Goal: Communication & Community: Answer question/provide support

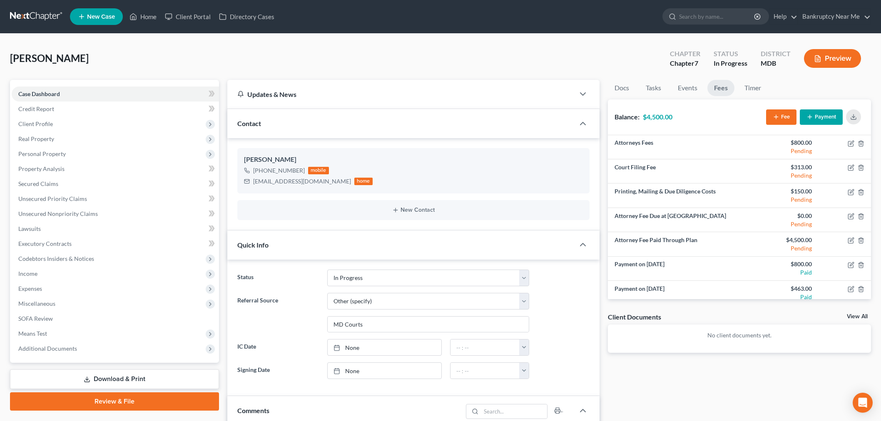
select select "9"
select select "6"
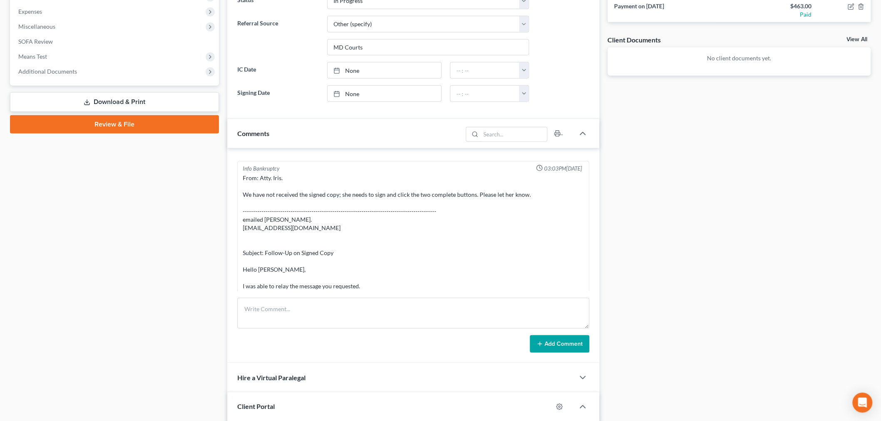
scroll to position [1230, 0]
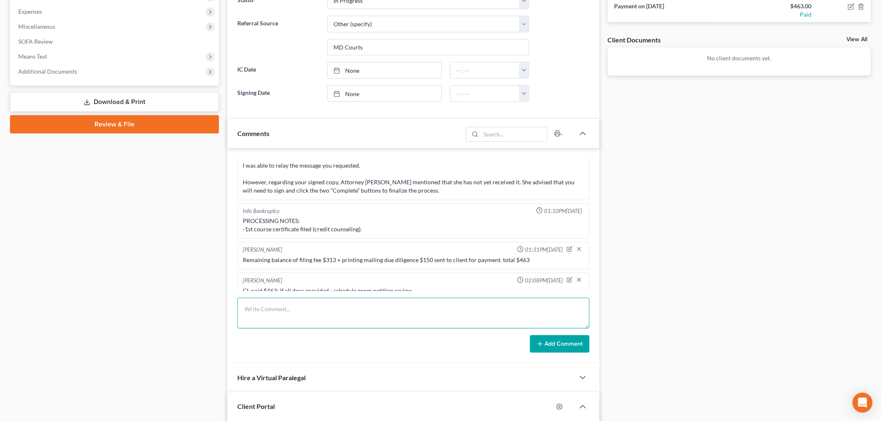
drag, startPoint x: 534, startPoint y: 309, endPoint x: 548, endPoint y: 317, distance: 16.8
click at [534, 310] on textarea at bounding box center [413, 313] width 352 height 31
paste textarea "From: MARIE ZAKER <mariez@verizon.net> Sent: Wednesday, September 17, 2025 4:15…"
type textarea "From: MARIE ZAKER <mariez@verizon.net> Sent: Wednesday, September 17, 2025 4:15…"
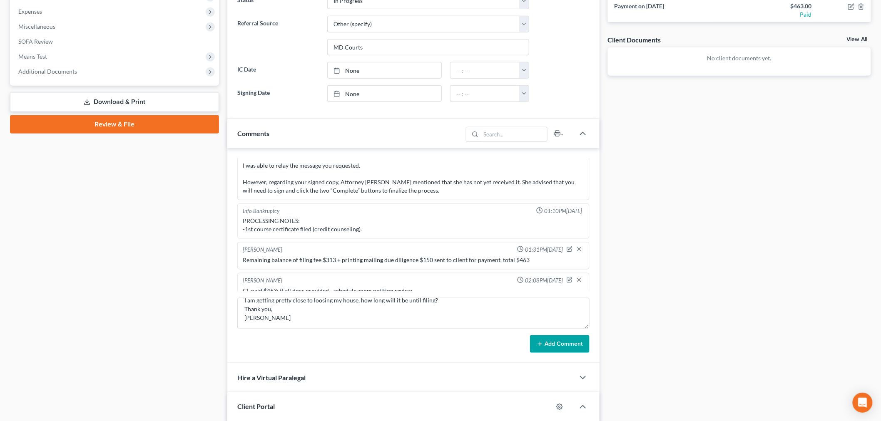
drag, startPoint x: 557, startPoint y: 346, endPoint x: 625, endPoint y: 317, distance: 74.2
click at [557, 346] on button "Add Comment" at bounding box center [560, 344] width 60 height 17
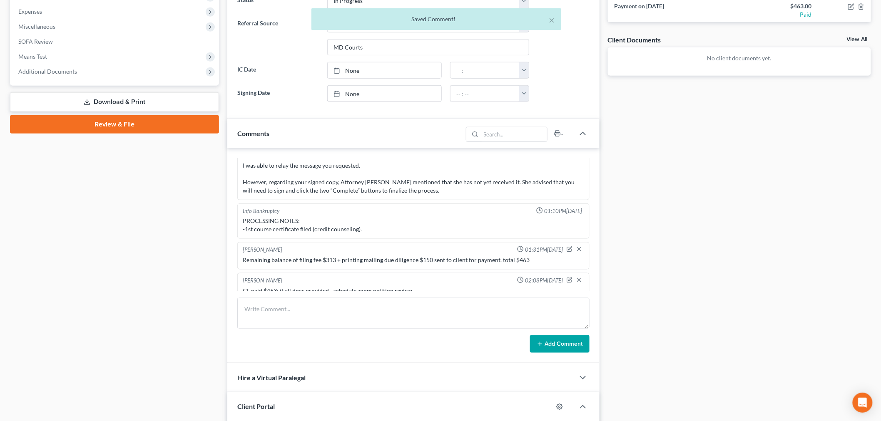
scroll to position [1320, 0]
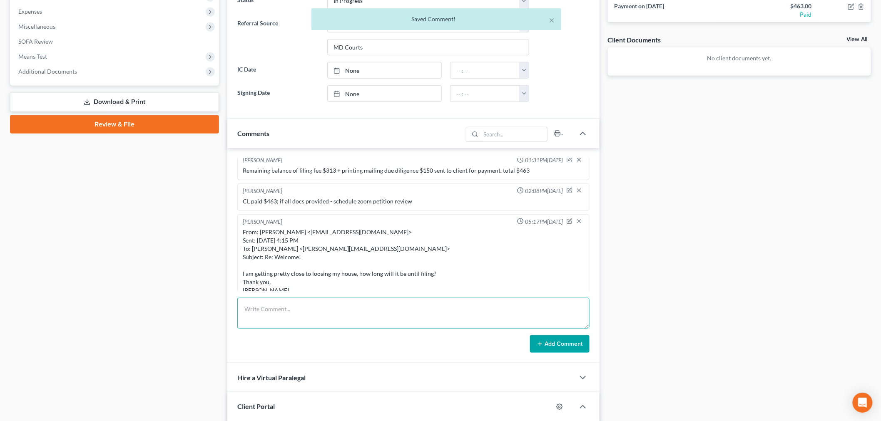
click at [418, 314] on textarea at bounding box center [413, 313] width 352 height 31
paste textarea "From: Iris Kwon <iris@bankruptcynearme.org> Sent: Wednesday, September 17, 2025…"
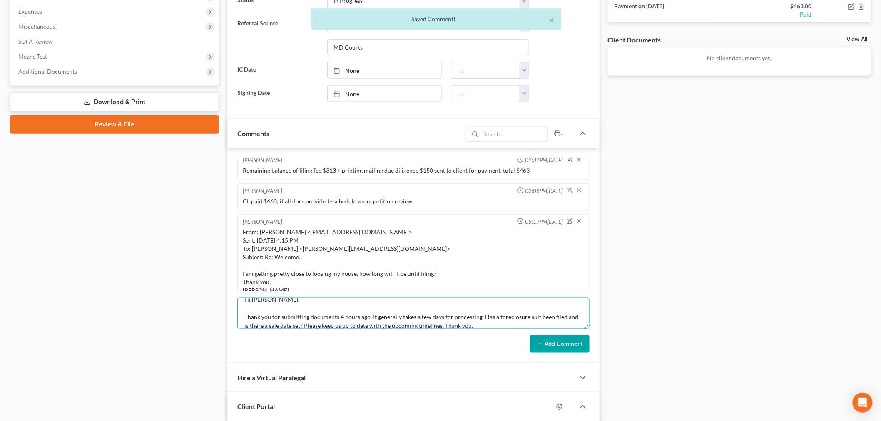
type textarea "From: Iris Kwon <iris@bankruptcynearme.org> Sent: Wednesday, September 17, 2025…"
click at [564, 340] on button "Add Comment" at bounding box center [560, 344] width 60 height 17
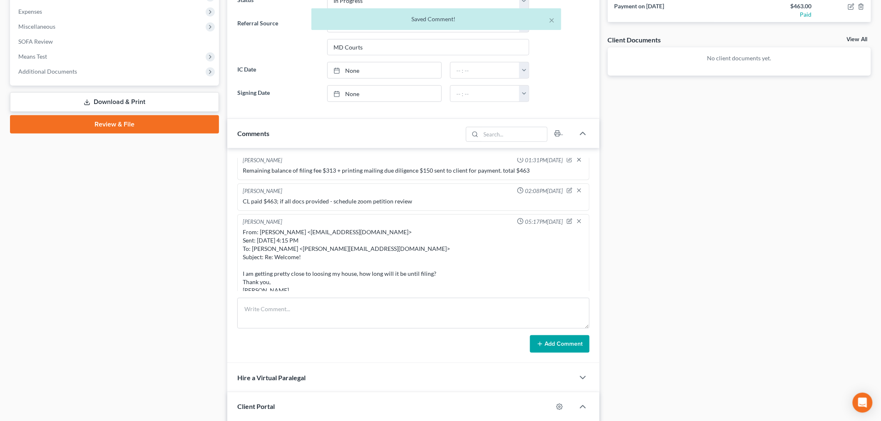
scroll to position [1417, 0]
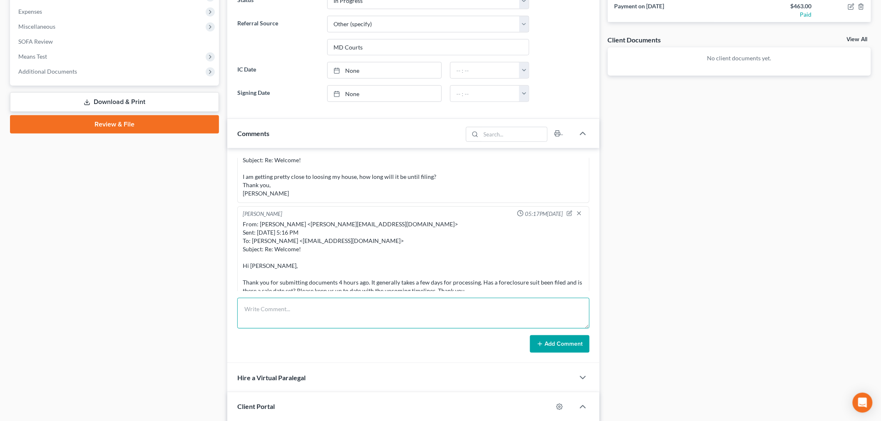
drag, startPoint x: 442, startPoint y: 313, endPoint x: 487, endPoint y: 326, distance: 47.6
click at [441, 313] on textarea at bounding box center [413, 313] width 352 height 31
paste textarea "________________________________________ From: Iris Kwon <iris@bankruptcynearme…"
type textarea "________________________________________ From: Iris Kwon <iris@bankruptcynearme…"
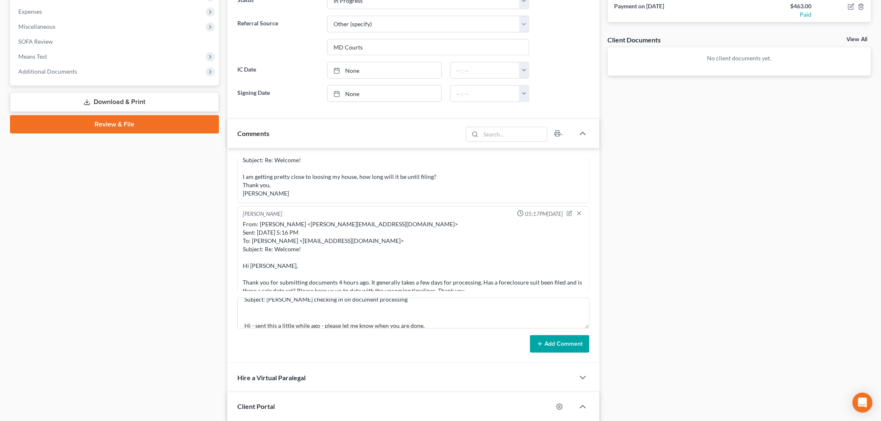
click at [572, 346] on button "Add Comment" at bounding box center [560, 344] width 60 height 17
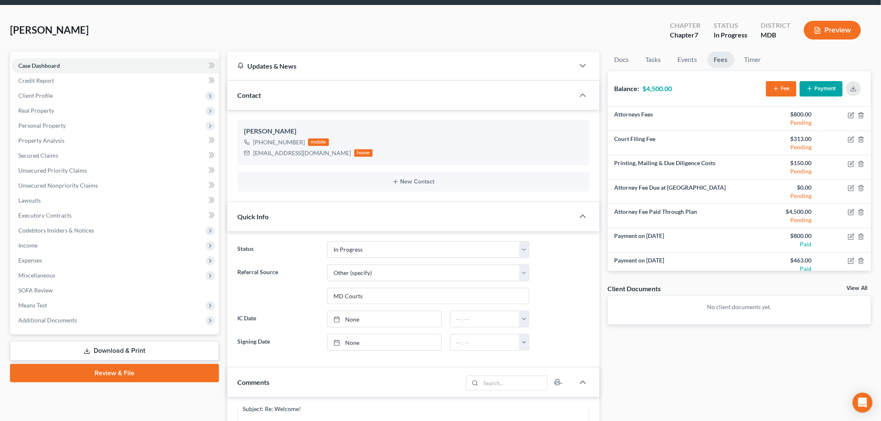
scroll to position [0, 0]
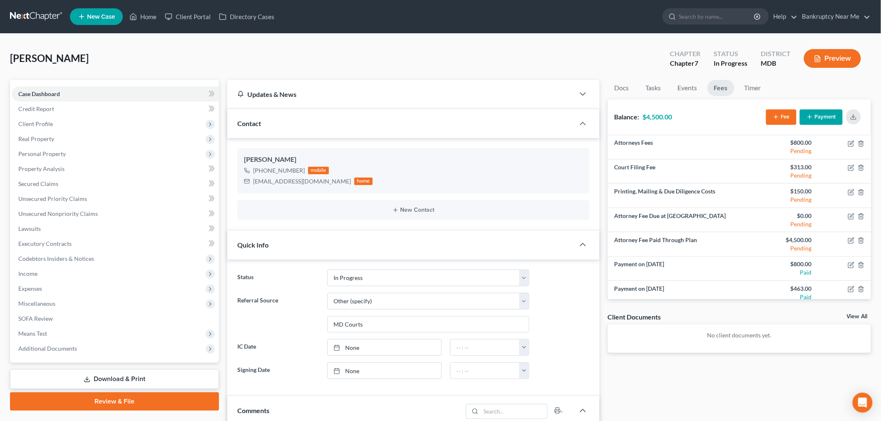
click at [15, 22] on link at bounding box center [36, 16] width 53 height 15
click at [20, 19] on link at bounding box center [36, 16] width 53 height 15
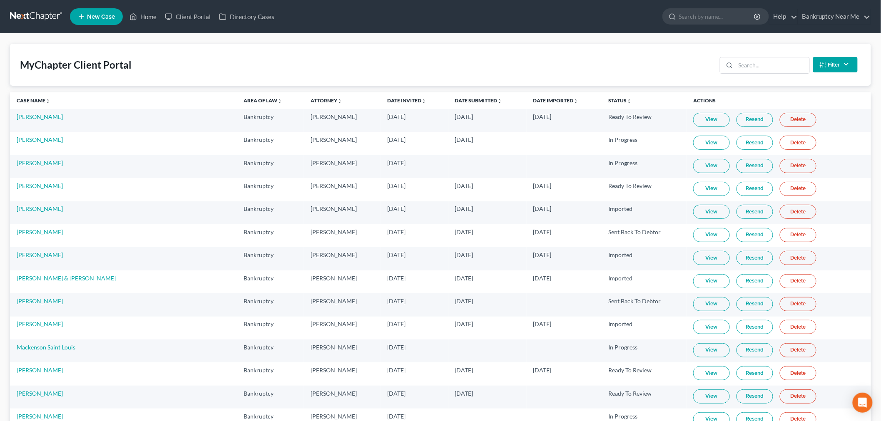
scroll to position [6045, 0]
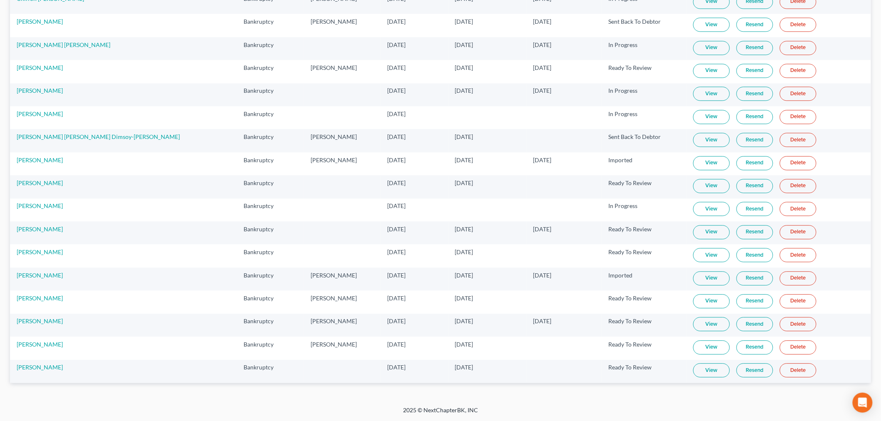
click at [691, 338] on td "View Resend Delete" at bounding box center [778, 348] width 184 height 23
click at [693, 343] on link "View" at bounding box center [711, 348] width 37 height 14
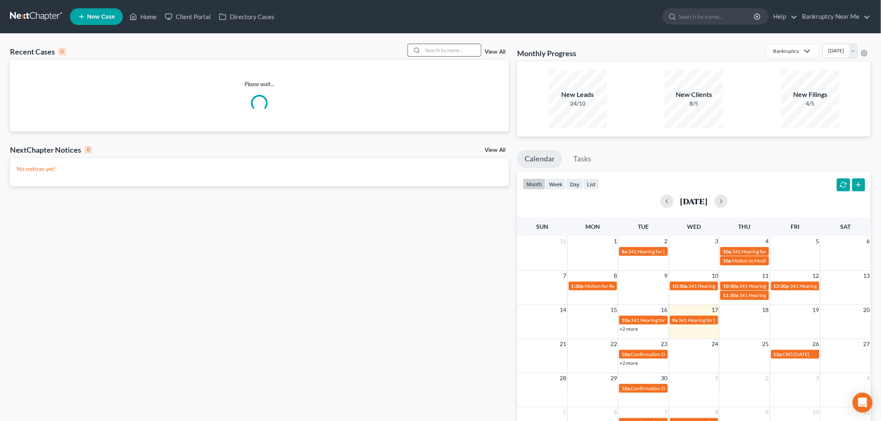
click at [445, 45] on input "search" at bounding box center [452, 50] width 58 height 12
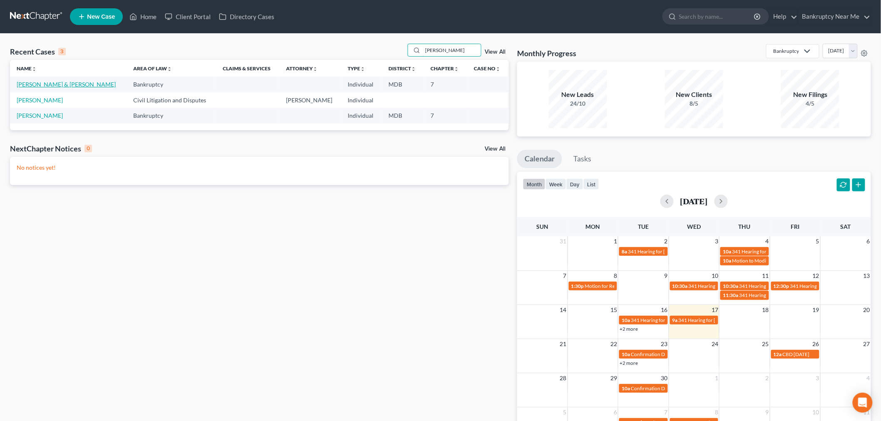
type input "leon"
click at [47, 85] on link "[PERSON_NAME] & [PERSON_NAME]" at bounding box center [66, 84] width 99 height 7
select select "4"
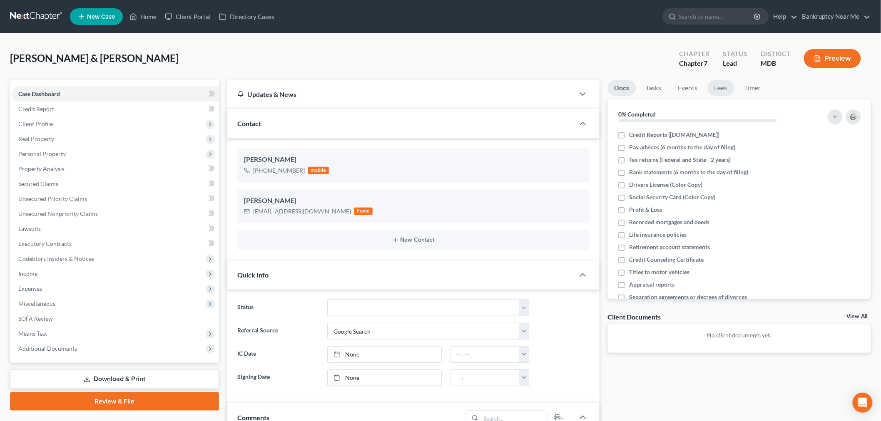
scroll to position [1903, 0]
click at [715, 81] on link "Fees" at bounding box center [721, 88] width 27 height 16
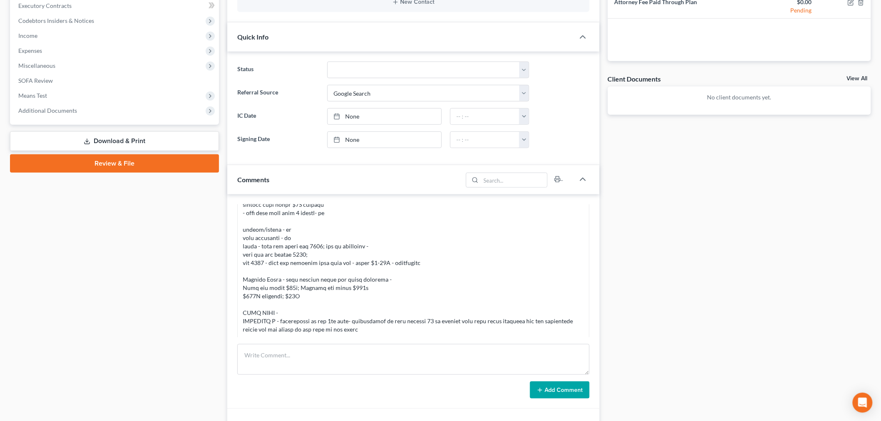
scroll to position [92, 0]
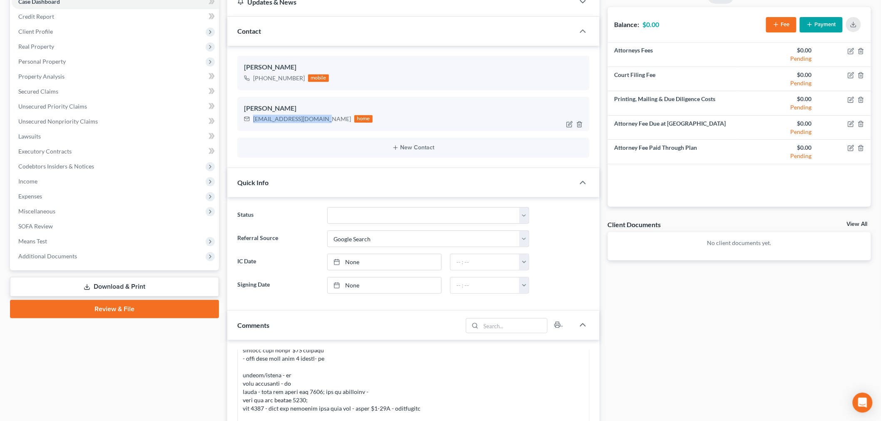
drag, startPoint x: 322, startPoint y: 118, endPoint x: 250, endPoint y: 118, distance: 72.0
click at [250, 118] on div "ltsampson1972@gmail.com home" at bounding box center [308, 119] width 129 height 11
copy div "ltsampson1972@gmail.com"
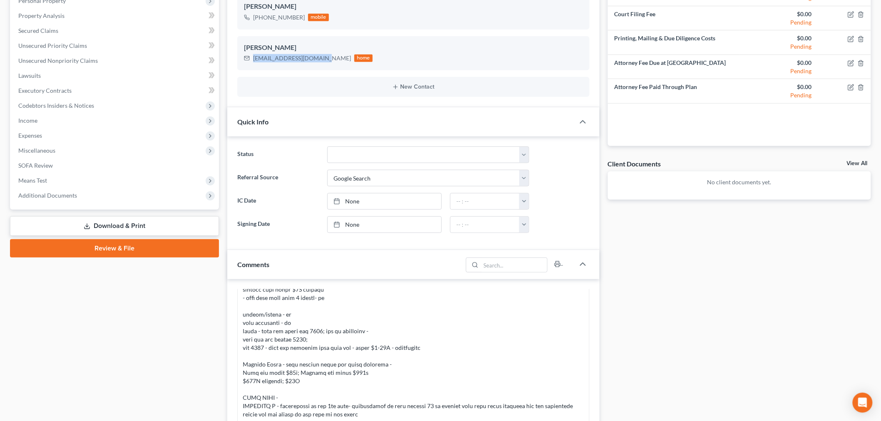
scroll to position [0, 0]
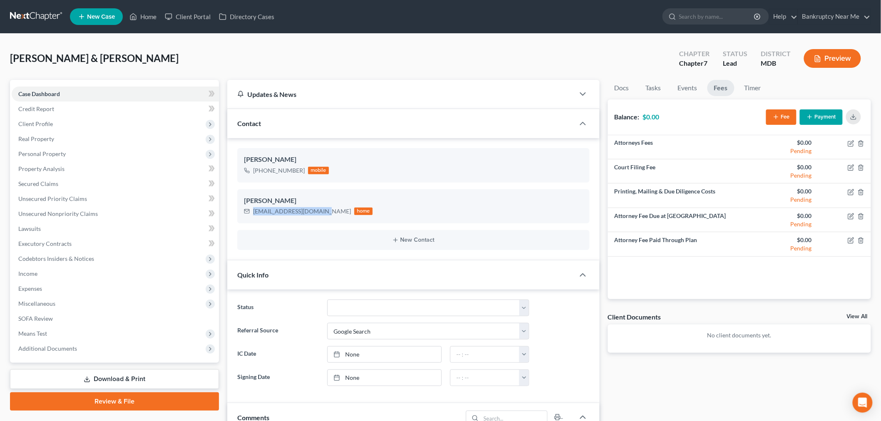
click at [25, 15] on link at bounding box center [36, 16] width 53 height 15
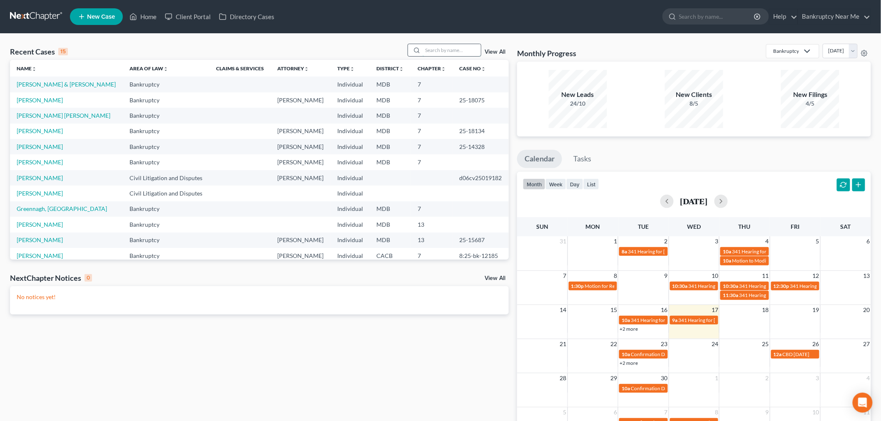
click at [434, 52] on input "search" at bounding box center [452, 50] width 58 height 12
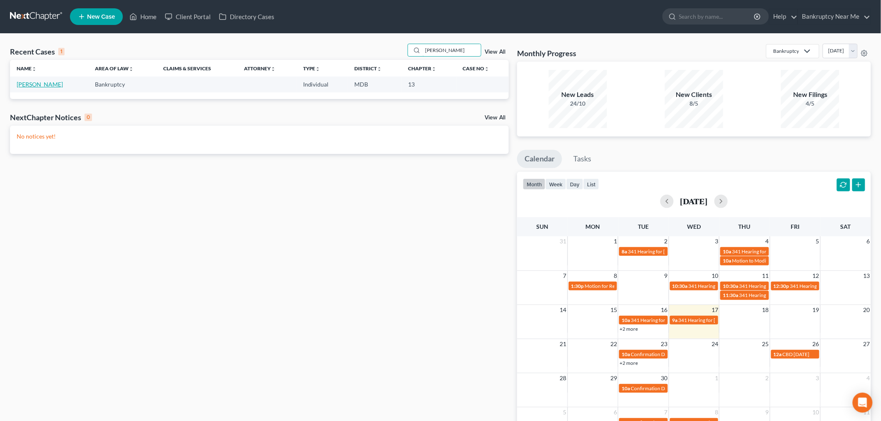
type input "[PERSON_NAME]"
click at [55, 82] on link "[PERSON_NAME]" at bounding box center [40, 84] width 46 height 7
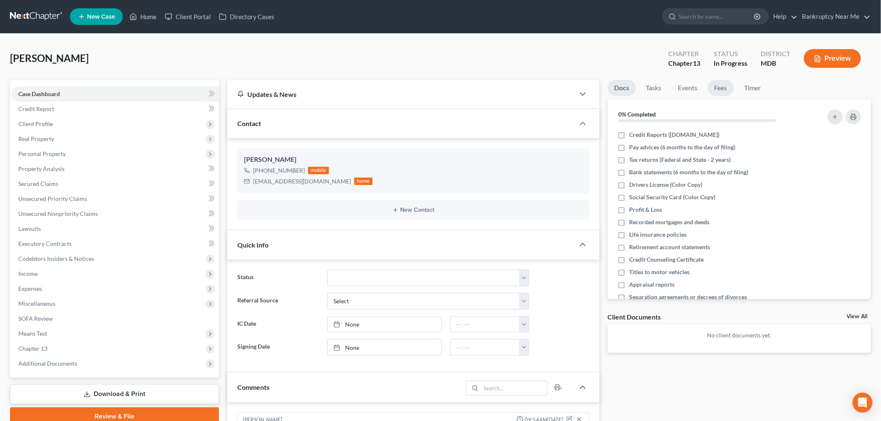
click at [723, 87] on link "Fees" at bounding box center [721, 88] width 27 height 16
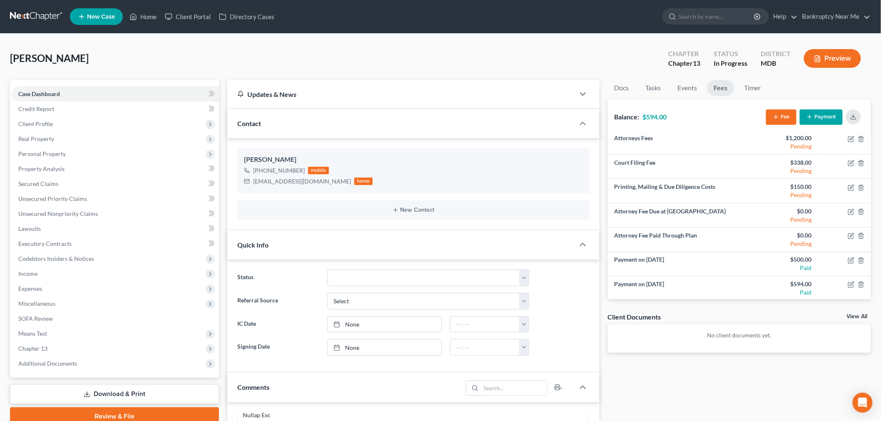
scroll to position [5, 0]
click at [848, 162] on icon "button" at bounding box center [851, 162] width 7 height 7
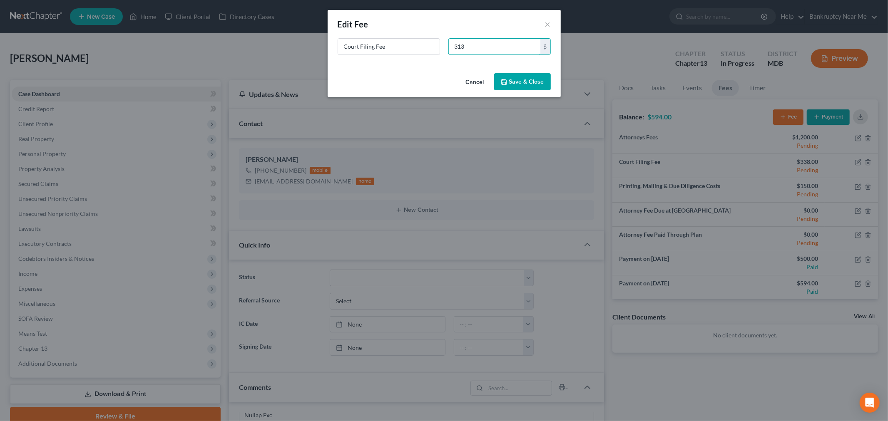
type input "313"
drag, startPoint x: 538, startPoint y: 77, endPoint x: 542, endPoint y: 67, distance: 10.5
click at [538, 76] on button "Save & Close" at bounding box center [522, 81] width 57 height 17
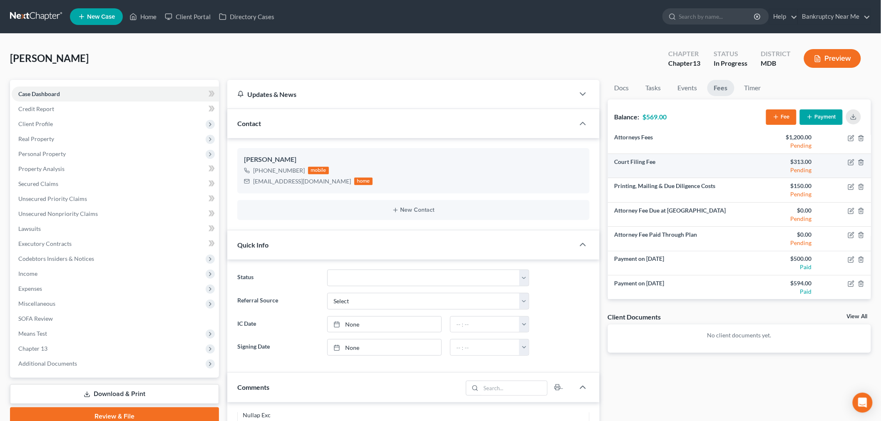
scroll to position [0, 0]
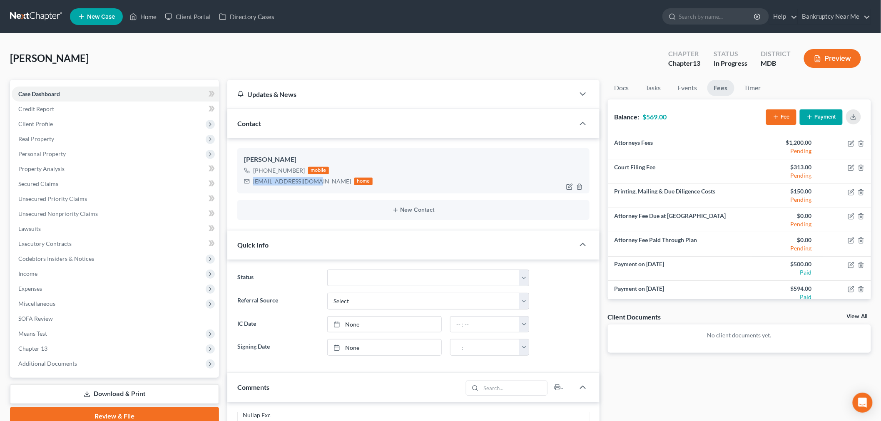
drag, startPoint x: 311, startPoint y: 181, endPoint x: 251, endPoint y: 182, distance: 60.8
click at [251, 182] on div "lporter186@gmail.com home" at bounding box center [308, 181] width 129 height 11
copy div "lporter186@gmail.com"
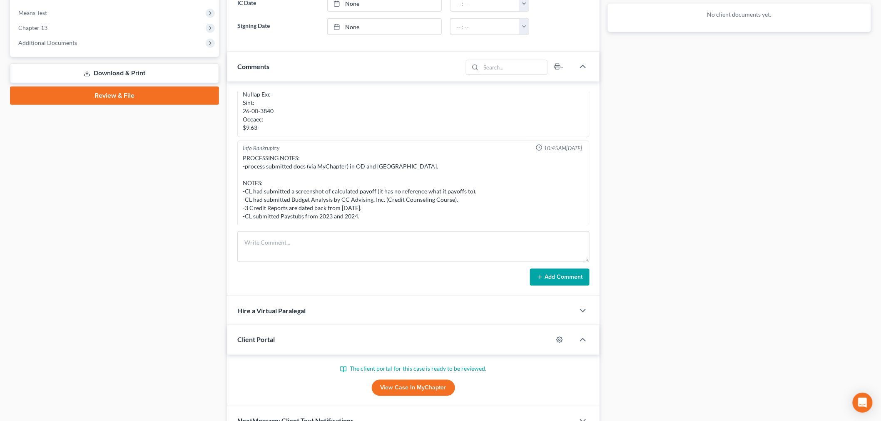
scroll to position [368, 0]
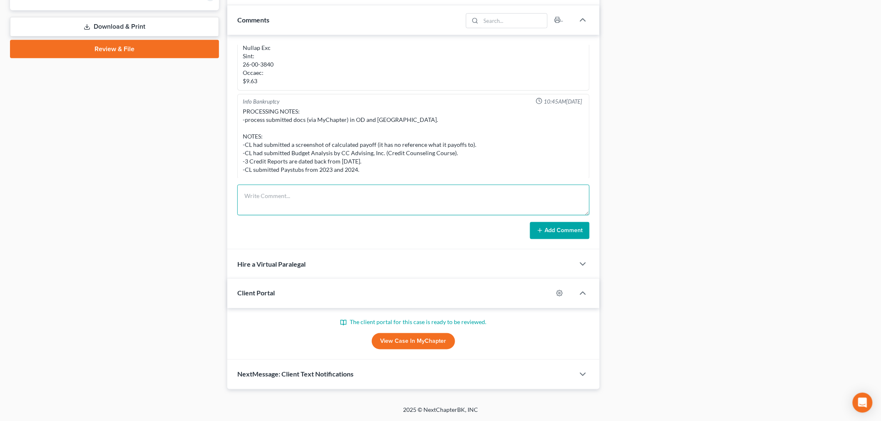
click at [407, 194] on textarea at bounding box center [413, 200] width 352 height 31
click at [292, 195] on textarea "Remaining balancesentto Client for payment" at bounding box center [413, 200] width 352 height 31
click at [304, 194] on textarea "Remaining balance sentto Client for payment" at bounding box center [413, 200] width 352 height 31
type textarea "Remaining balance sent to Client for payment"
click at [571, 224] on button "Add Comment" at bounding box center [560, 230] width 60 height 17
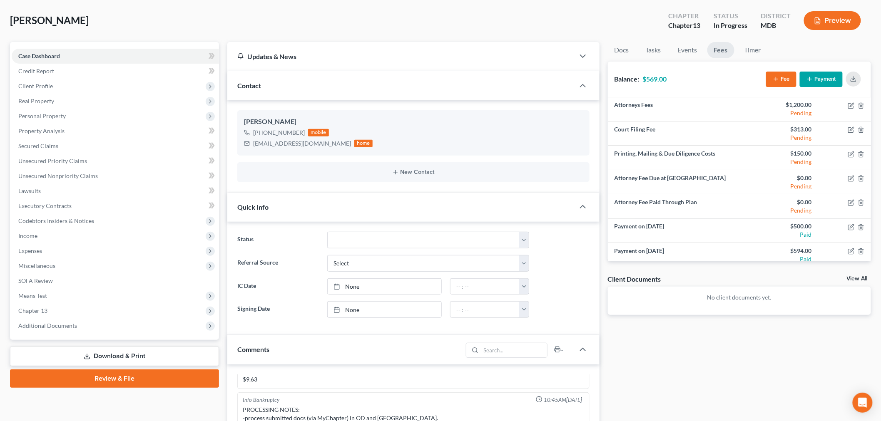
scroll to position [0, 0]
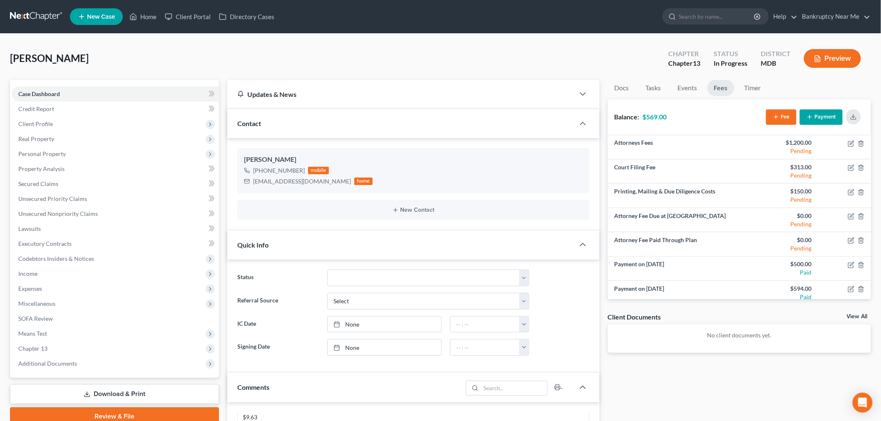
click at [47, 21] on link at bounding box center [36, 16] width 53 height 15
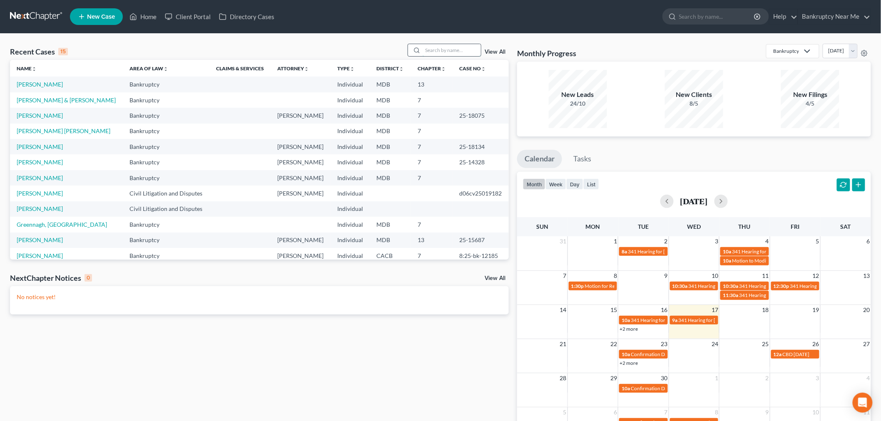
click at [429, 48] on input "search" at bounding box center [452, 50] width 58 height 12
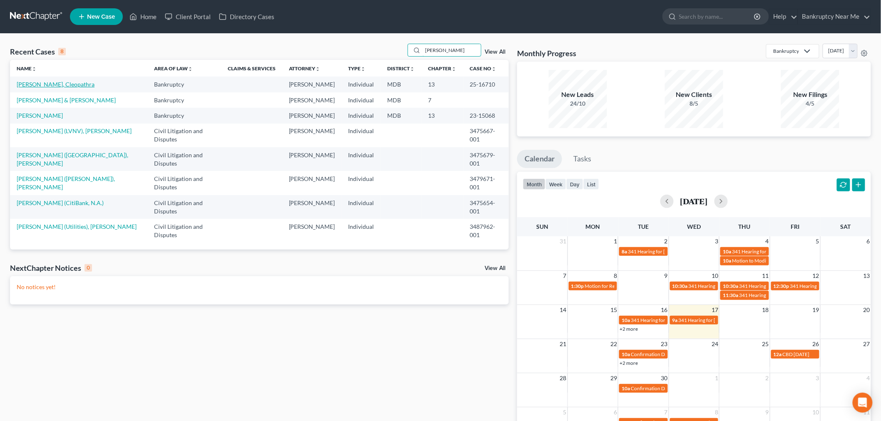
type input "[PERSON_NAME]"
click at [68, 84] on link "[PERSON_NAME], Cleopathra" at bounding box center [56, 84] width 78 height 7
select select "3"
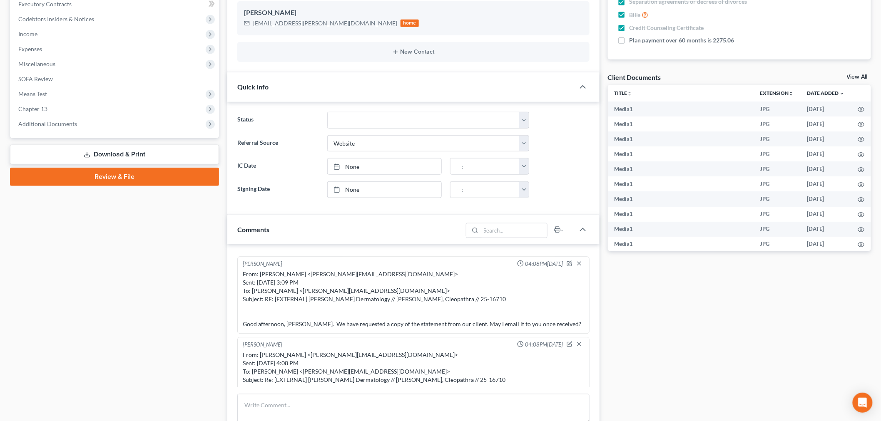
scroll to position [323, 0]
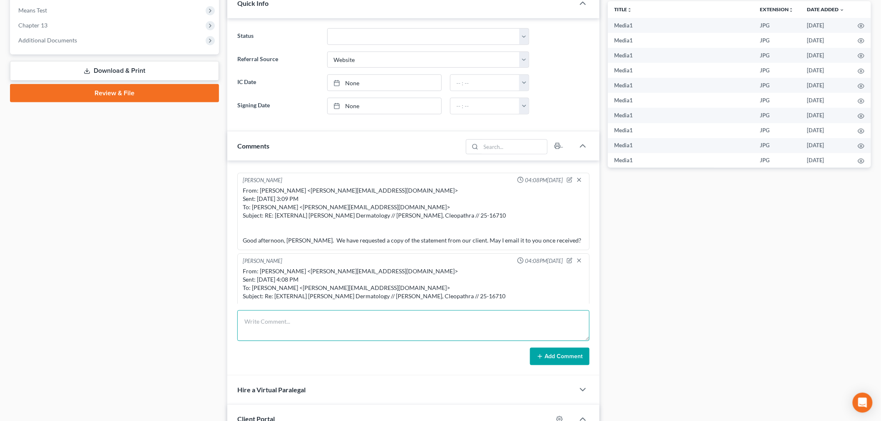
click at [493, 331] on textarea at bounding box center [413, 326] width 352 height 31
paste textarea "From: David Piekarz <dpiekarz@ch13balt.com> Sent: Friday, September 12, 2025 10…"
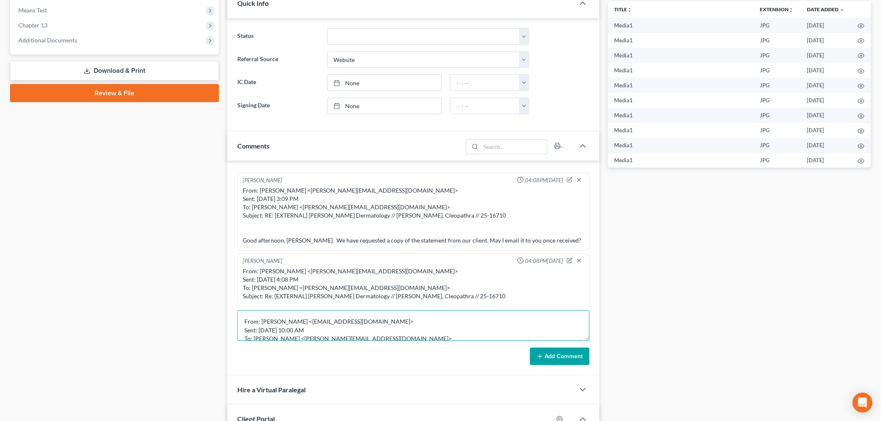
scroll to position [80, 0]
type textarea "From: David Piekarz <dpiekarz@ch13balt.com> Sent: Friday, September 12, 2025 10…"
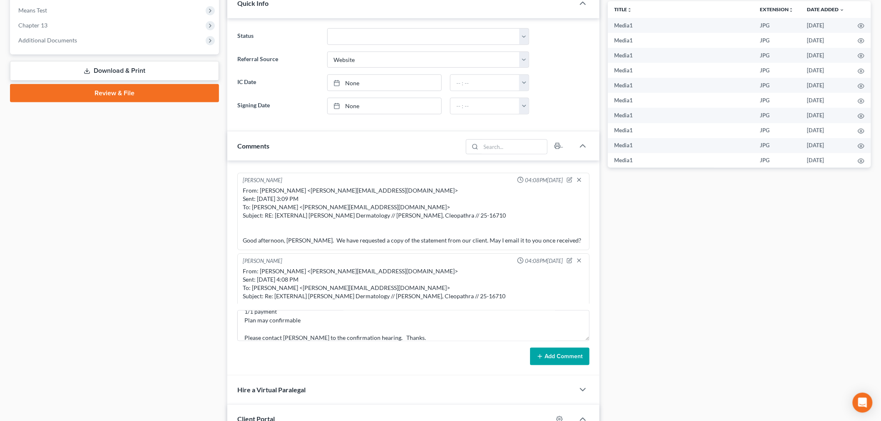
click at [551, 357] on button "Add Comment" at bounding box center [560, 356] width 60 height 17
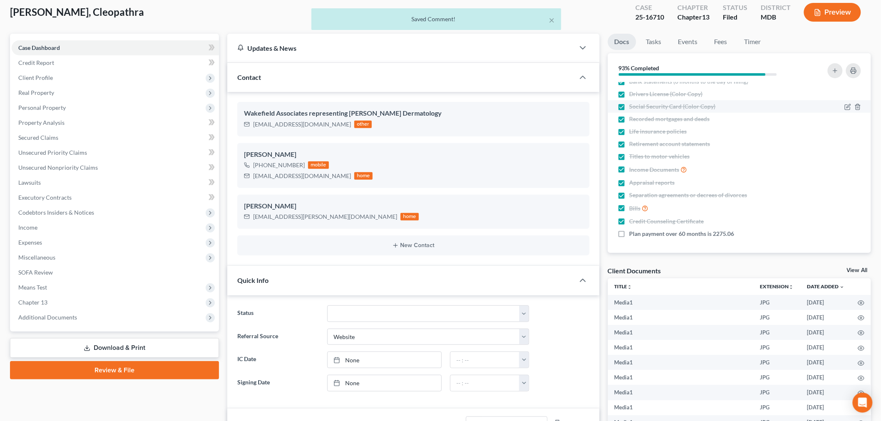
scroll to position [10449, 0]
click at [698, 44] on link "Events" at bounding box center [687, 42] width 33 height 16
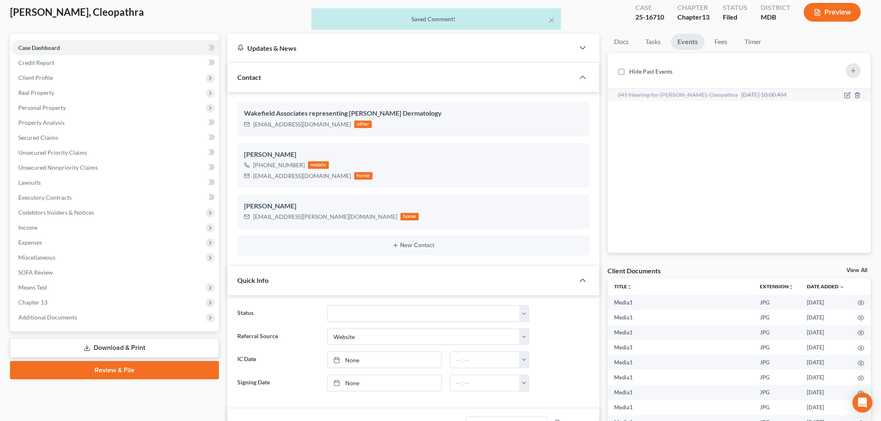
click at [741, 92] on span "Sep 4, 2025 10:00 AM" at bounding box center [763, 94] width 45 height 7
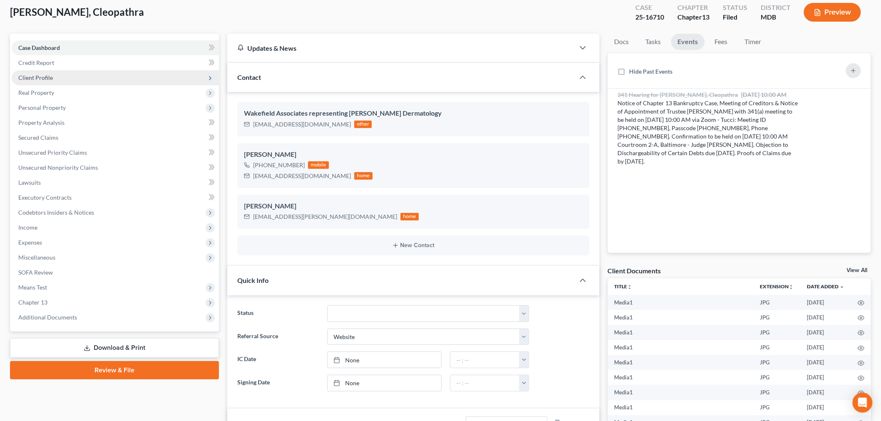
click at [84, 81] on span "Client Profile" at bounding box center [115, 77] width 207 height 15
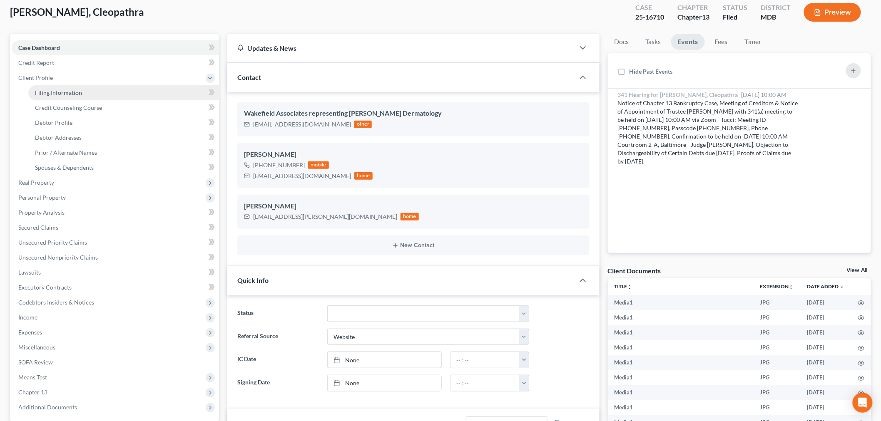
click at [76, 94] on span "Filing Information" at bounding box center [58, 92] width 47 height 7
select select "1"
select select "0"
select select "3"
select select "21"
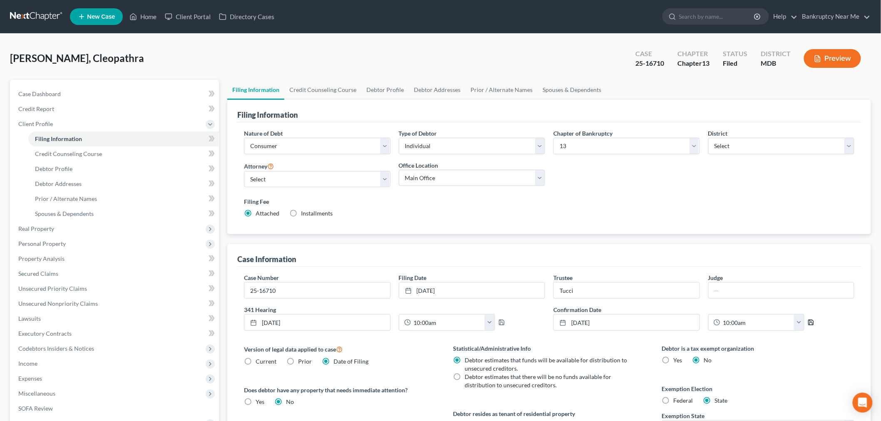
click at [812, 324] on icon "button" at bounding box center [810, 322] width 5 height 5
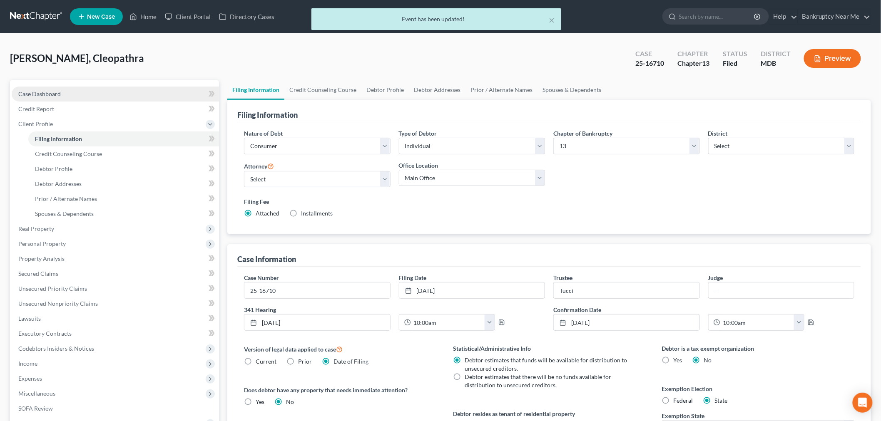
click at [25, 94] on span "Case Dashboard" at bounding box center [39, 93] width 42 height 7
select select "3"
select select "0"
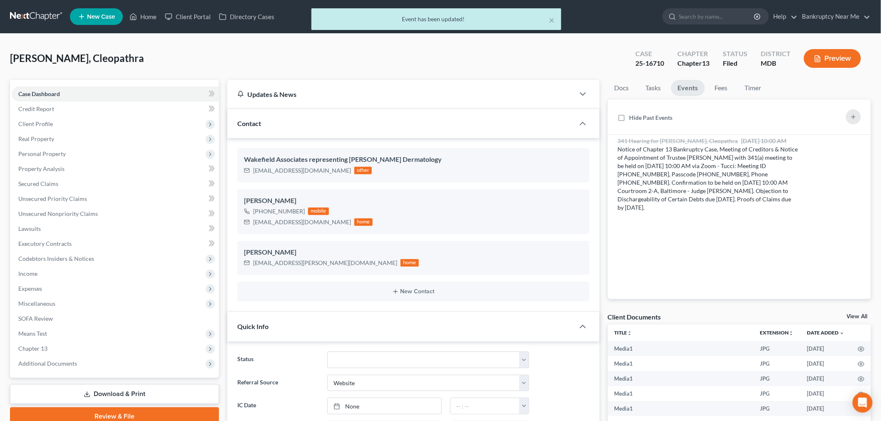
scroll to position [1324, 0]
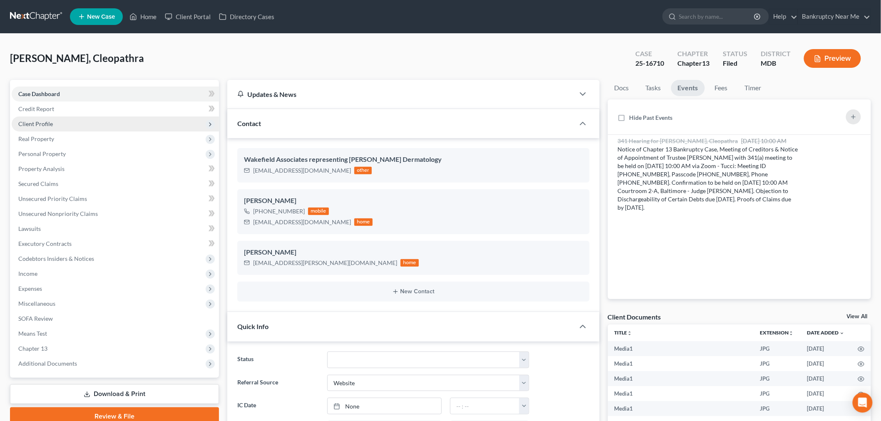
click at [67, 125] on span "Client Profile" at bounding box center [115, 124] width 207 height 15
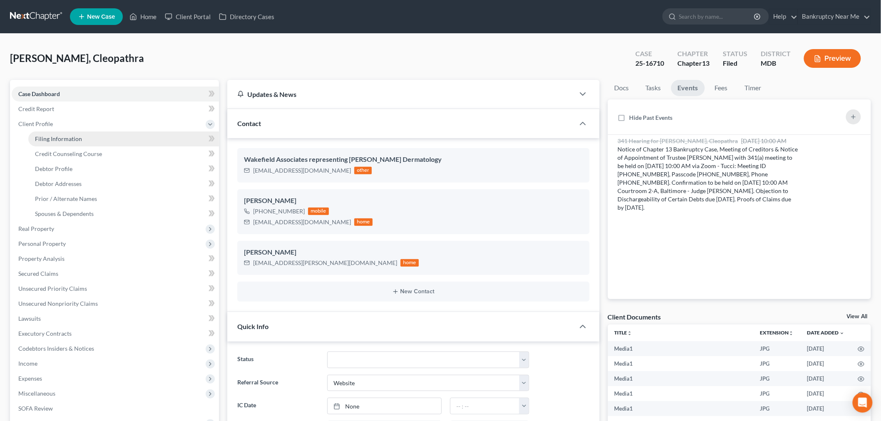
click at [70, 140] on span "Filing Information" at bounding box center [58, 138] width 47 height 7
select select "1"
select select "0"
select select "3"
select select "38"
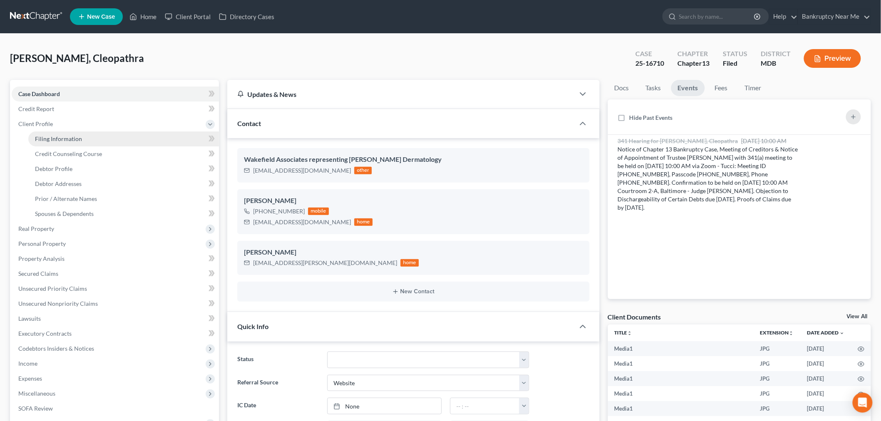
select select "0"
select select "21"
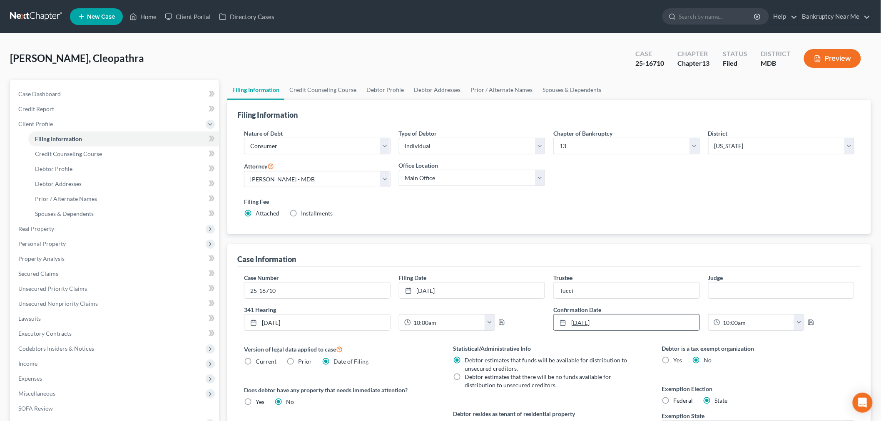
click at [634, 321] on link "10/1/2001" at bounding box center [627, 323] width 146 height 16
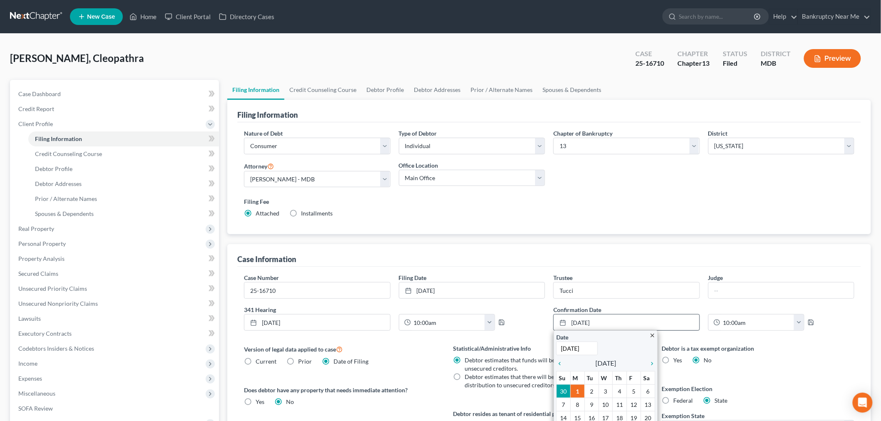
click at [584, 351] on input "10/1/2001" at bounding box center [577, 349] width 42 height 14
click at [584, 350] on input "10/1/2001" at bounding box center [577, 349] width 42 height 14
drag, startPoint x: 584, startPoint y: 350, endPoint x: 592, endPoint y: 349, distance: 8.0
click at [592, 349] on input "10/1/2001" at bounding box center [577, 349] width 42 height 14
type input "10/1/2025"
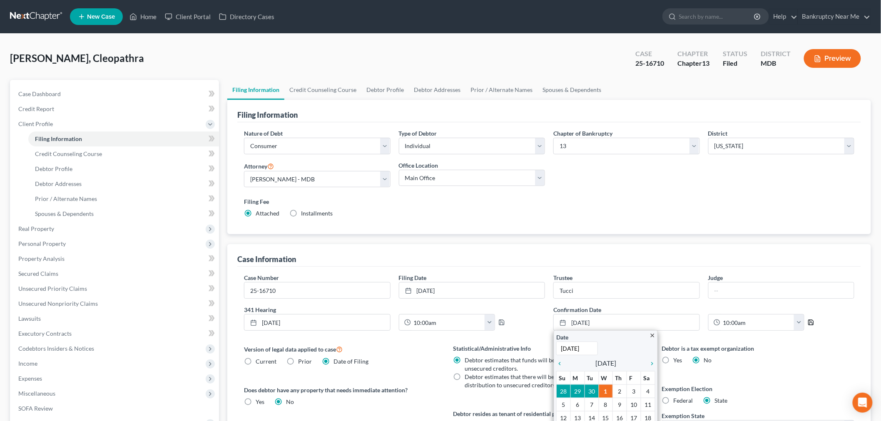
click at [809, 325] on icon "button" at bounding box center [811, 322] width 7 height 7
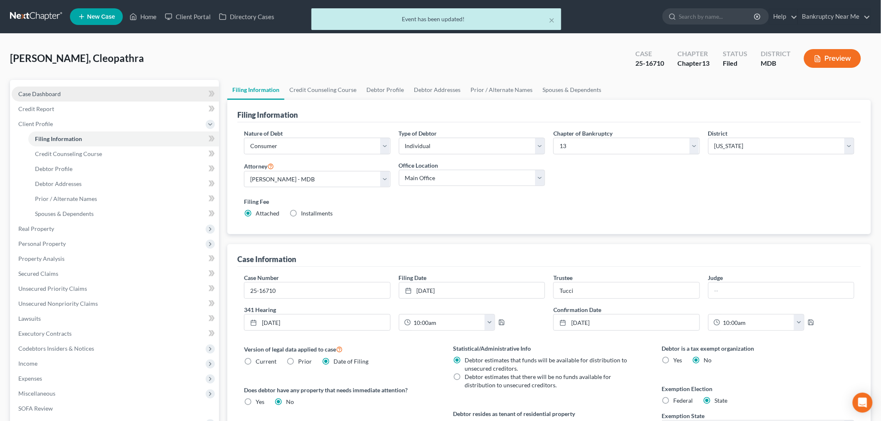
click at [100, 89] on link "Case Dashboard" at bounding box center [115, 94] width 207 height 15
select select "3"
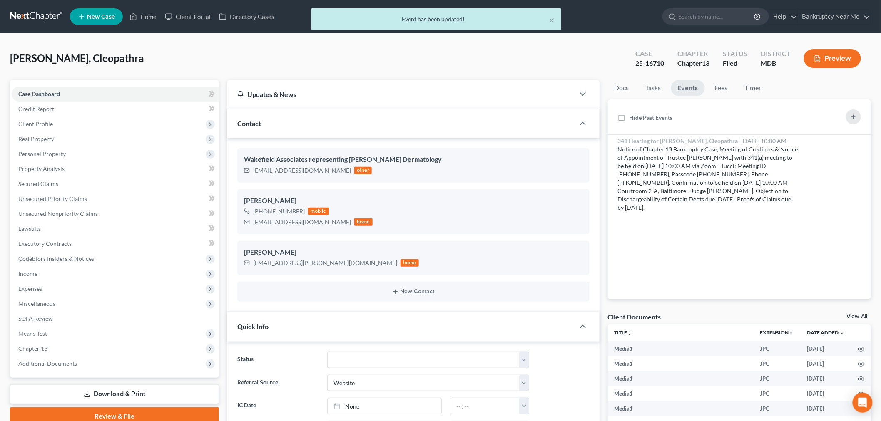
scroll to position [1324, 0]
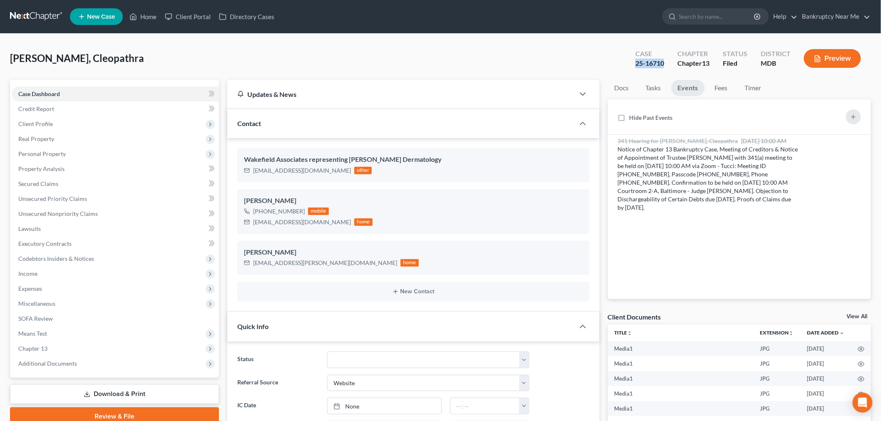
drag, startPoint x: 664, startPoint y: 65, endPoint x: 624, endPoint y: 65, distance: 39.5
click at [623, 65] on div "Robinson, Cleopathra Upgraded Case 25-16710 Chapter Chapter 13 Status Filed Dis…" at bounding box center [440, 62] width 861 height 36
click at [652, 93] on link "Tasks" at bounding box center [653, 88] width 29 height 16
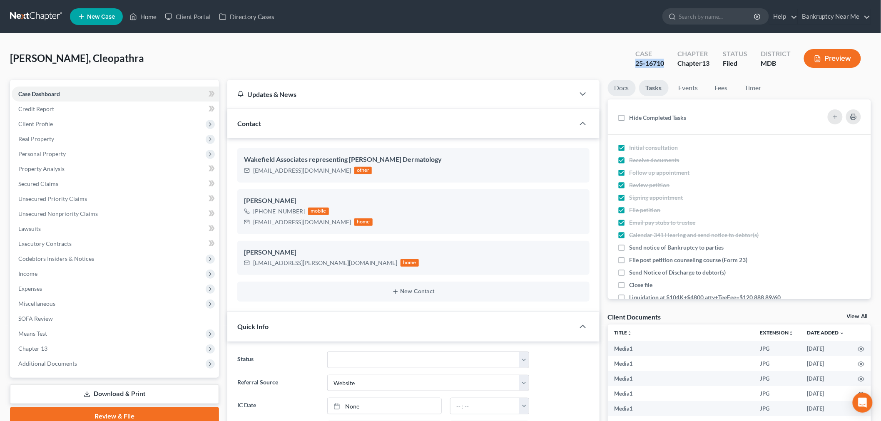
click at [626, 92] on link "Docs" at bounding box center [622, 88] width 28 height 16
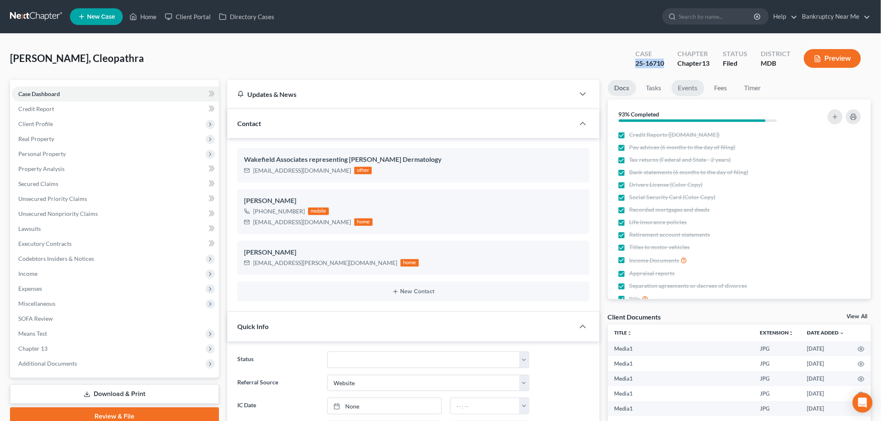
click at [686, 85] on link "Events" at bounding box center [687, 88] width 33 height 16
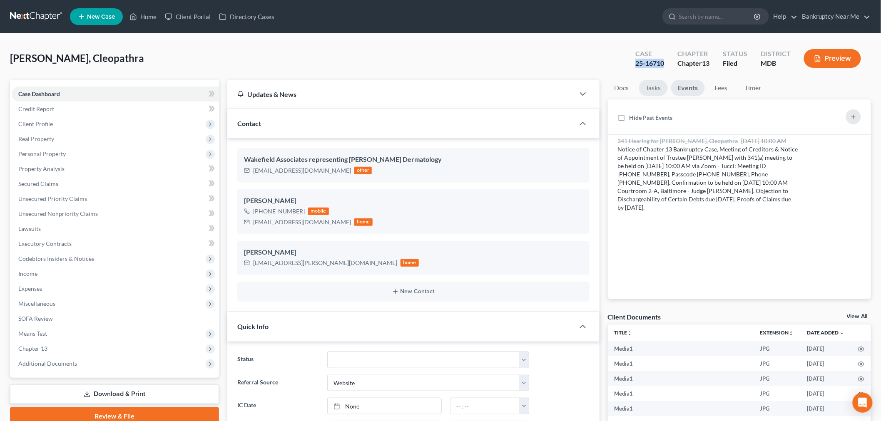
click at [649, 92] on link "Tasks" at bounding box center [653, 88] width 29 height 16
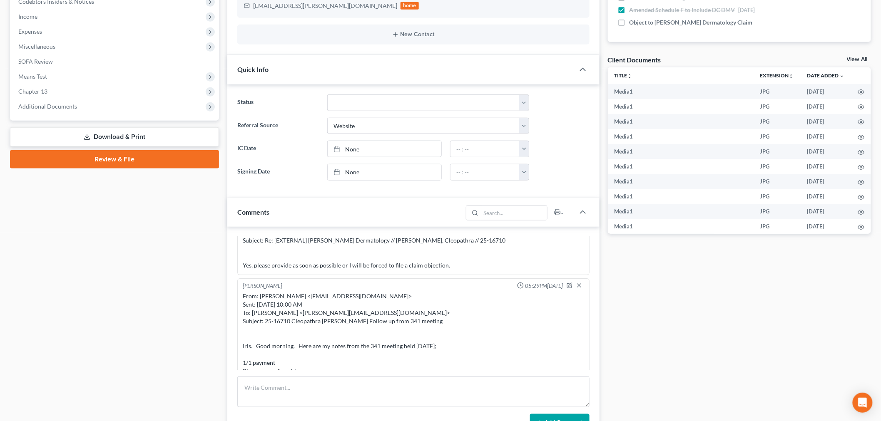
scroll to position [277, 0]
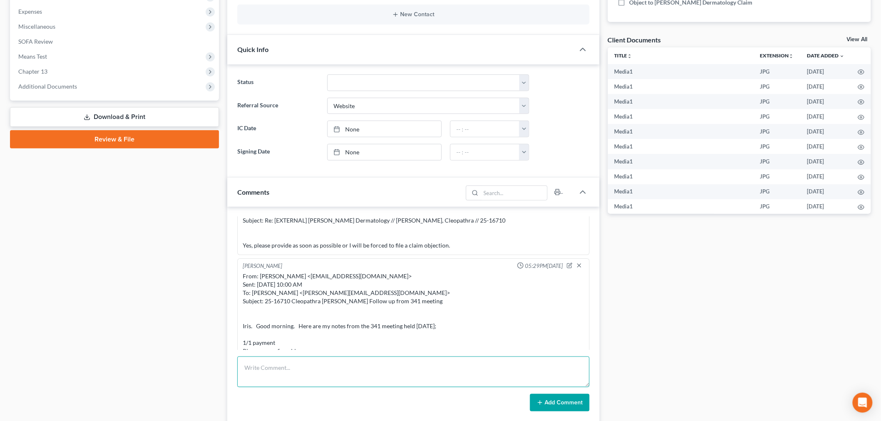
click at [542, 384] on textarea at bounding box center [413, 372] width 352 height 31
paste textarea "________________________________________ From: Iris Kwon <iris@bankruptcynearme…"
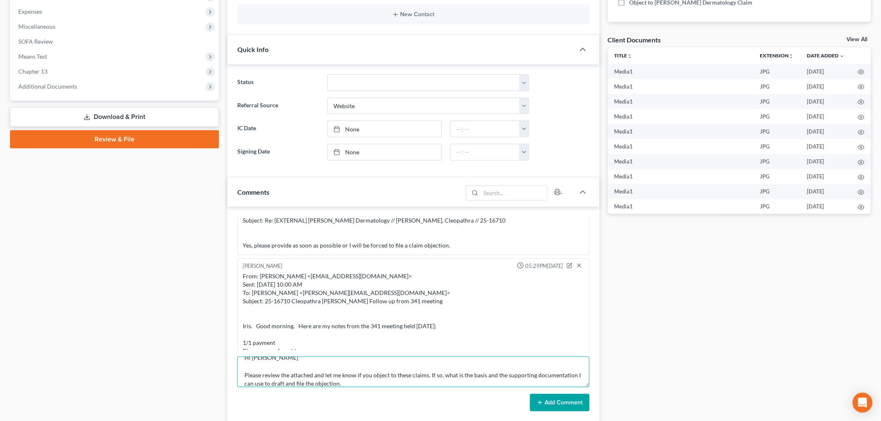
type textarea "________________________________________ From: Iris Kwon <iris@bankruptcynearme…"
click at [556, 404] on button "Add Comment" at bounding box center [560, 402] width 60 height 17
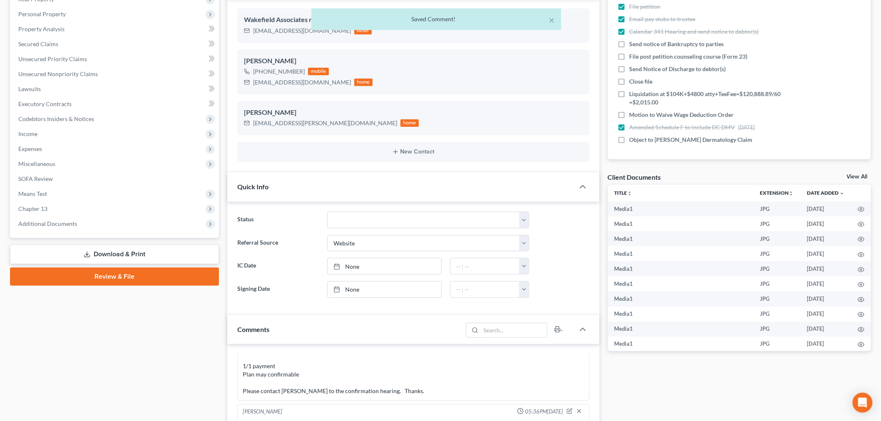
scroll to position [139, 0]
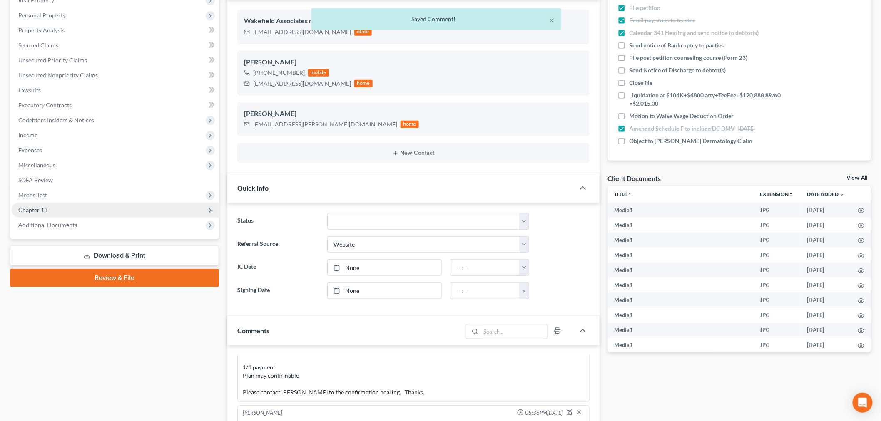
click at [78, 208] on span "Chapter 13" at bounding box center [115, 210] width 207 height 15
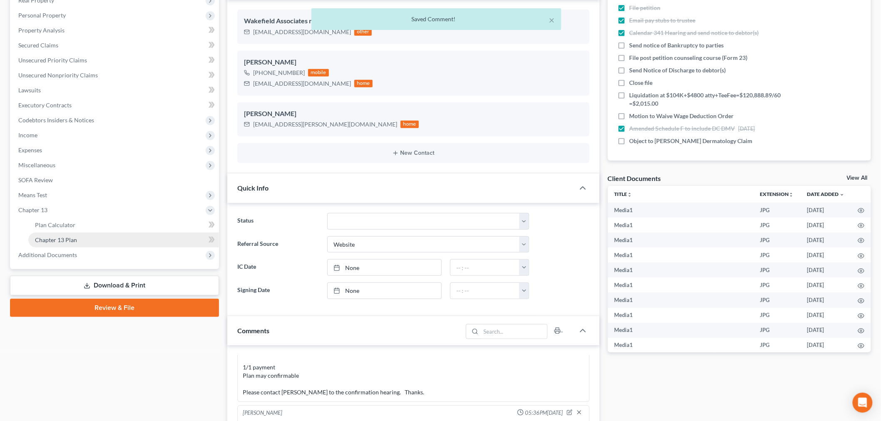
click at [104, 236] on link "Chapter 13 Plan" at bounding box center [123, 240] width 191 height 15
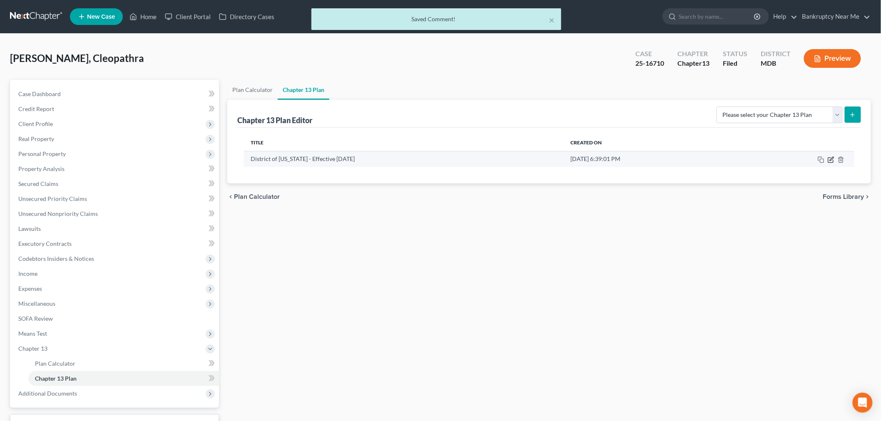
click at [830, 161] on icon "button" at bounding box center [831, 160] width 7 height 7
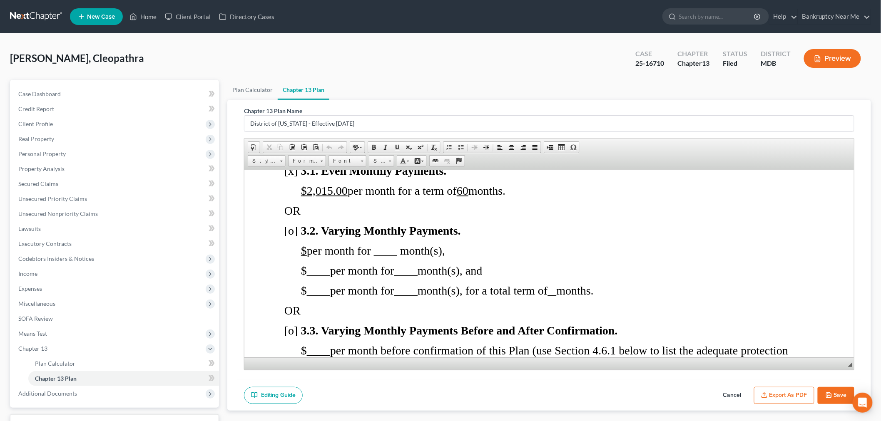
scroll to position [740, 0]
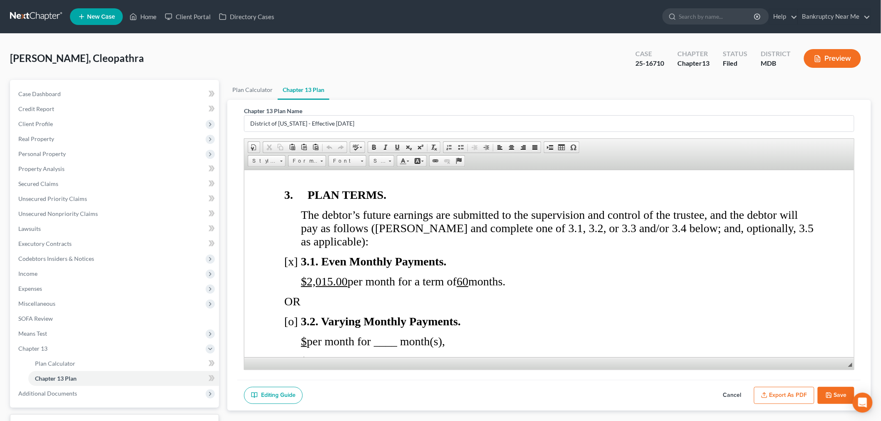
click at [27, 12] on link at bounding box center [36, 16] width 53 height 15
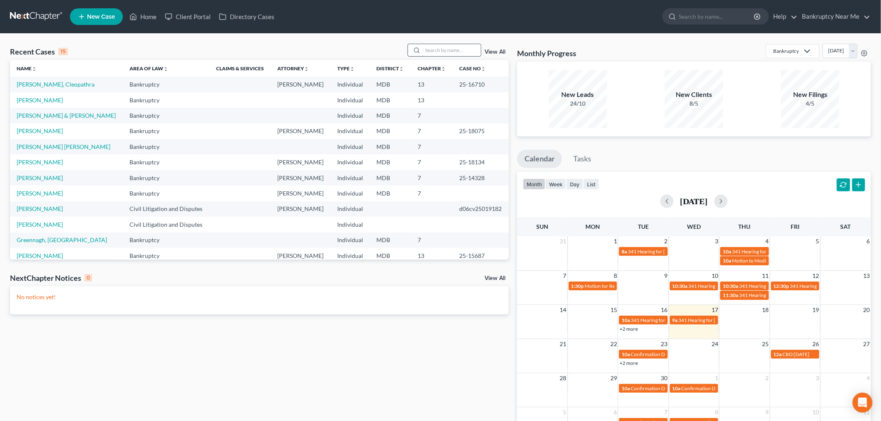
click at [460, 52] on input "search" at bounding box center [452, 50] width 58 height 12
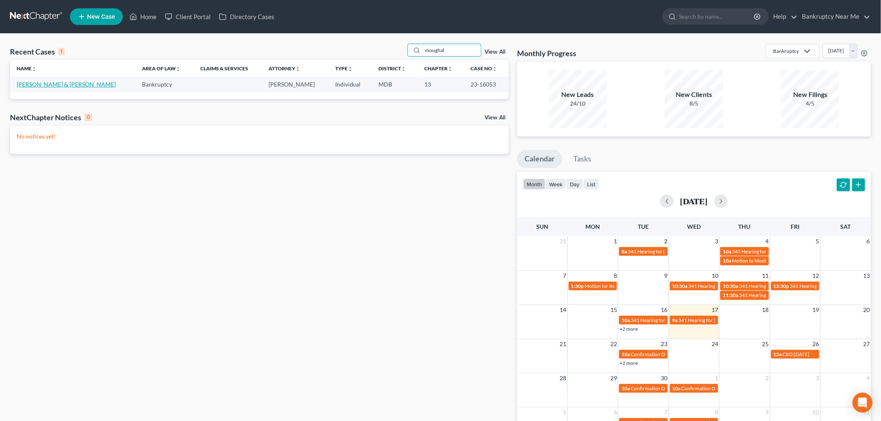
type input "moughal"
click at [36, 82] on link "[PERSON_NAME] & [PERSON_NAME]" at bounding box center [66, 84] width 99 height 7
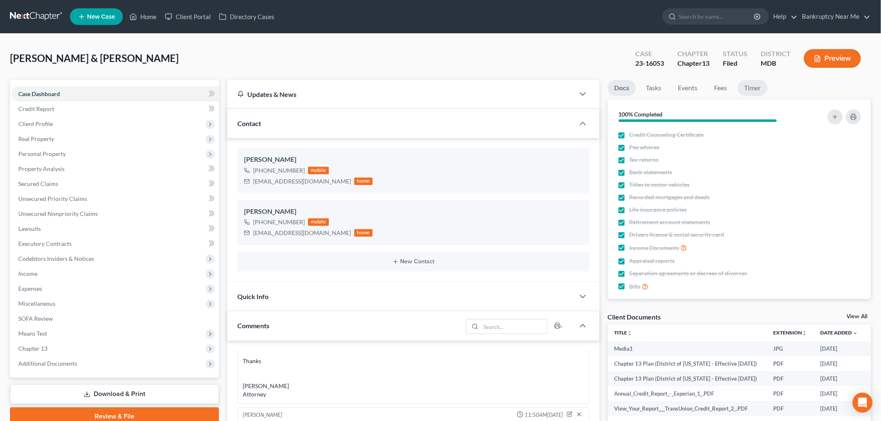
scroll to position [616, 0]
click at [40, 15] on link at bounding box center [36, 16] width 53 height 15
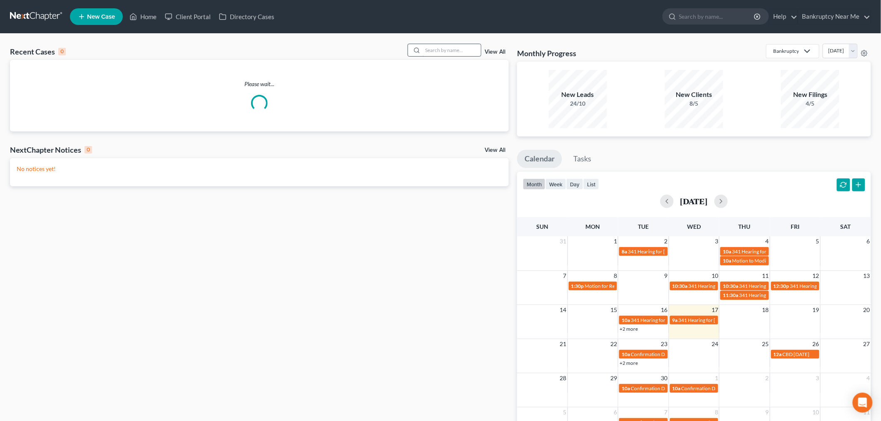
click at [450, 44] on input "search" at bounding box center [452, 50] width 58 height 12
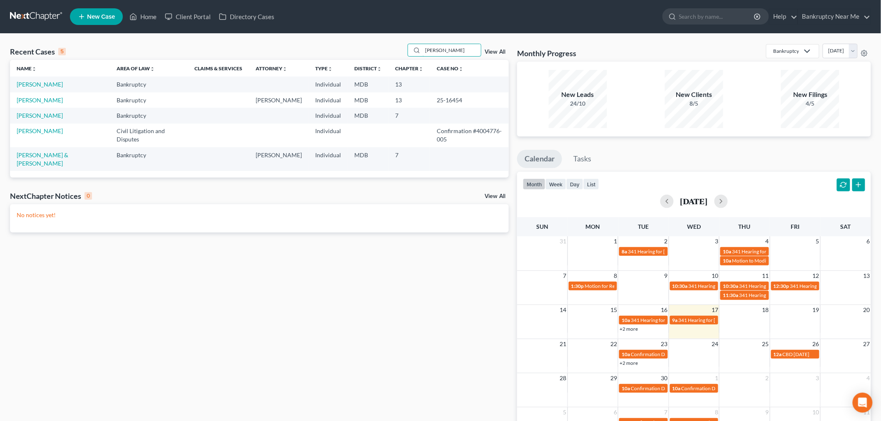
drag, startPoint x: 461, startPoint y: 52, endPoint x: 396, endPoint y: 57, distance: 65.6
click at [396, 57] on div "Recent Cases 5 anton View All" at bounding box center [259, 52] width 499 height 16
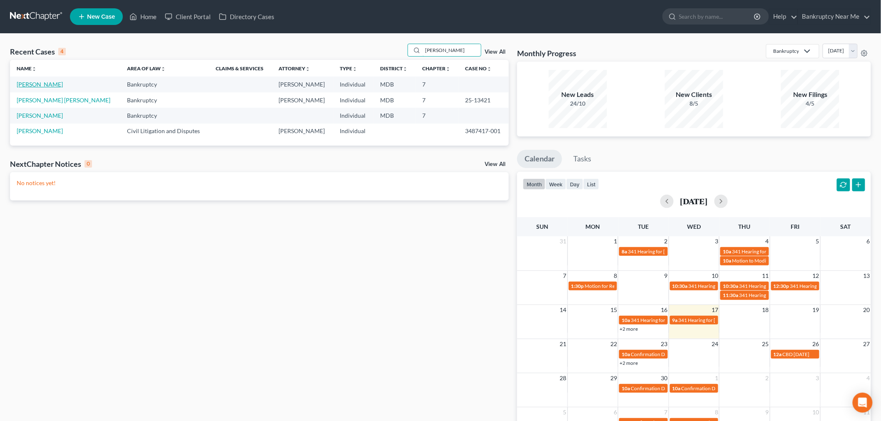
type input "[PERSON_NAME]"
click at [55, 84] on link "[PERSON_NAME]" at bounding box center [40, 84] width 46 height 7
select select "6"
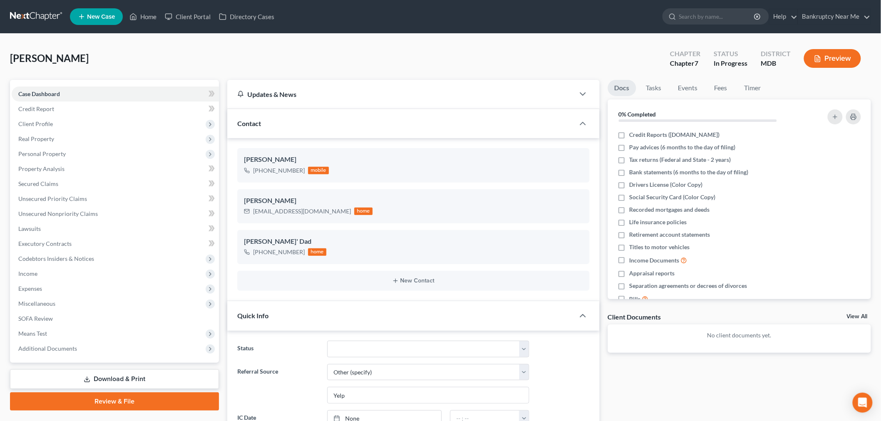
scroll to position [3204, 0]
drag, startPoint x: 310, startPoint y: 212, endPoint x: 281, endPoint y: 196, distance: 33.2
click at [249, 217] on div "[PERSON_NAME] [EMAIL_ADDRESS][DOMAIN_NAME] home" at bounding box center [413, 206] width 352 height 34
copy div "[EMAIL_ADDRESS][DOMAIN_NAME]"
click at [720, 83] on link "Fees" at bounding box center [721, 88] width 27 height 16
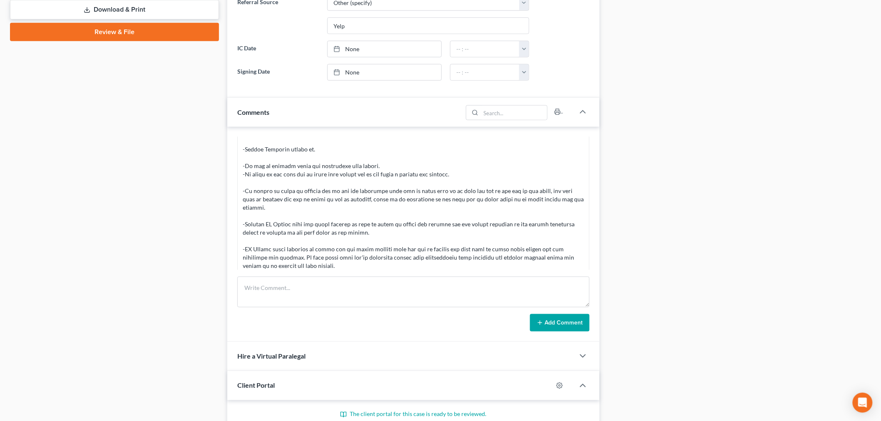
scroll to position [3158, 0]
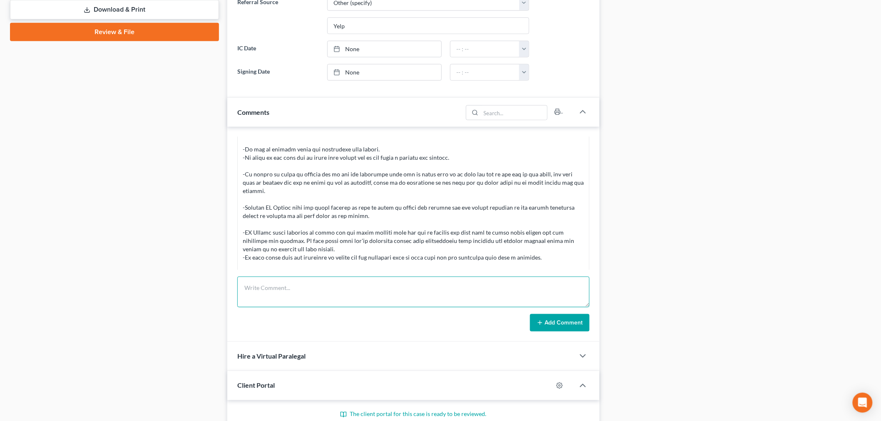
click at [366, 300] on textarea at bounding box center [413, 292] width 352 height 31
paste textarea "From: [PERSON_NAME] <[EMAIL_ADDRESS][DOMAIN_NAME]> Sent: [DATE] 5:18 PM To: [PE…"
type textarea "From: [PERSON_NAME] <[EMAIL_ADDRESS][DOMAIN_NAME]> Sent: [DATE] 5:18 PM To: [PE…"
click at [541, 325] on icon at bounding box center [540, 323] width 7 height 7
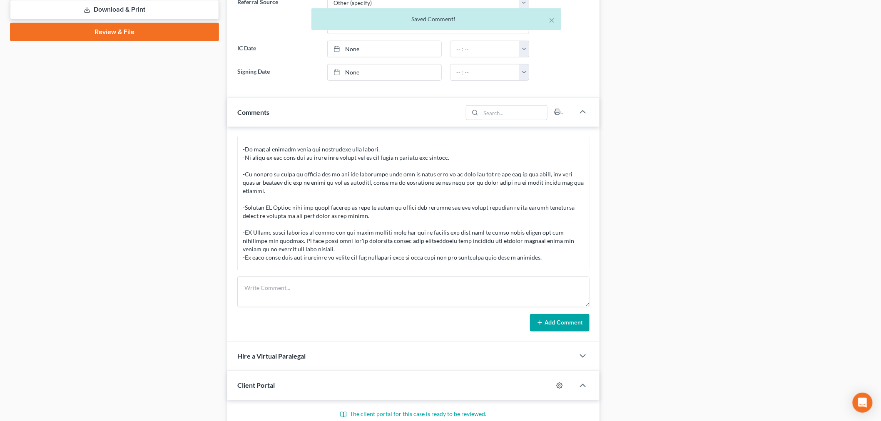
scroll to position [3293, 0]
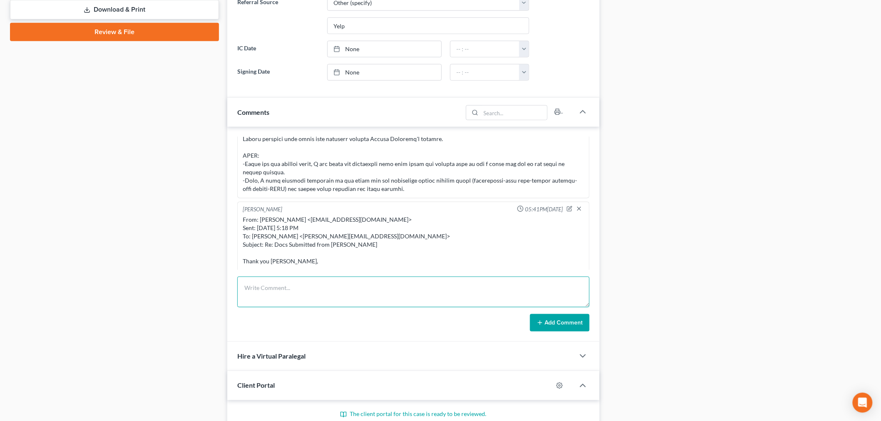
click at [488, 307] on textarea at bounding box center [413, 292] width 352 height 31
paste textarea "From: [PERSON_NAME] <[PERSON_NAME][EMAIL_ADDRESS][DOMAIN_NAME]> Sent: [DATE] 5:…"
type textarea "From: [PERSON_NAME] <[PERSON_NAME][EMAIL_ADDRESS][DOMAIN_NAME]> Sent: [DATE] 5:…"
click at [543, 328] on button "Add Comment" at bounding box center [560, 322] width 60 height 17
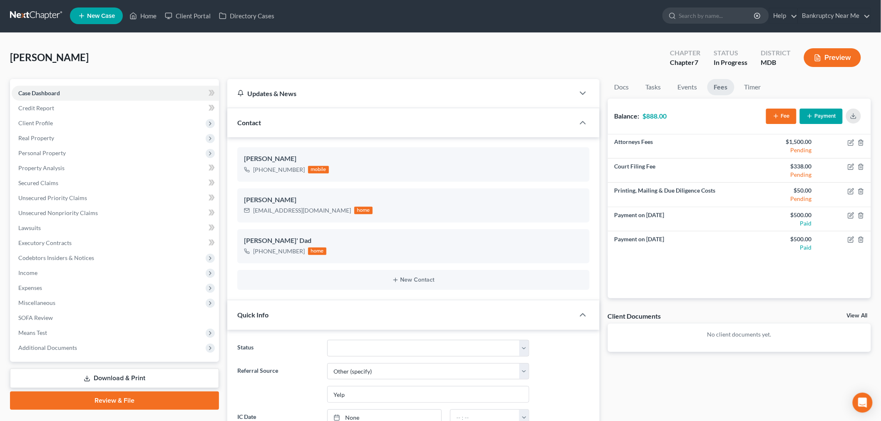
scroll to position [370, 0]
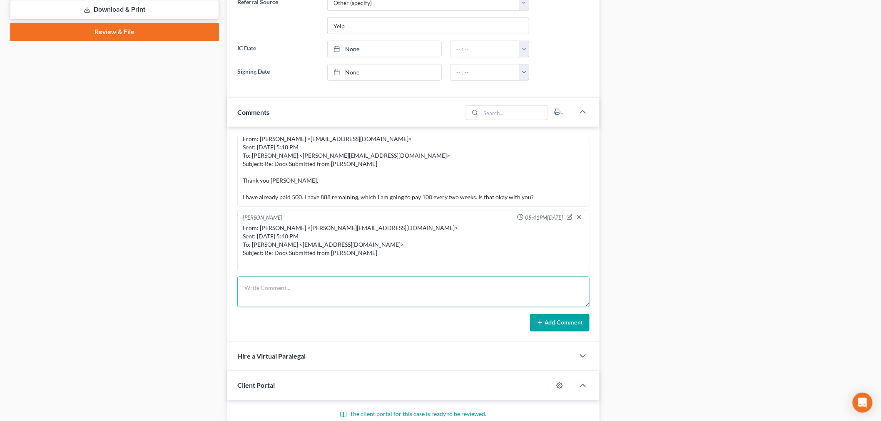
click at [546, 286] on textarea at bounding box center [413, 292] width 352 height 31
paste textarea "From: Iris Kwon <iris@bankruptcynearme.org> Sent: Wednesday, September 17, 2025…"
type textarea "From: Iris Kwon <iris@bankruptcynearme.org> Sent: Wednesday, September 17, 2025…"
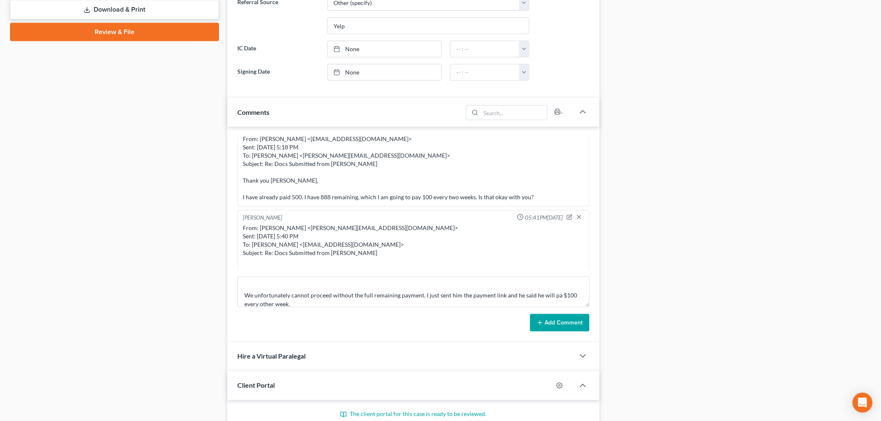
click at [565, 315] on button "Add Comment" at bounding box center [560, 322] width 60 height 17
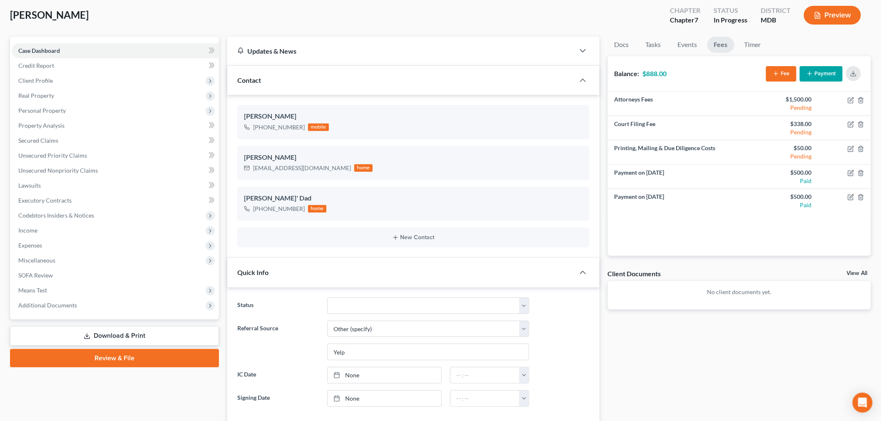
scroll to position [0, 0]
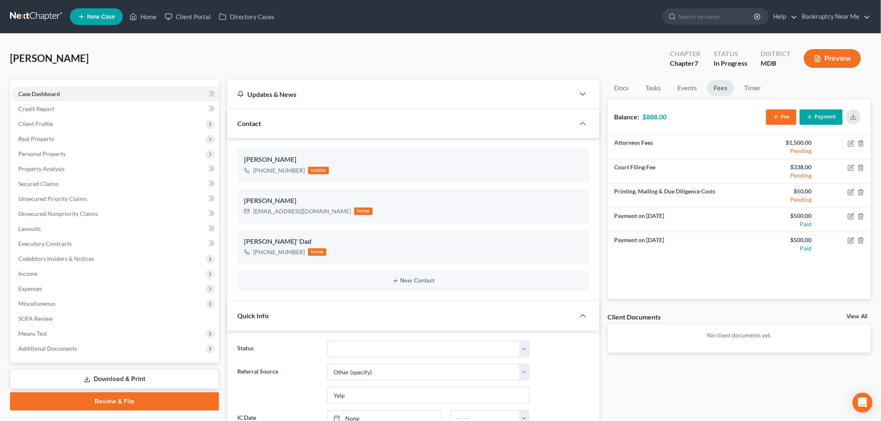
click at [22, 19] on link at bounding box center [36, 16] width 53 height 15
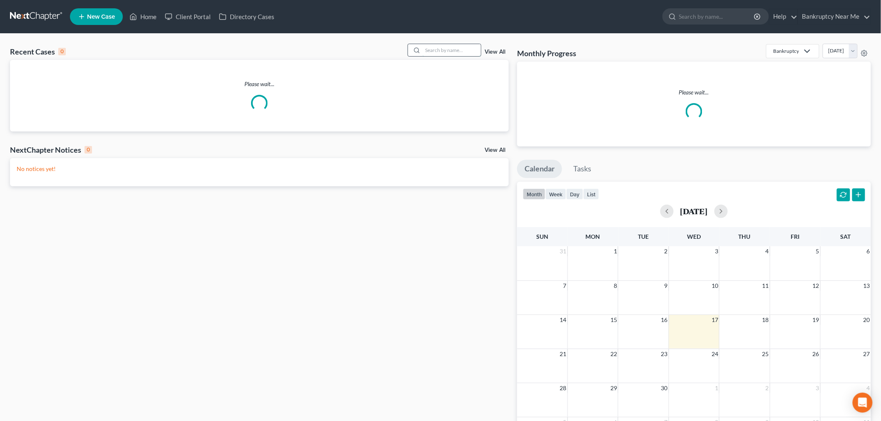
click at [450, 55] on input "search" at bounding box center [452, 50] width 58 height 12
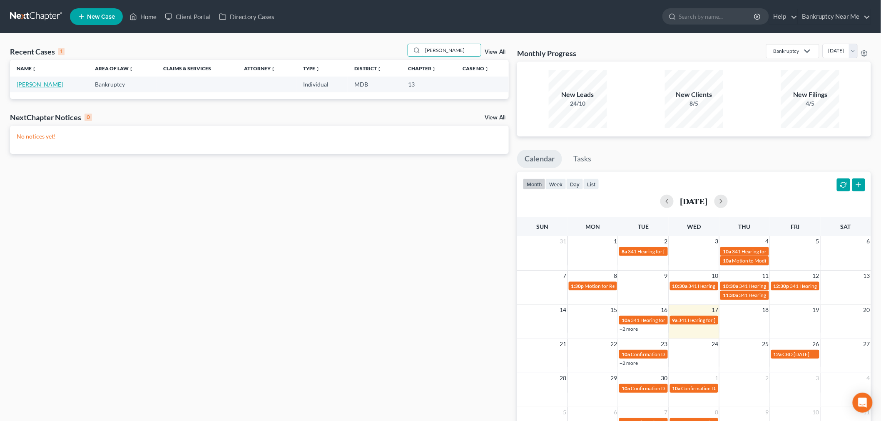
type input "hammon"
click at [46, 86] on link "[PERSON_NAME]" at bounding box center [40, 84] width 46 height 7
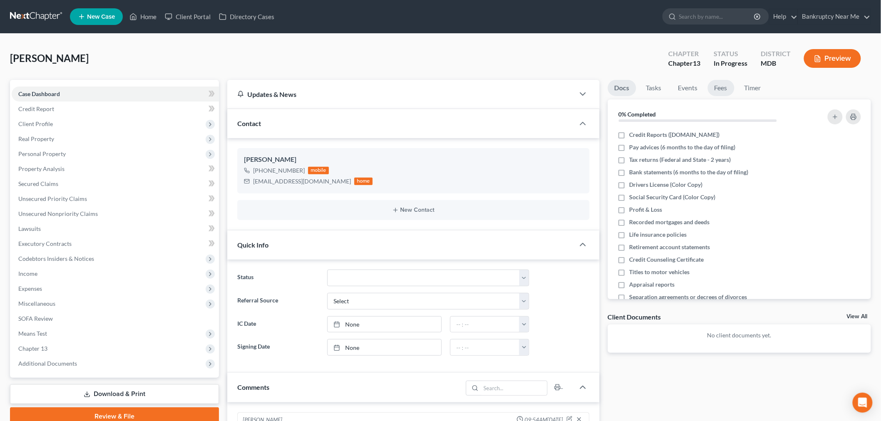
scroll to position [2141, 0]
click at [717, 92] on link "Fees" at bounding box center [721, 88] width 27 height 16
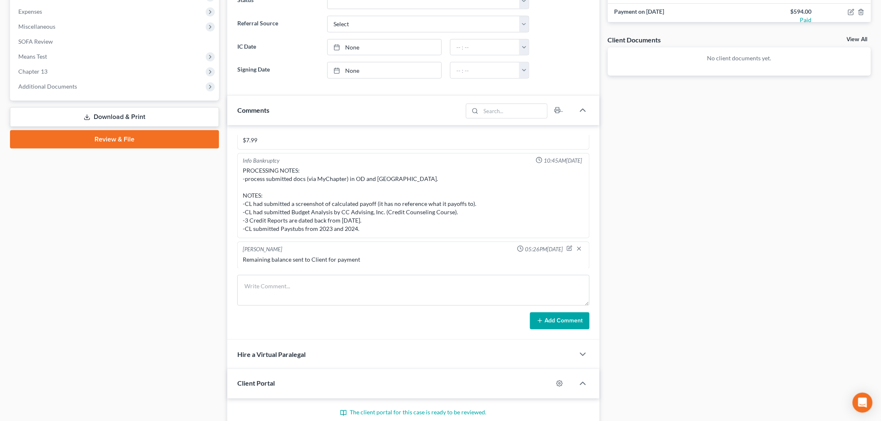
scroll to position [0, 0]
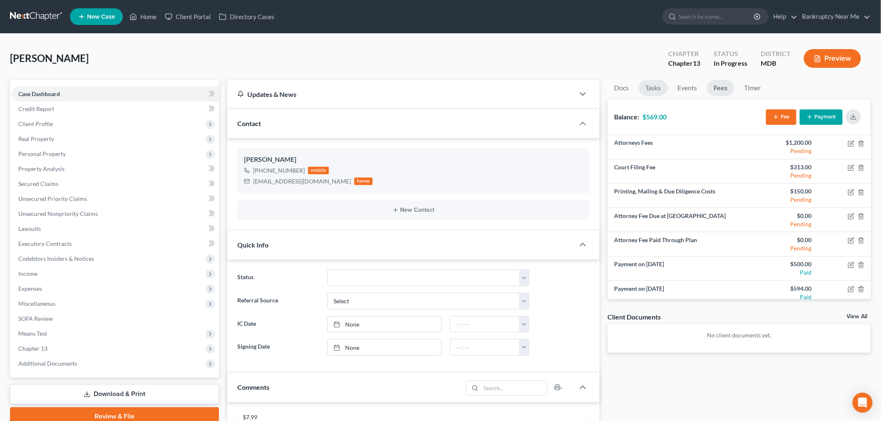
click at [650, 85] on link "Tasks" at bounding box center [653, 88] width 29 height 16
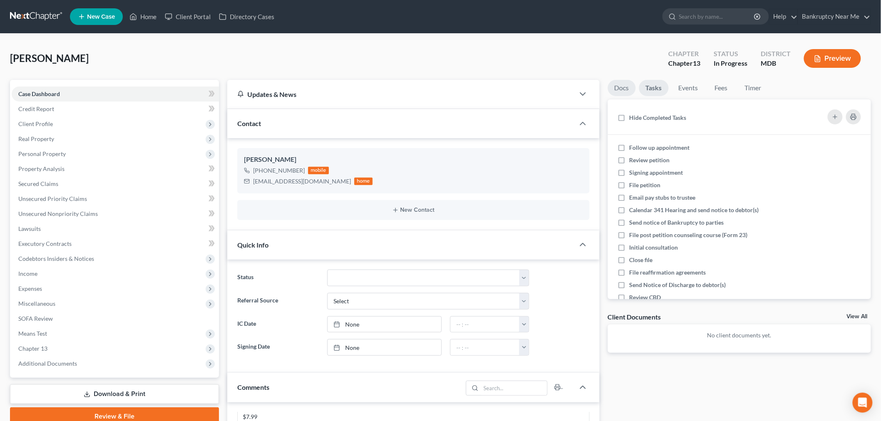
click at [622, 94] on link "Docs" at bounding box center [622, 88] width 28 height 16
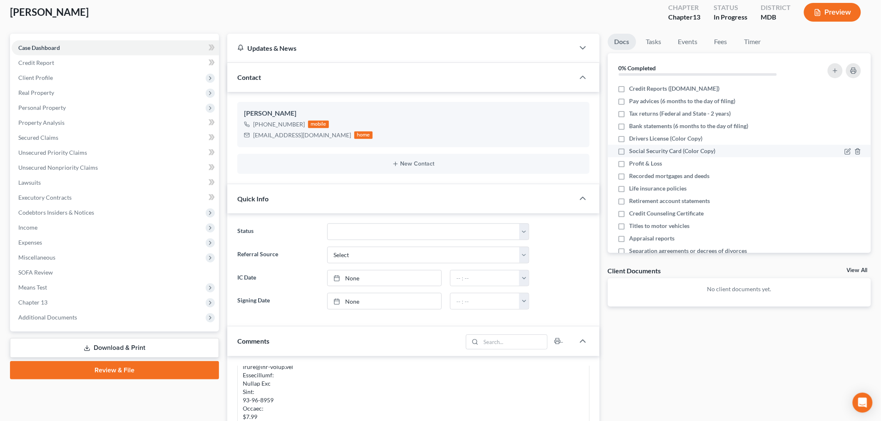
drag, startPoint x: 674, startPoint y: 152, endPoint x: 653, endPoint y: 147, distance: 21.4
click at [674, 152] on span "Social Security Card (Color Copy)" at bounding box center [672, 151] width 86 height 8
click at [638, 152] on input "Social Security Card (Color Copy)" at bounding box center [635, 149] width 5 height 5
checkbox input "true"
click at [629, 138] on label "Drivers License (Color Copy)" at bounding box center [665, 138] width 73 height 8
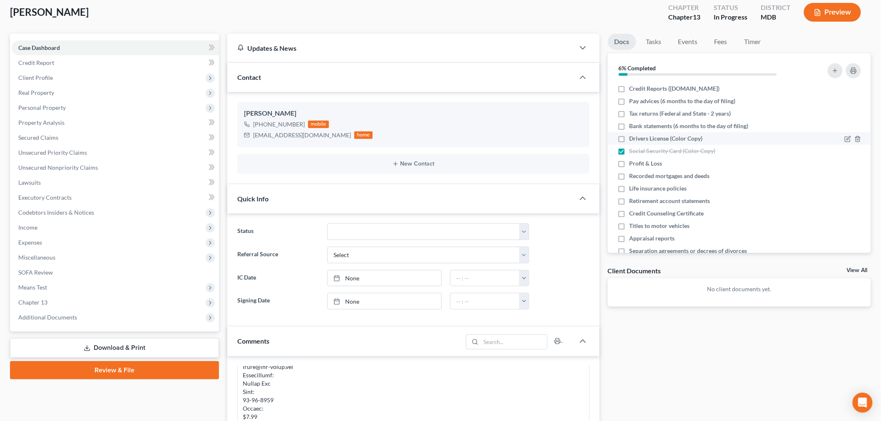
click at [633, 138] on input "Drivers License (Color Copy)" at bounding box center [635, 136] width 5 height 5
checkbox input "true"
click at [854, 164] on icon "button" at bounding box center [857, 164] width 7 height 7
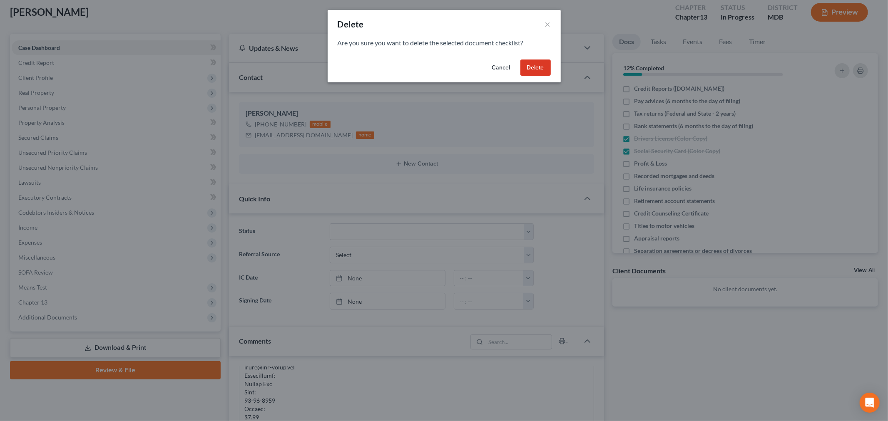
click at [539, 65] on button "Delete" at bounding box center [535, 68] width 30 height 17
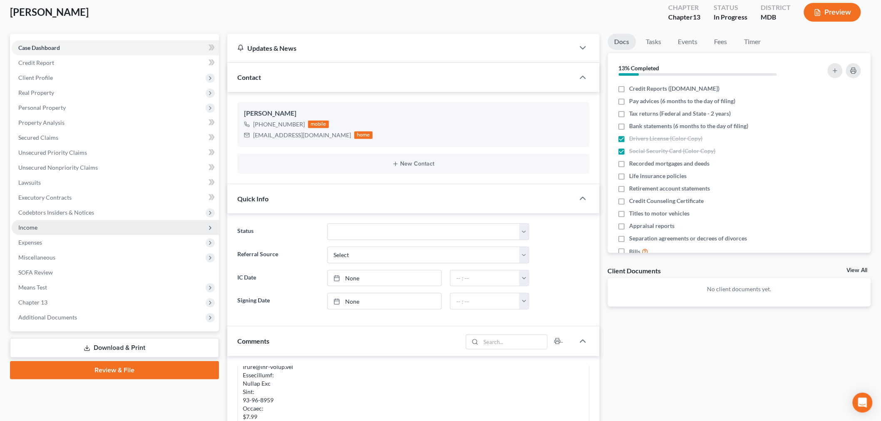
click at [47, 226] on span "Income" at bounding box center [115, 227] width 207 height 15
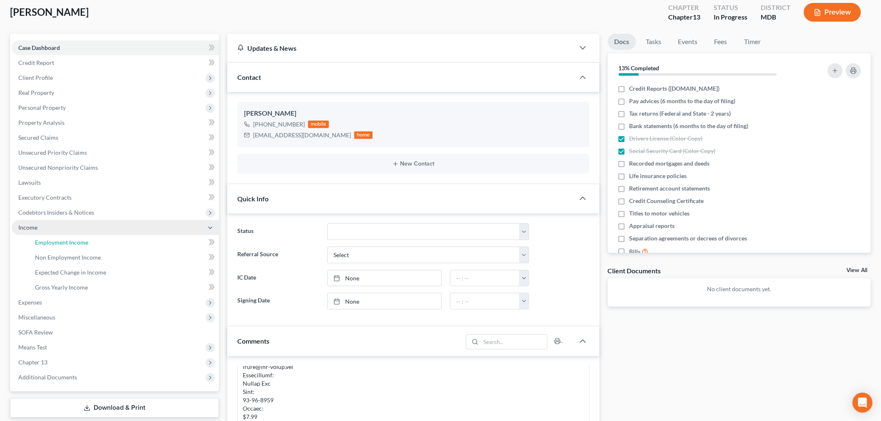
click at [60, 239] on span "Employment Income" at bounding box center [61, 242] width 53 height 7
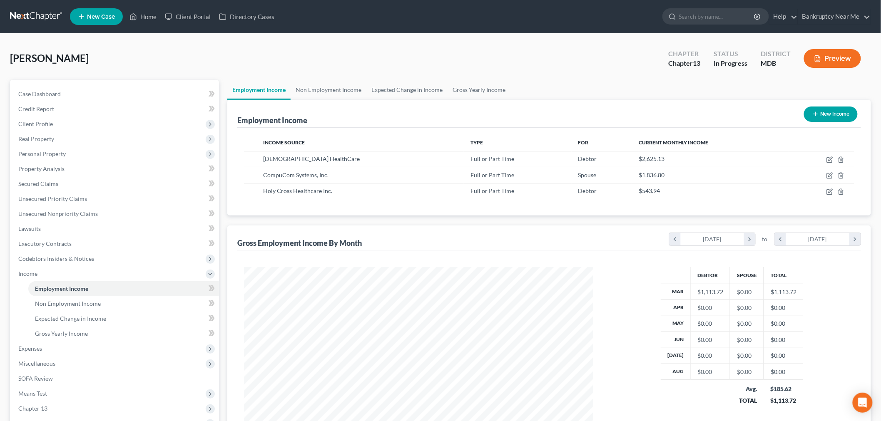
scroll to position [174, 365]
click at [379, 89] on link "Expected Change in Income" at bounding box center [406, 90] width 81 height 20
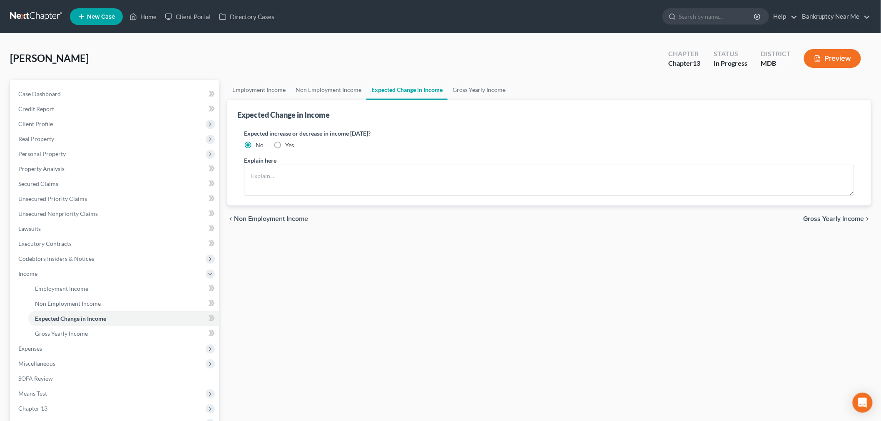
click at [339, 79] on div "Hammond, LaTonya Upgraded Chapter Chapter 13 Status In Progress District MDB Pr…" at bounding box center [440, 62] width 861 height 36
click at [339, 80] on link "Non Employment Income" at bounding box center [329, 90] width 76 height 20
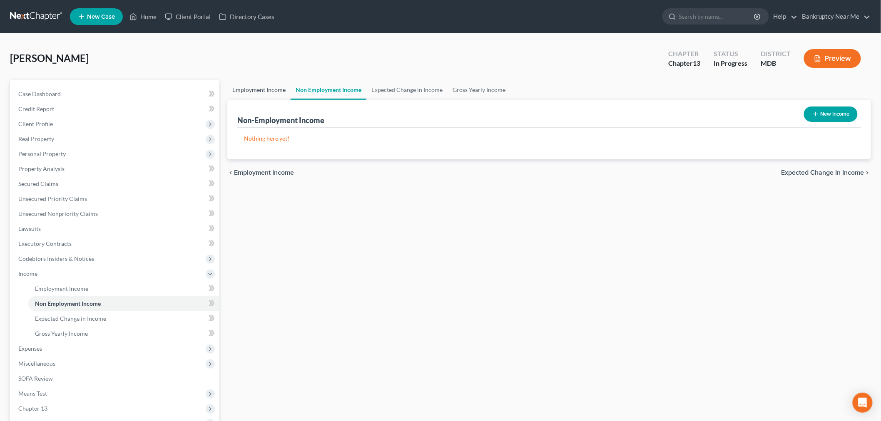
click at [250, 84] on link "Employment Income" at bounding box center [258, 90] width 63 height 20
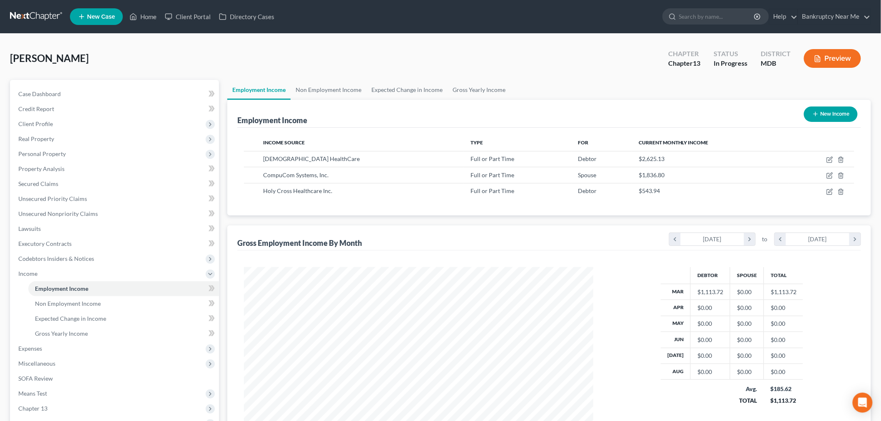
scroll to position [174, 365]
click at [114, 94] on link "Case Dashboard" at bounding box center [115, 94] width 207 height 15
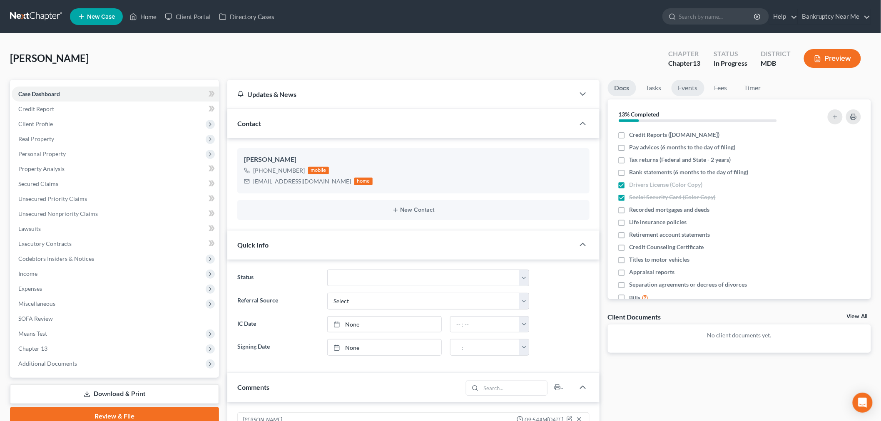
scroll to position [2141, 0]
click at [629, 147] on label "Pay advices (6 months to the day of filing)" at bounding box center [682, 147] width 106 height 8
click at [633, 147] on input "Pay advices (6 months to the day of filing)" at bounding box center [635, 145] width 5 height 5
checkbox input "true"
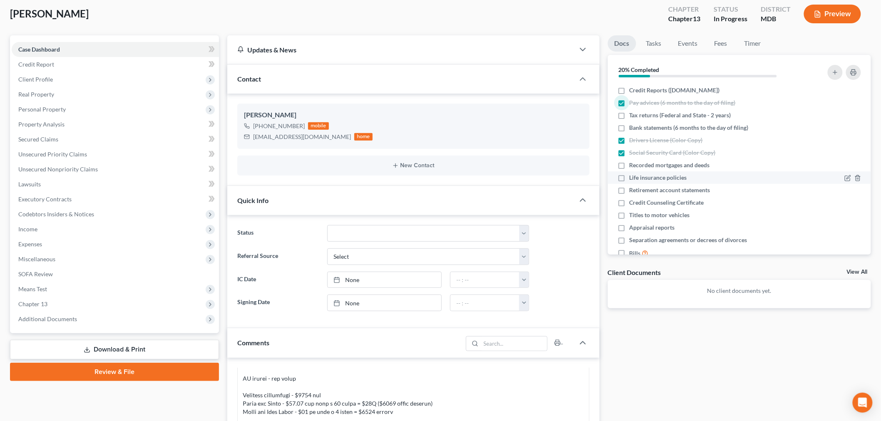
scroll to position [0, 0]
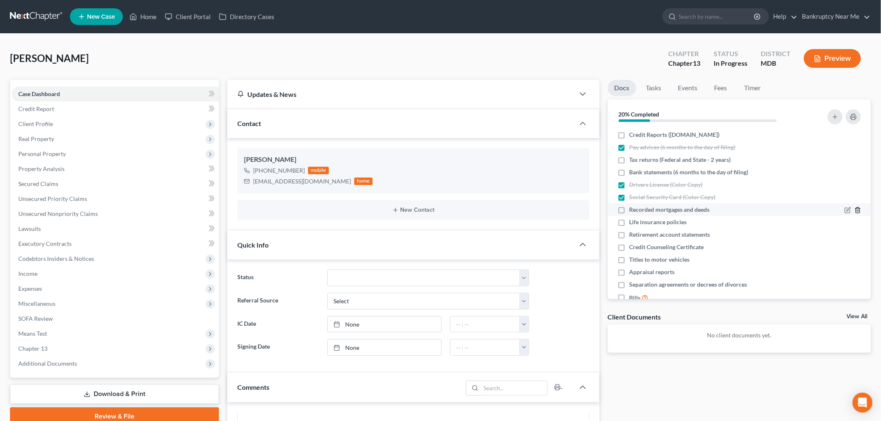
click at [854, 210] on icon "button" at bounding box center [857, 210] width 7 height 7
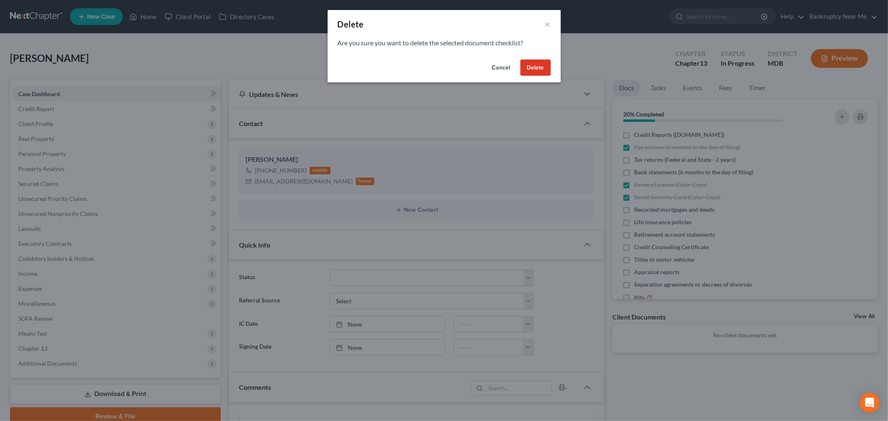
click at [547, 69] on button "Delete" at bounding box center [535, 68] width 30 height 17
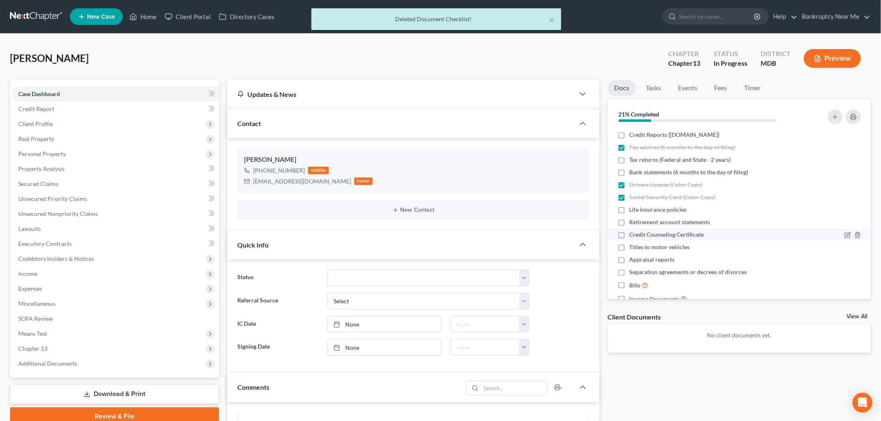
click at [693, 231] on span "Credit Counseling Certificate" at bounding box center [666, 235] width 75 height 8
click at [638, 231] on input "Credit Counseling Certificate" at bounding box center [635, 233] width 5 height 5
checkbox input "true"
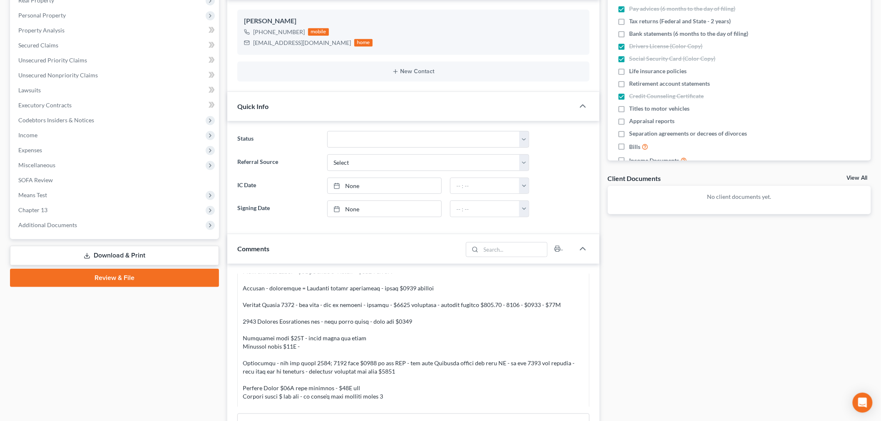
scroll to position [46, 0]
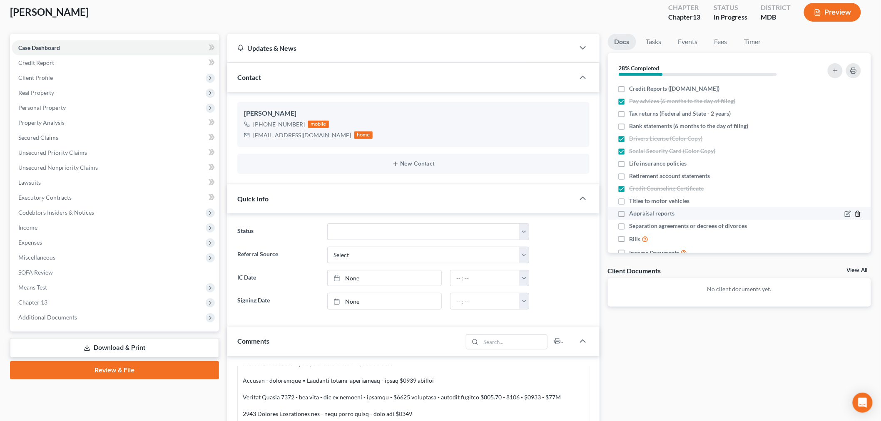
click at [854, 214] on icon "button" at bounding box center [857, 214] width 7 height 7
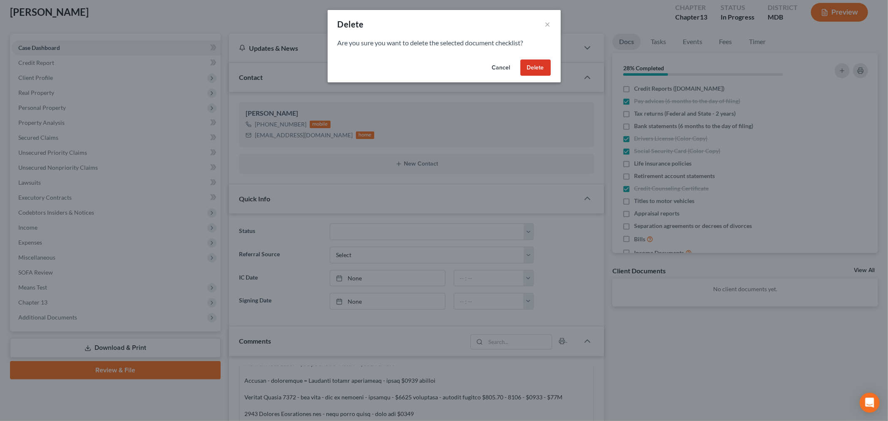
click at [529, 64] on button "Delete" at bounding box center [535, 68] width 30 height 17
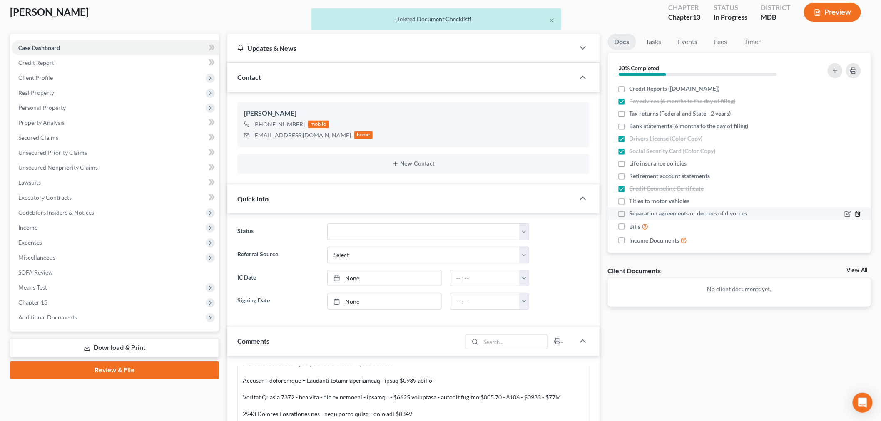
click at [854, 211] on icon "button" at bounding box center [857, 214] width 7 height 7
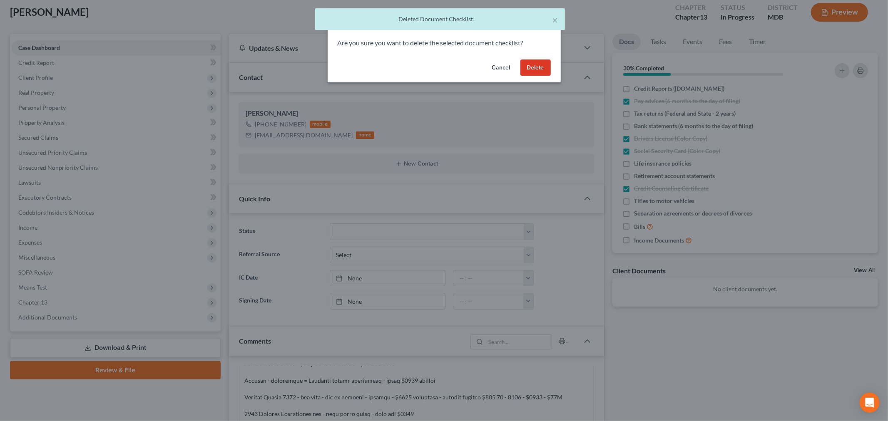
click at [544, 69] on button "Delete" at bounding box center [535, 68] width 30 height 17
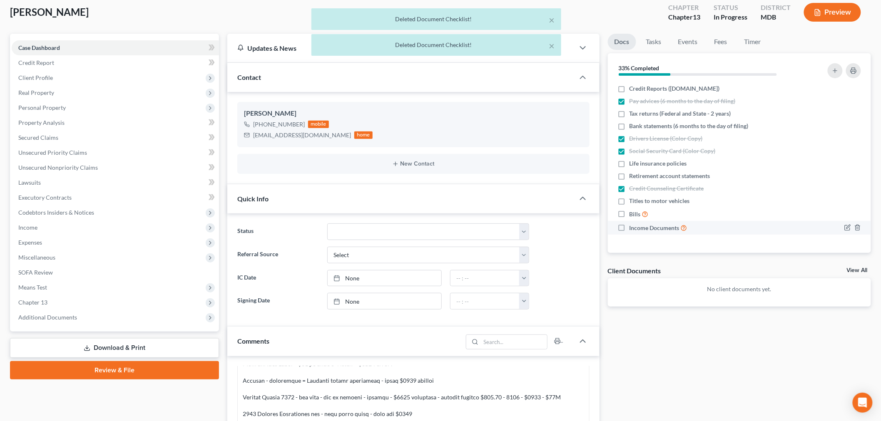
click at [629, 226] on label "Income Documents" at bounding box center [658, 228] width 58 height 10
click at [633, 226] on input "Income Documents" at bounding box center [635, 225] width 5 height 5
checkbox input "true"
click at [629, 216] on label "Bills" at bounding box center [638, 214] width 19 height 10
click at [633, 215] on input "Bills" at bounding box center [635, 211] width 5 height 5
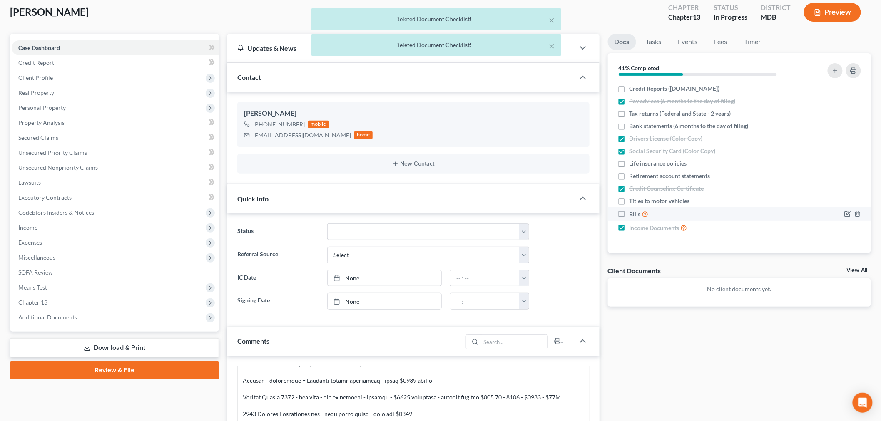
checkbox input "true"
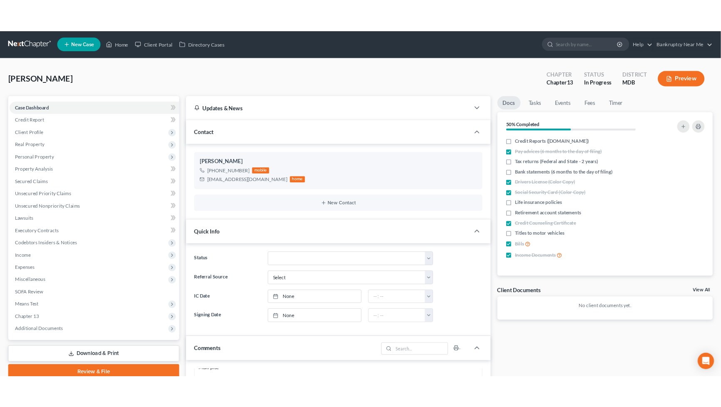
scroll to position [0, 0]
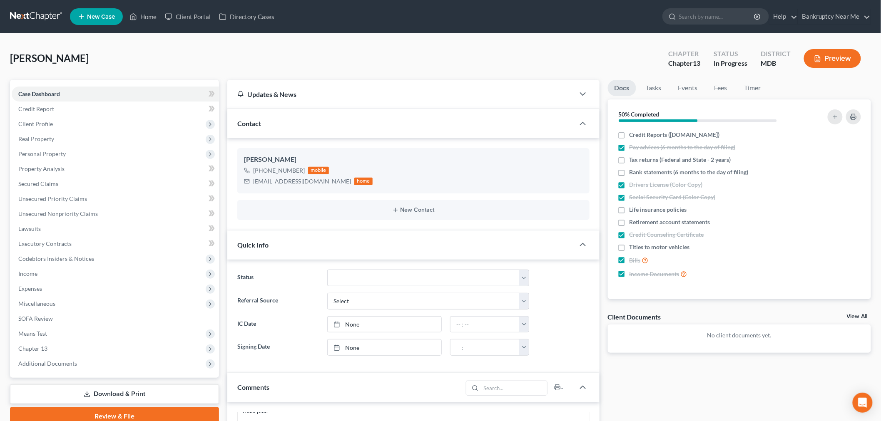
drag, startPoint x: 105, startPoint y: 64, endPoint x: 62, endPoint y: 66, distance: 43.8
click at [62, 66] on div "Hammond, LaTonya Upgraded Chapter Chapter 13 Status In Progress District MDB Pr…" at bounding box center [440, 62] width 861 height 36
copy span "LaTonya"
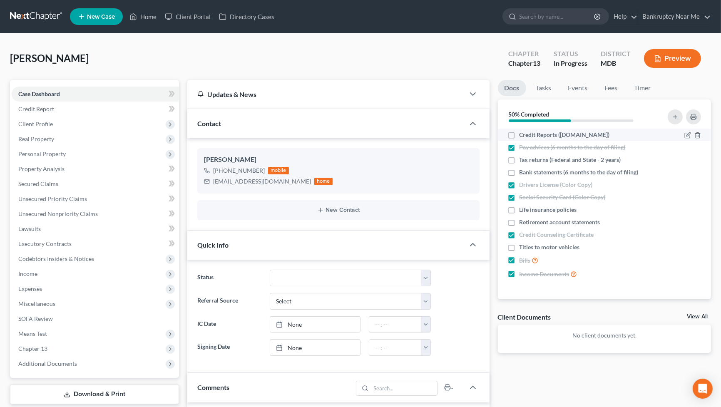
click at [519, 134] on label "Credit Reports (www.annualcreditreport.org)" at bounding box center [564, 135] width 90 height 8
click at [523, 134] on input "Credit Reports (www.annualcreditreport.org)" at bounding box center [525, 133] width 5 height 5
checkbox input "true"
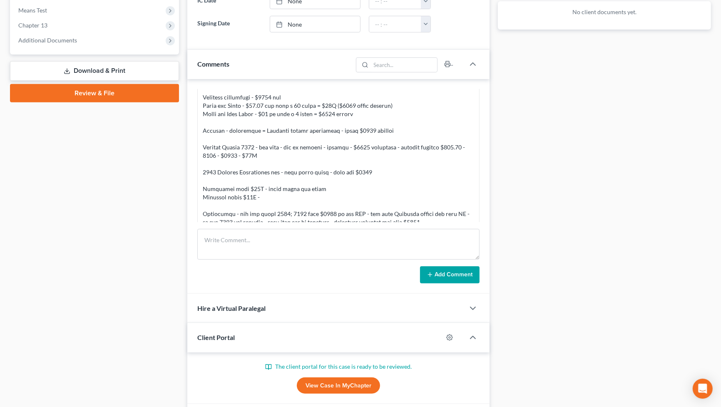
scroll to position [370, 0]
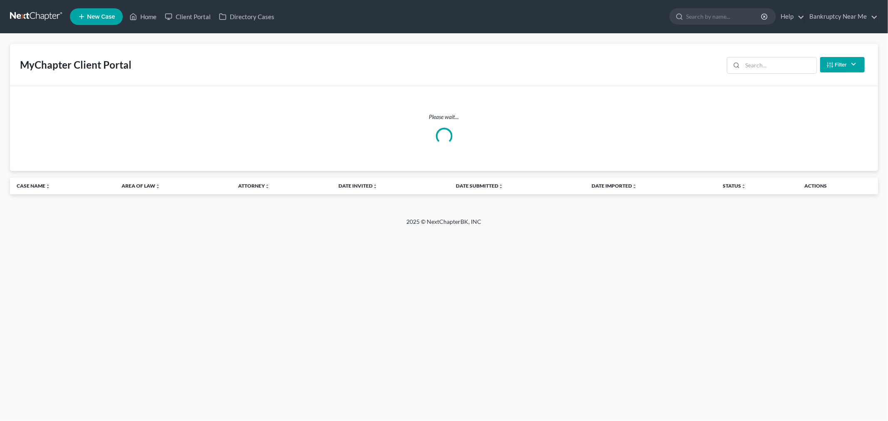
click at [448, 57] on div "MyChapter Client Portal Filter Status Filter... Invited In Progress Ready To Re…" at bounding box center [444, 65] width 868 height 42
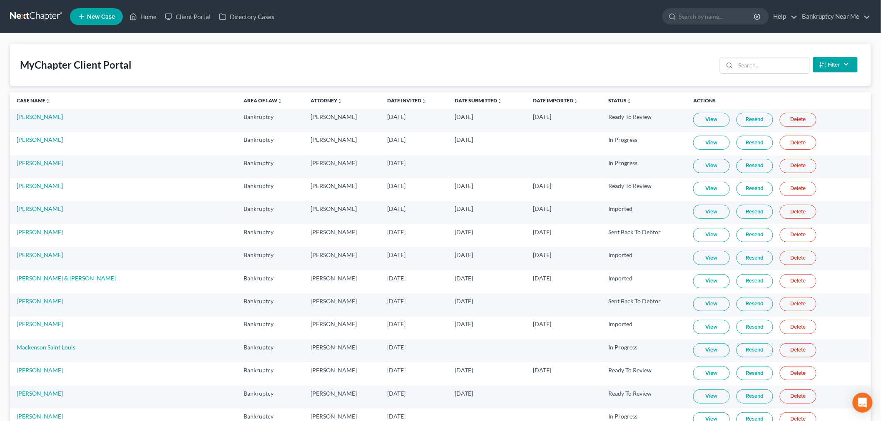
scroll to position [6017, 0]
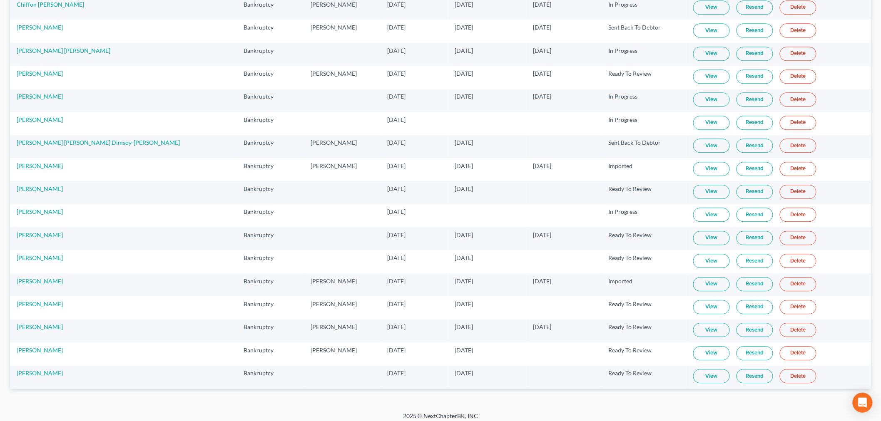
click at [693, 199] on link "View" at bounding box center [711, 192] width 37 height 14
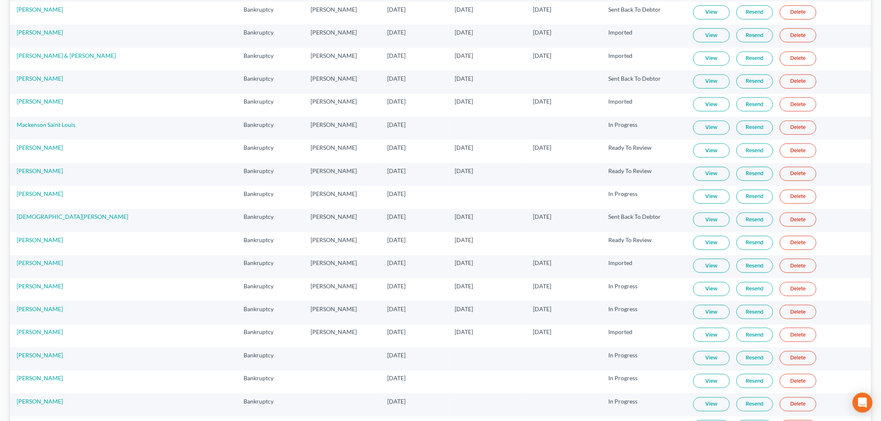
scroll to position [0, 0]
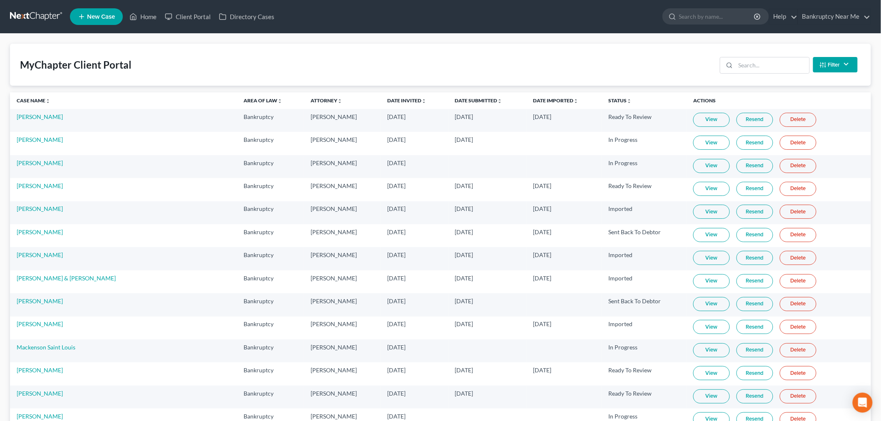
click at [46, 22] on link at bounding box center [36, 16] width 53 height 15
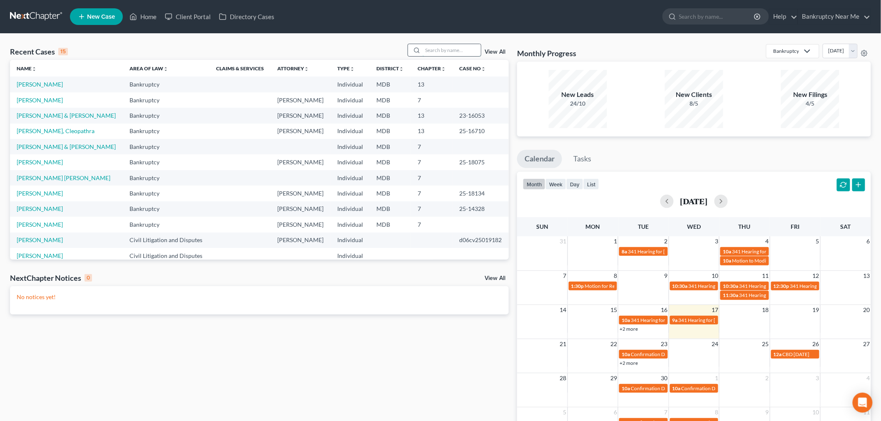
click at [448, 46] on input "search" at bounding box center [452, 50] width 58 height 12
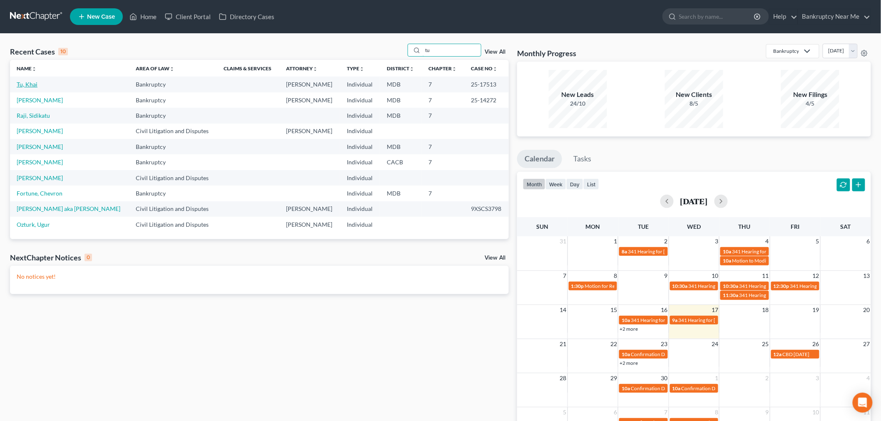
type input "tu"
click at [25, 85] on link "Tu, Khai" at bounding box center [27, 84] width 21 height 7
select select "4"
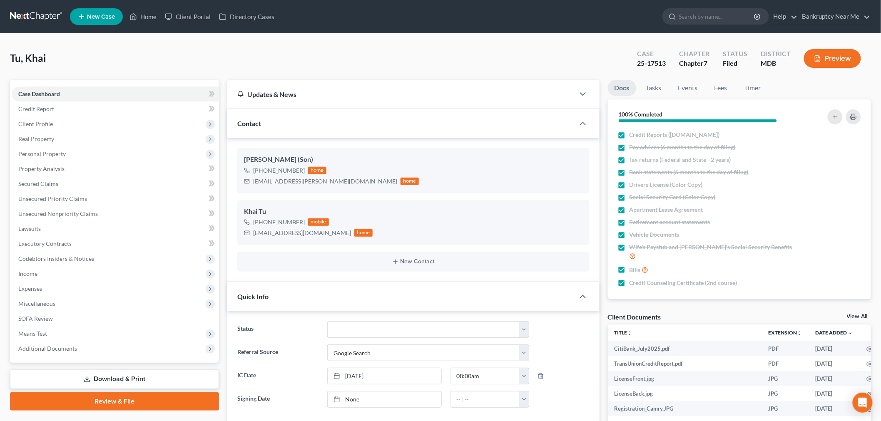
scroll to position [7982, 0]
click at [15, 13] on link at bounding box center [36, 16] width 53 height 15
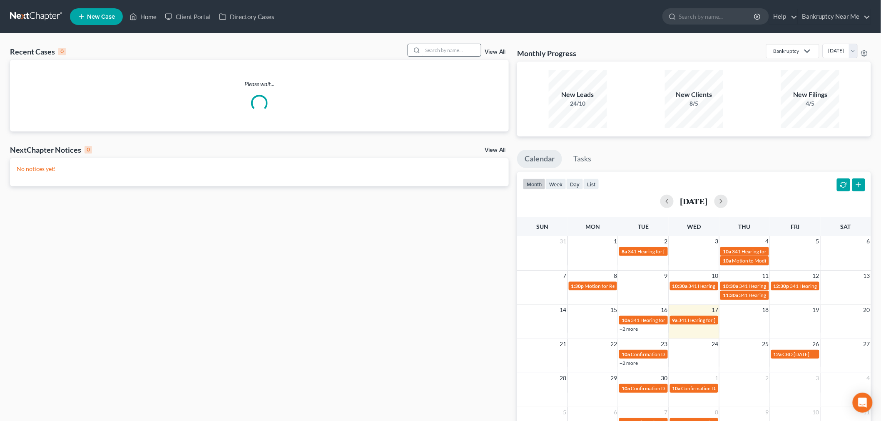
click at [458, 52] on input "search" at bounding box center [452, 50] width 58 height 12
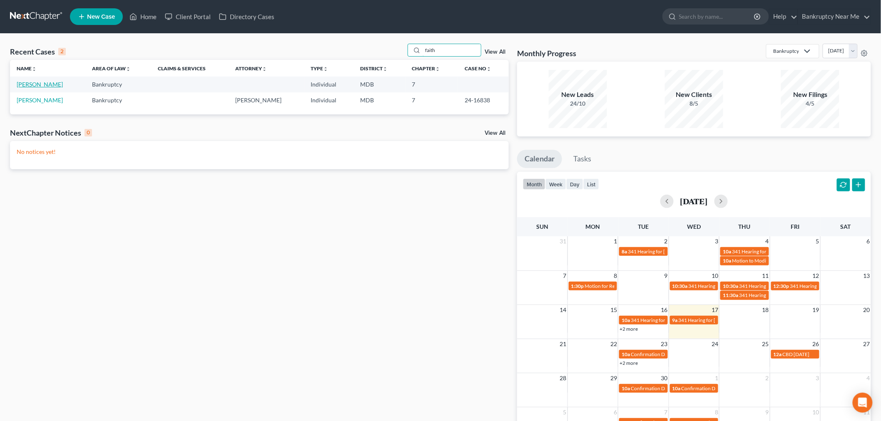
type input "faith"
click at [35, 85] on link "[PERSON_NAME]" at bounding box center [40, 84] width 46 height 7
select select "4"
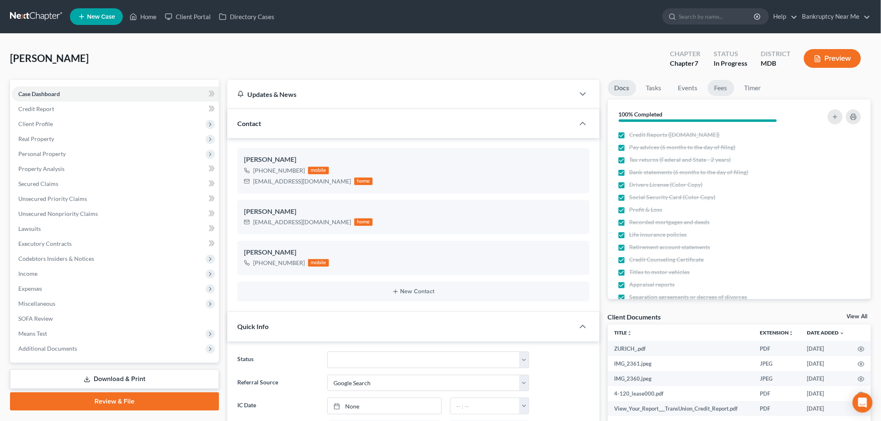
scroll to position [3862, 0]
click at [717, 86] on link "Fees" at bounding box center [721, 88] width 27 height 16
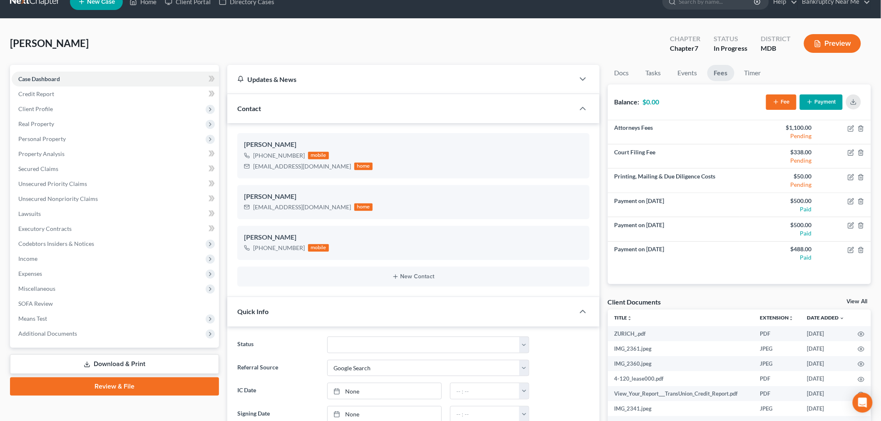
scroll to position [0, 0]
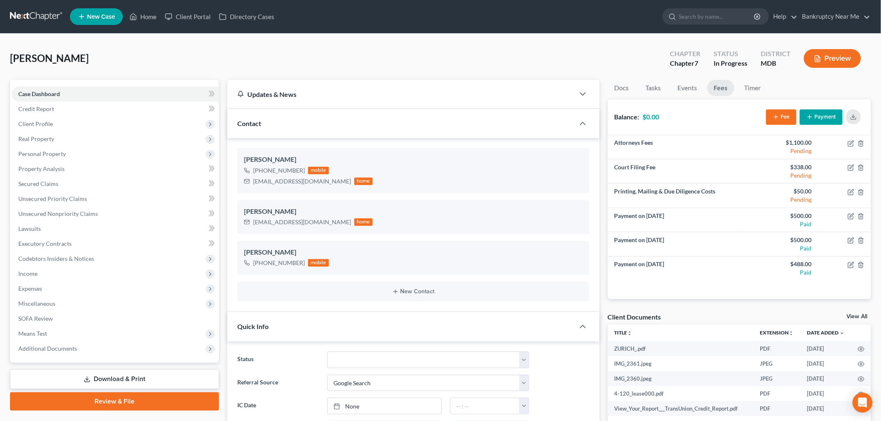
click at [43, 19] on link at bounding box center [36, 16] width 53 height 15
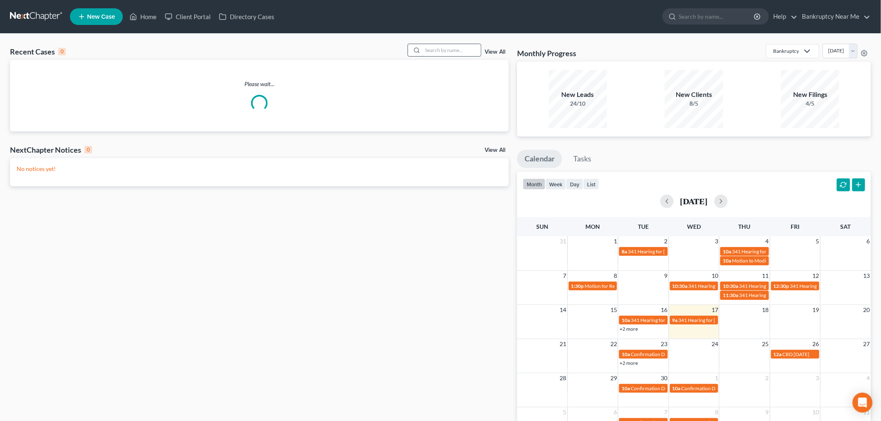
click at [441, 52] on input "search" at bounding box center [452, 50] width 58 height 12
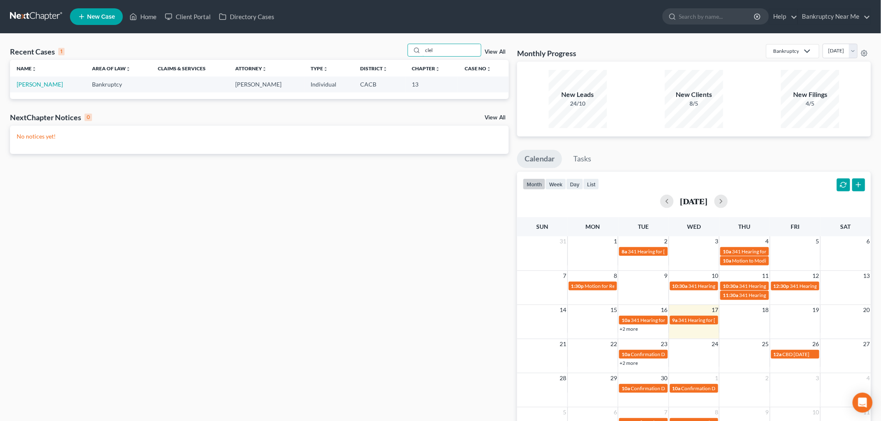
type input "clel"
click at [46, 80] on td "[PERSON_NAME]" at bounding box center [47, 84] width 75 height 15
click at [46, 84] on link "[PERSON_NAME]" at bounding box center [40, 84] width 46 height 7
select select "6"
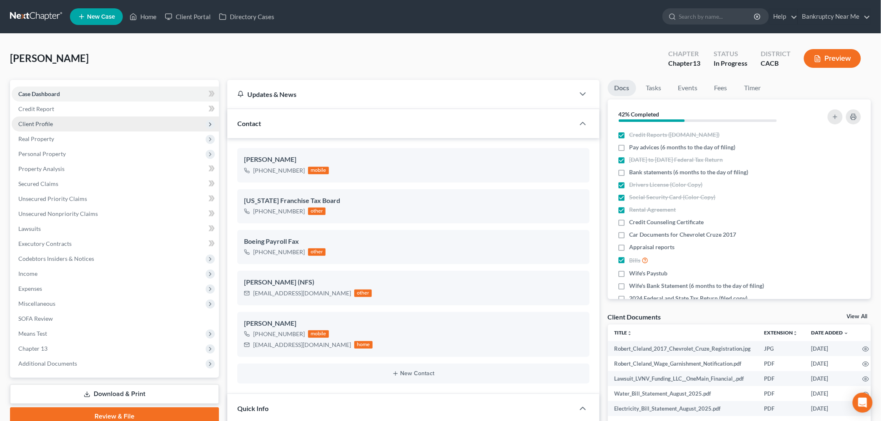
click at [52, 117] on span "Client Profile" at bounding box center [115, 124] width 207 height 15
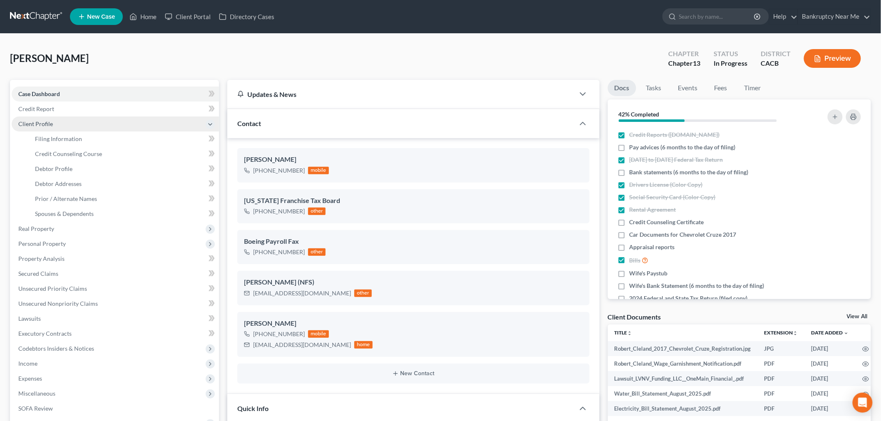
scroll to position [3975, 0]
click at [102, 133] on link "Filing Information" at bounding box center [123, 139] width 191 height 15
select select "1"
select select "0"
select select "3"
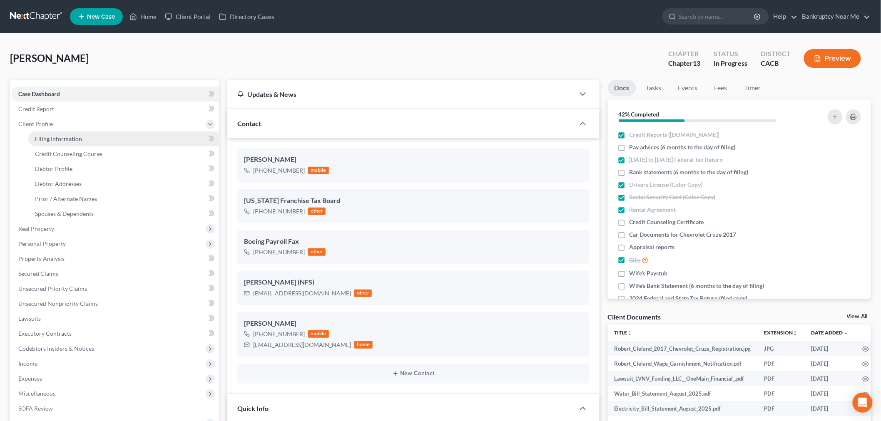
select select "0"
select select "4"
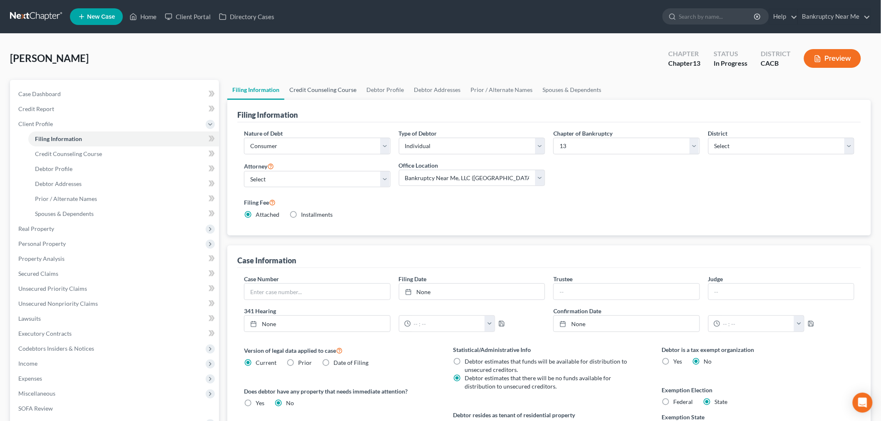
click at [305, 90] on link "Credit Counseling Course" at bounding box center [322, 90] width 77 height 20
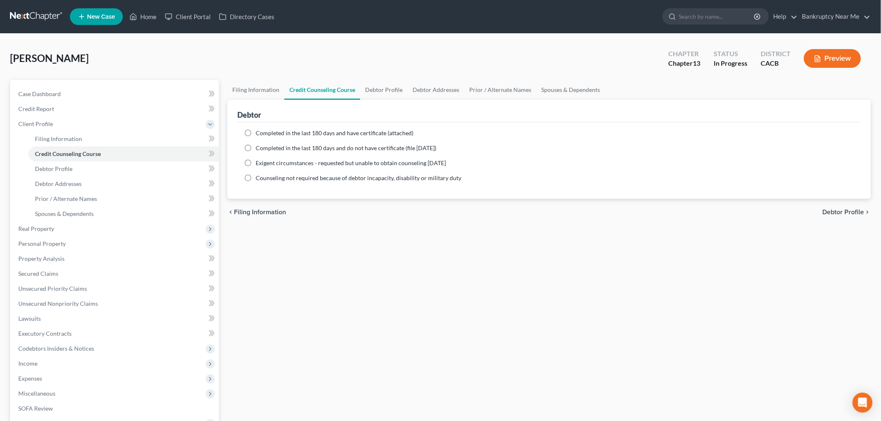
click at [326, 129] on label "Completed in the last 180 days and have certificate (attached)" at bounding box center [335, 133] width 158 height 8
click at [264, 129] on input "Completed in the last 180 days and have certificate (attached)" at bounding box center [261, 131] width 5 height 5
radio input "true"
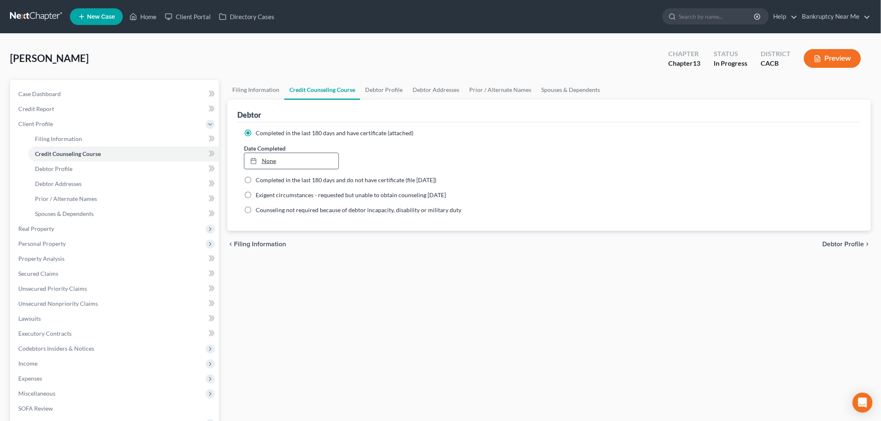
click at [281, 164] on link "None" at bounding box center [291, 161] width 94 height 16
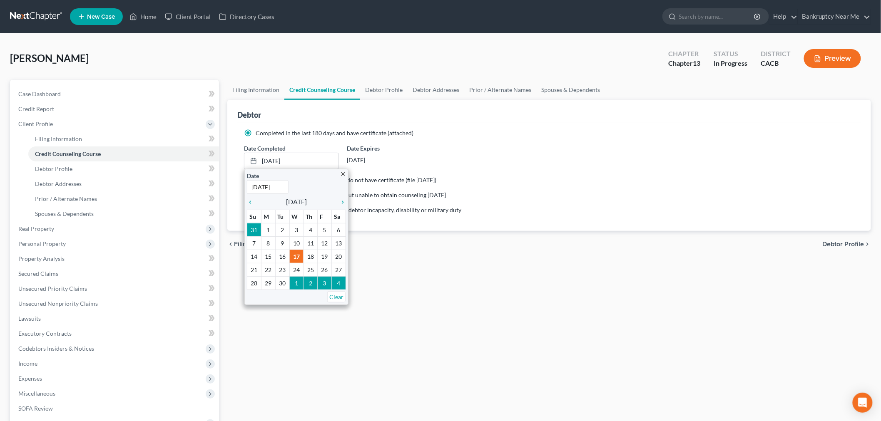
drag, startPoint x: 280, startPoint y: 252, endPoint x: 296, endPoint y: 250, distance: 16.4
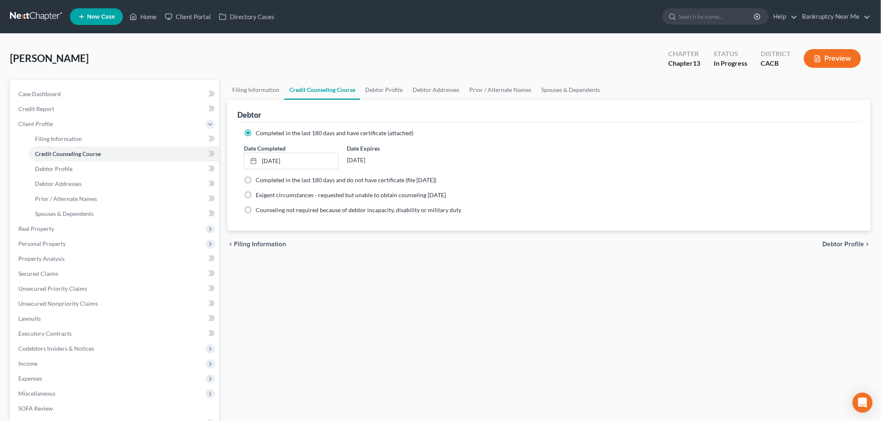
click at [368, 248] on div "chevron_left Filing Information Debtor Profile chevron_right" at bounding box center [549, 244] width 644 height 27
click at [77, 98] on link "Case Dashboard" at bounding box center [115, 94] width 207 height 15
select select "6"
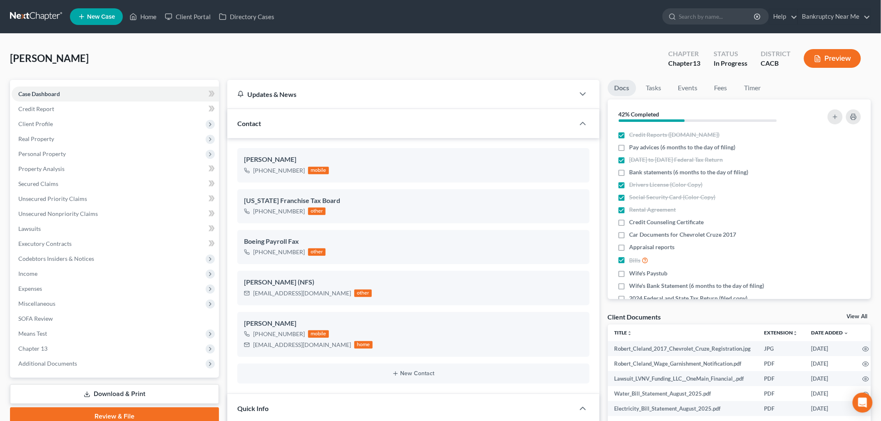
scroll to position [3975, 0]
click at [13, 6] on nav "Home New Case Client Portal Directory Cases Bankruptcy Near Me [EMAIL_ADDRESS][…" at bounding box center [440, 16] width 881 height 33
click at [32, 26] on nav "Home New Case Client Portal Directory Cases Bankruptcy Near Me [EMAIL_ADDRESS][…" at bounding box center [440, 16] width 881 height 33
click at [27, 10] on link at bounding box center [36, 16] width 53 height 15
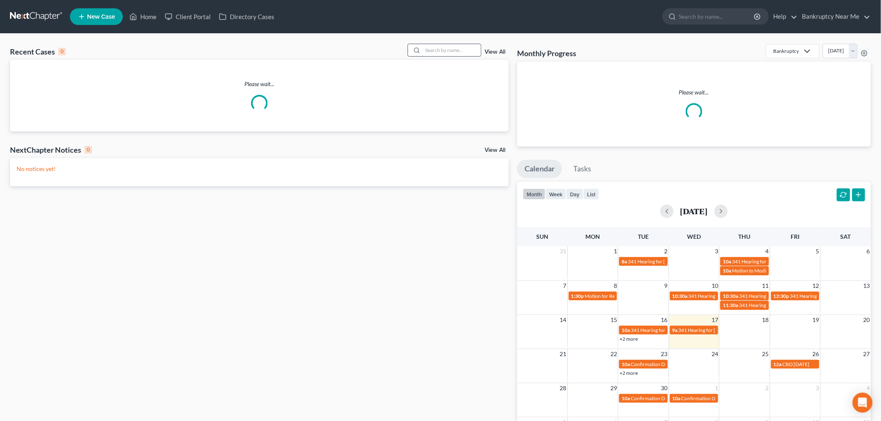
click at [447, 54] on input "search" at bounding box center [452, 50] width 58 height 12
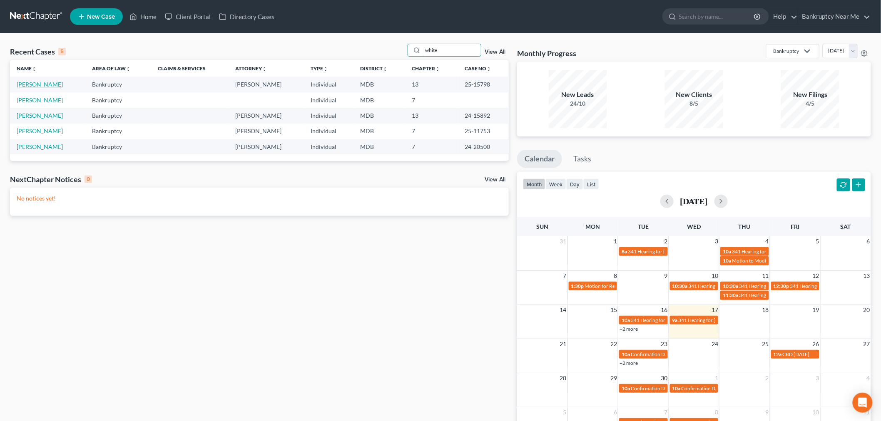
type input "white"
click at [39, 85] on link "[PERSON_NAME]" at bounding box center [40, 84] width 46 height 7
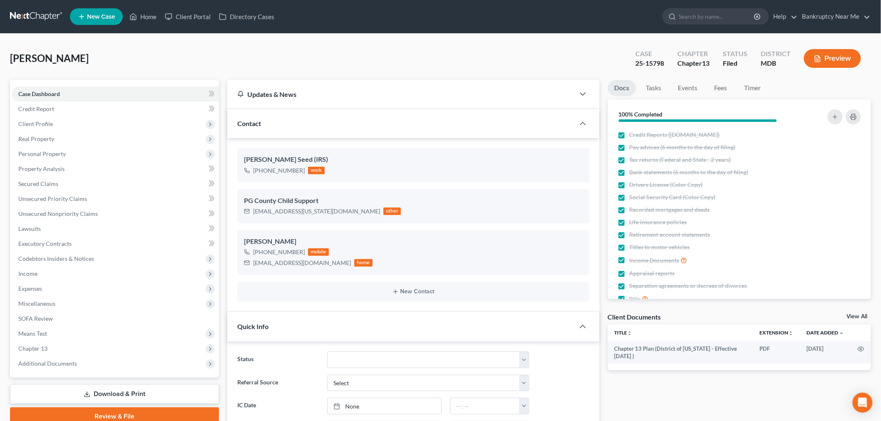
scroll to position [3915, 0]
click at [125, 124] on span "Client Profile" at bounding box center [115, 124] width 207 height 15
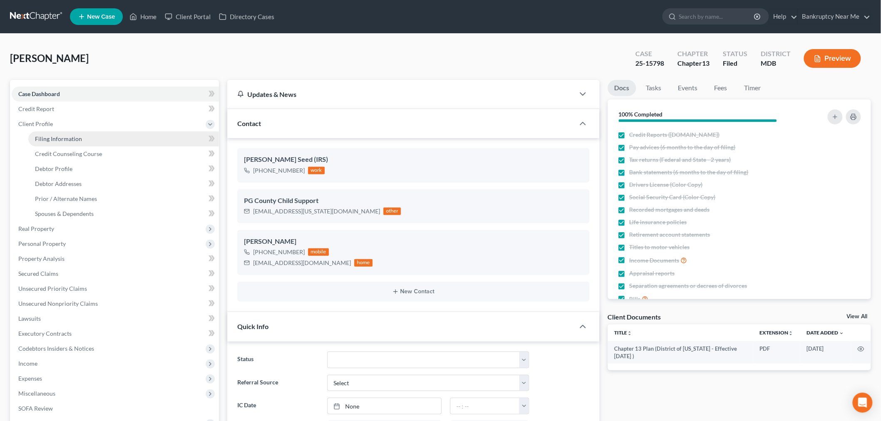
click at [121, 134] on link "Filing Information" at bounding box center [123, 139] width 191 height 15
select select "1"
select select "0"
select select "3"
select select "21"
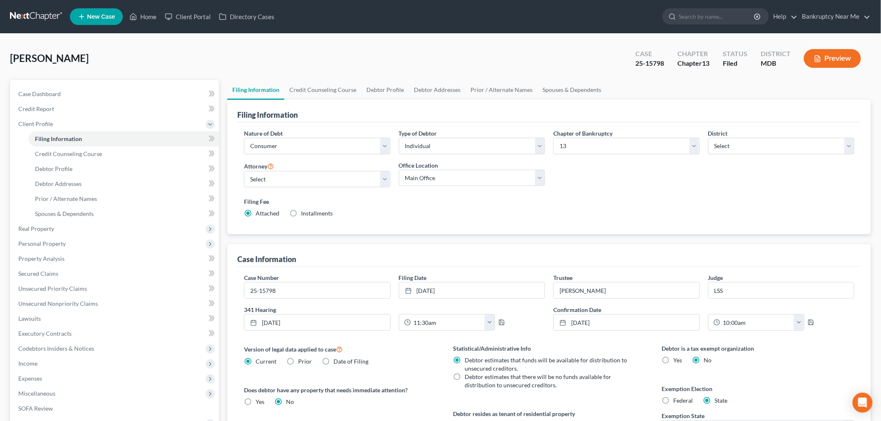
drag, startPoint x: 32, startPoint y: 15, endPoint x: 38, endPoint y: 14, distance: 5.9
click at [32, 15] on link at bounding box center [36, 16] width 53 height 15
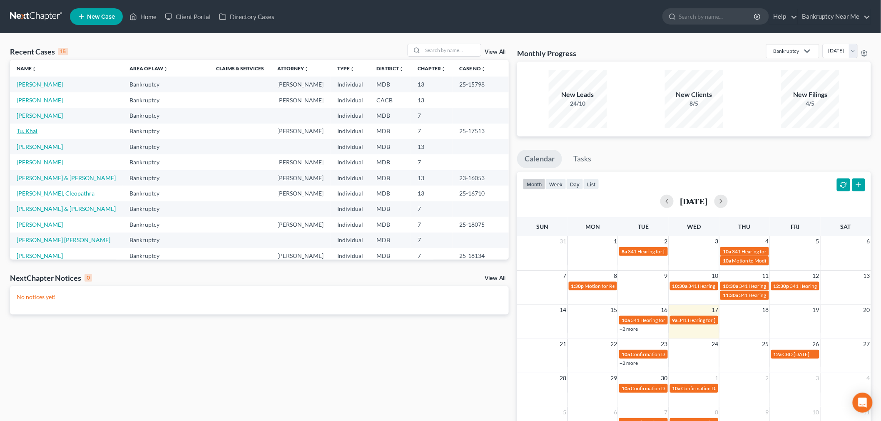
click at [24, 135] on td "Tu, Khai" at bounding box center [66, 131] width 113 height 15
click at [23, 133] on link "Tu, Khai" at bounding box center [27, 130] width 21 height 7
select select "4"
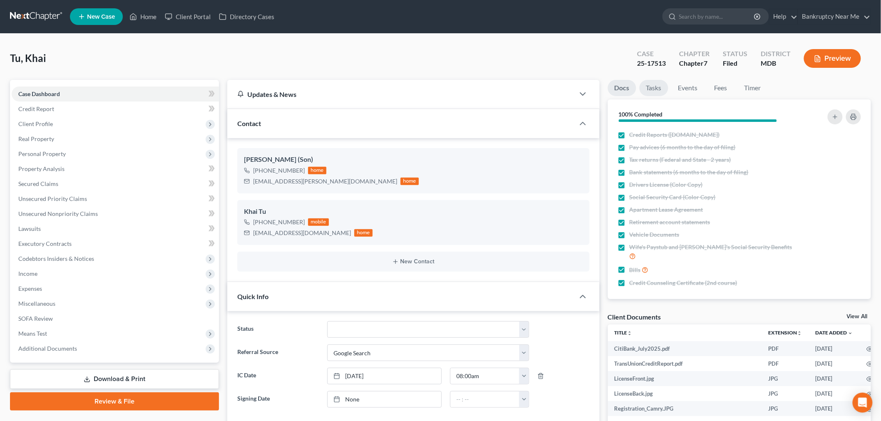
click at [653, 90] on link "Tasks" at bounding box center [653, 88] width 29 height 16
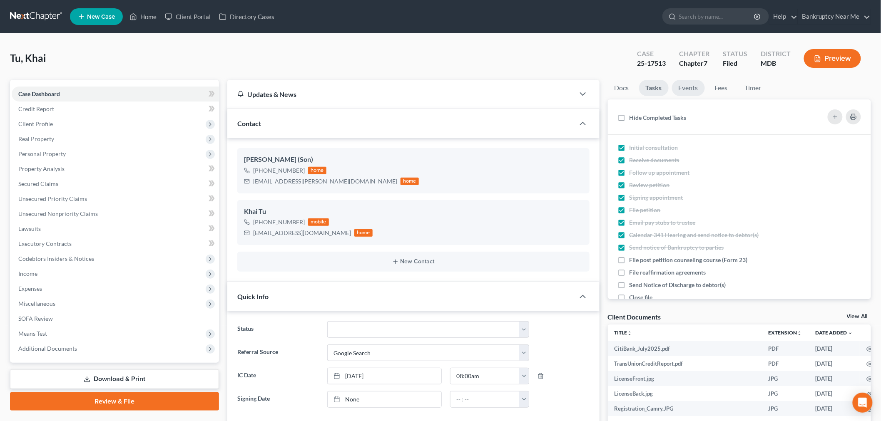
scroll to position [7982, 0]
click at [714, 260] on span "File post petition counseling course (Form 23)" at bounding box center [688, 259] width 118 height 7
click at [638, 260] on input "File post petition counseling course (Form 23)" at bounding box center [635, 258] width 5 height 5
checkbox input "true"
drag, startPoint x: 665, startPoint y: 65, endPoint x: 614, endPoint y: 60, distance: 51.4
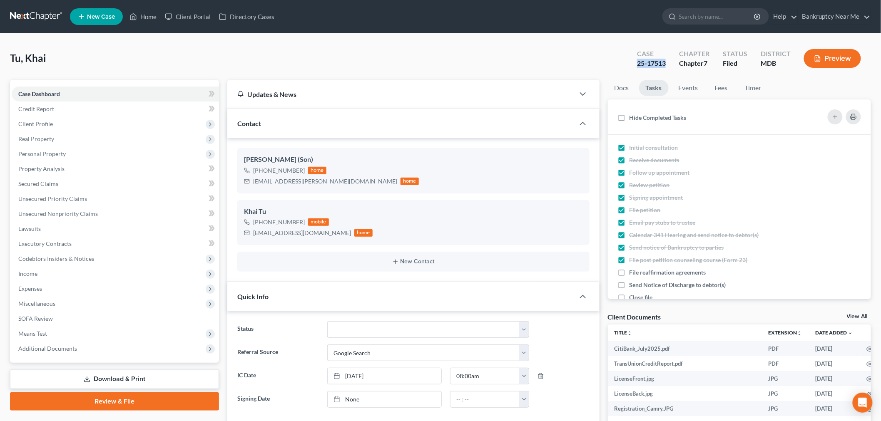
click at [619, 64] on div "Tu, Khai Upgraded Case 25-17513 Chapter Chapter 7 Status Filed District MDB Pre…" at bounding box center [440, 62] width 861 height 36
copy div "25-17513"
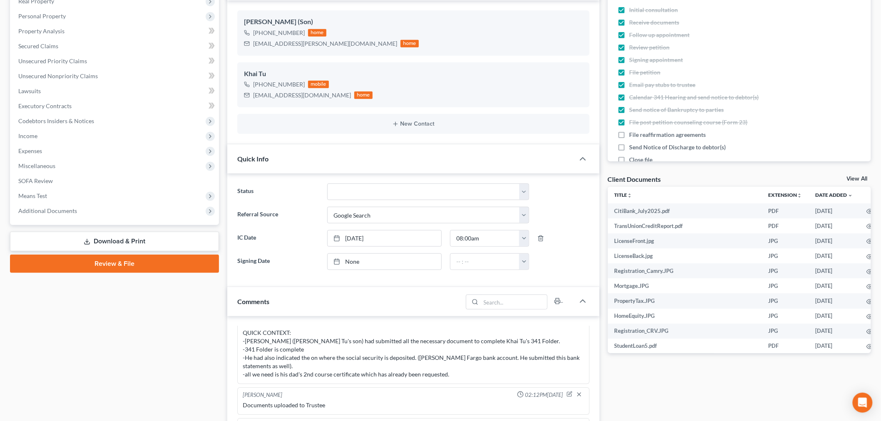
scroll to position [323, 0]
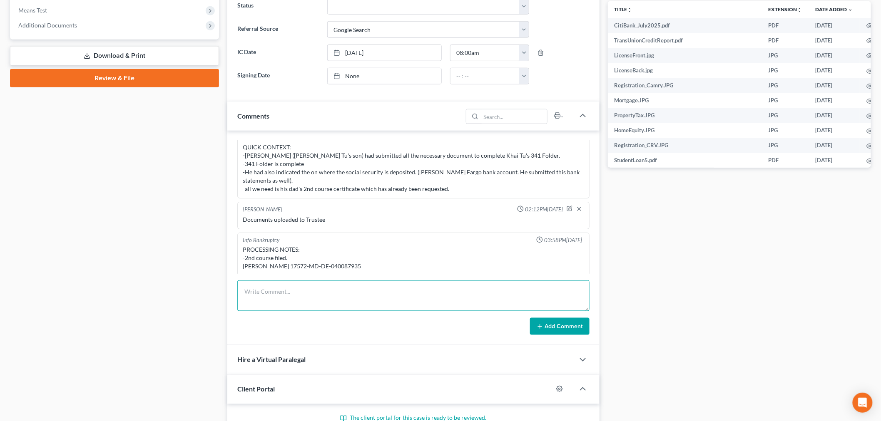
click at [368, 296] on textarea at bounding box center [413, 296] width 352 height 31
type textarea "2nd course filed doc. q12"
click at [557, 329] on button "Add Comment" at bounding box center [560, 326] width 60 height 17
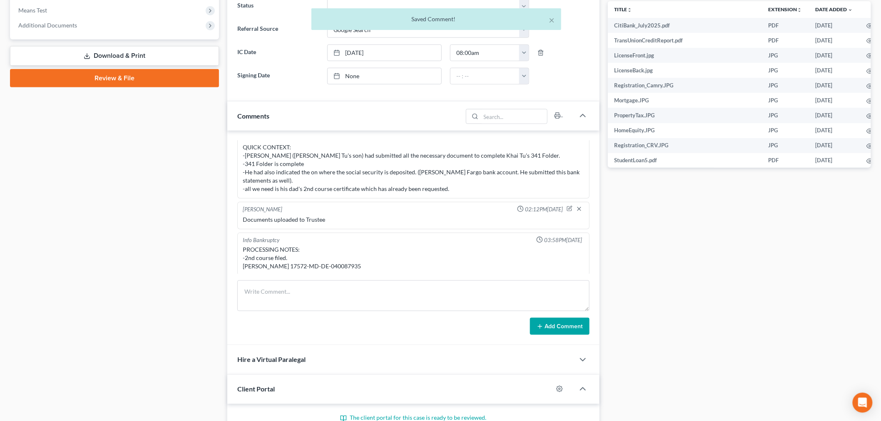
scroll to position [8013, 0]
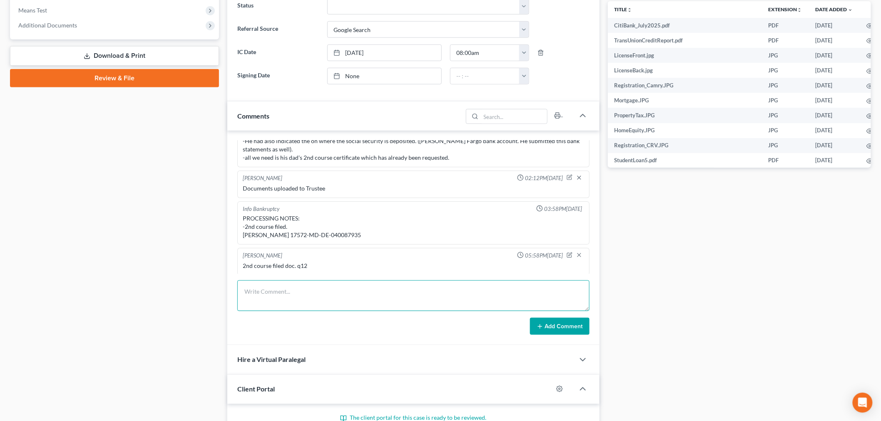
click at [293, 305] on textarea at bounding box center [413, 296] width 352 height 31
paste textarea "From: Centralized Bankruptcy Processing <cbp@omf.com> Sent: Wednesday, Septembe…"
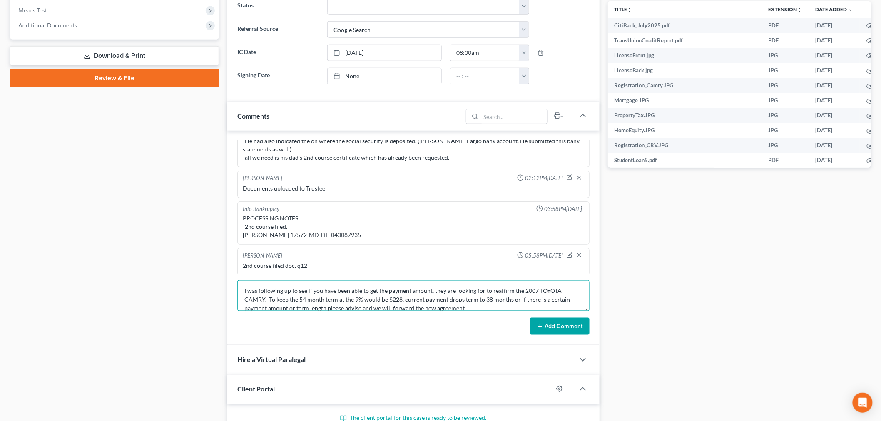
type textarea "From: Centralized Bankruptcy Processing <cbp@omf.com> Sent: Wednesday, Septembe…"
click at [555, 323] on button "Add Comment" at bounding box center [560, 326] width 60 height 17
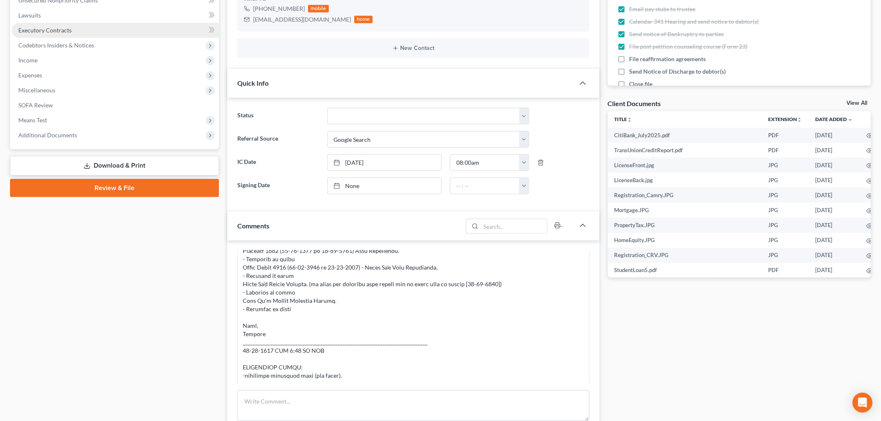
scroll to position [92, 0]
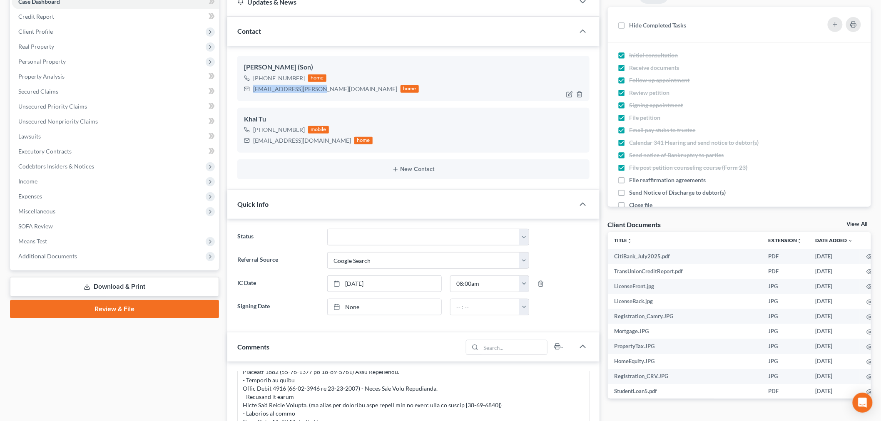
drag, startPoint x: 311, startPoint y: 89, endPoint x: 552, endPoint y: 39, distance: 246.2
click at [242, 89] on div "Patrick Tu (Son) +1 (240) 506-4540 home tu.patrick.n@gmail.com home" at bounding box center [413, 78] width 352 height 45
copy div "tu.patrick.n@gmail.com"
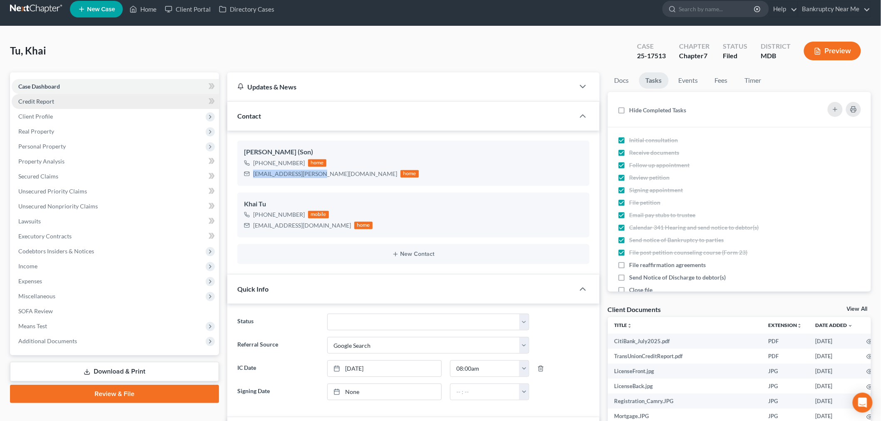
scroll to position [0, 0]
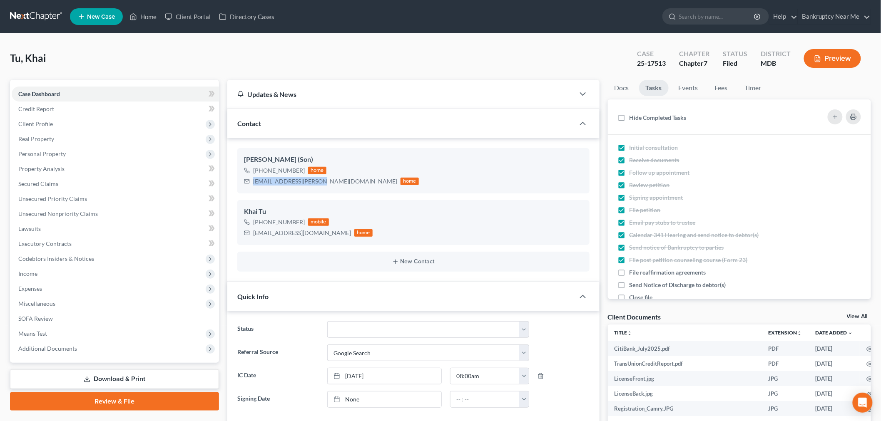
click at [30, 14] on link at bounding box center [36, 16] width 53 height 15
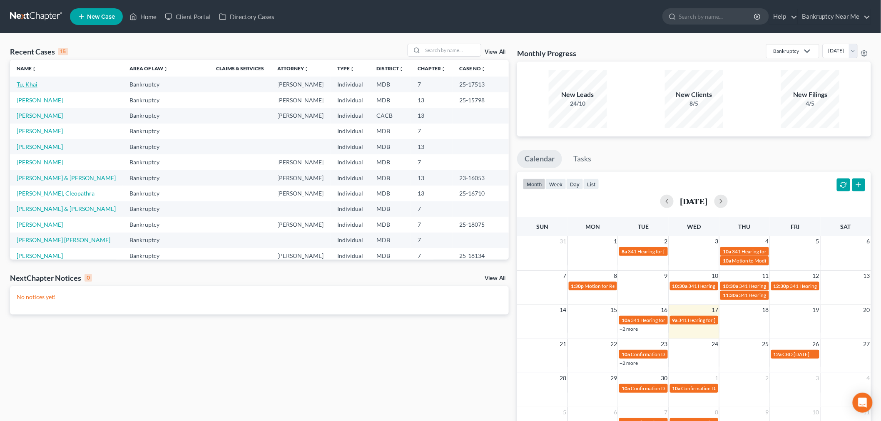
drag, startPoint x: 28, startPoint y: 84, endPoint x: 42, endPoint y: 77, distance: 14.9
click at [28, 84] on link "Tu, Khai" at bounding box center [27, 84] width 21 height 7
select select "4"
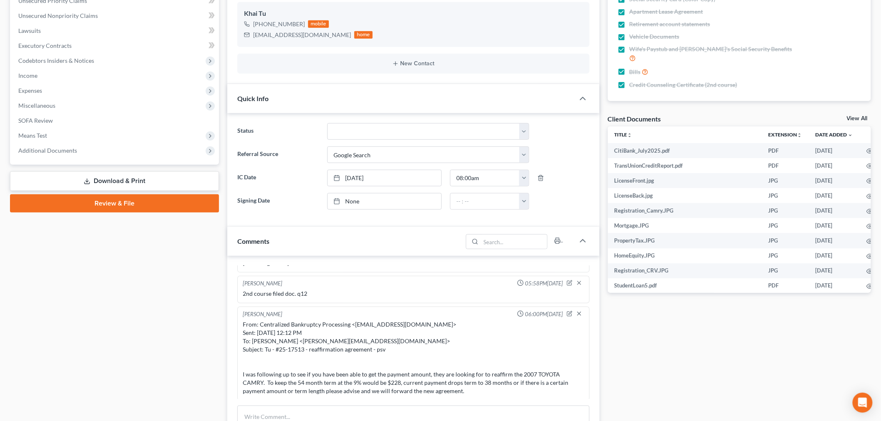
scroll to position [323, 0]
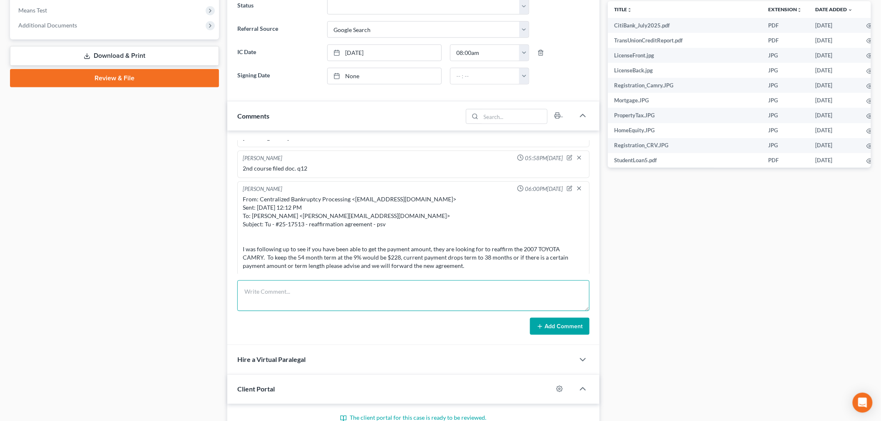
drag, startPoint x: 414, startPoint y: 292, endPoint x: 442, endPoint y: 291, distance: 27.5
click at [414, 292] on textarea at bounding box center [413, 296] width 352 height 31
paste textarea "From: Iris Kwon <iris@bankruptcynearme.org> Sent: Wednesday, September 17, 2025…"
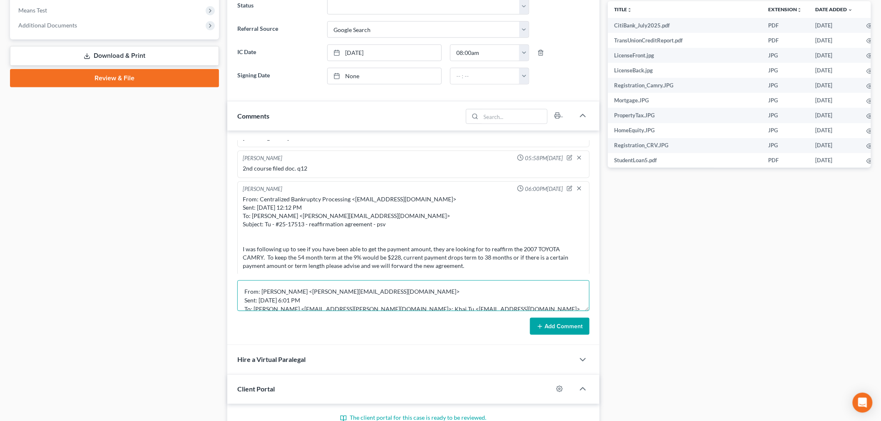
scroll to position [62, 0]
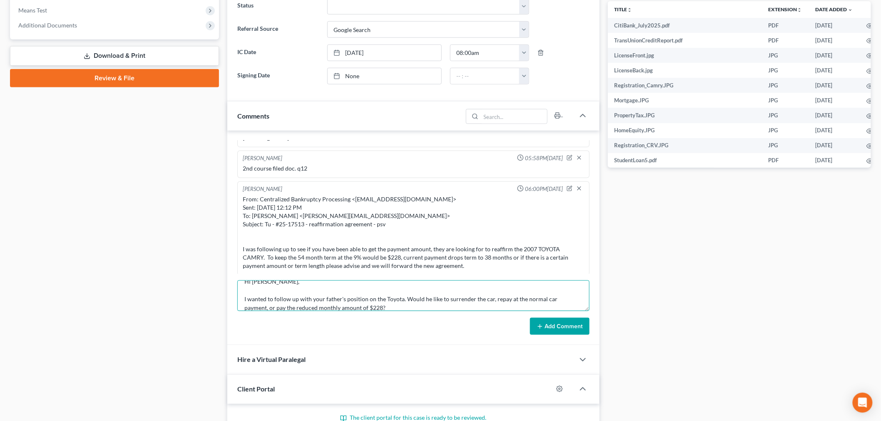
type textarea "From: Iris Kwon <iris@bankruptcynearme.org> Sent: Wednesday, September 17, 2025…"
click at [526, 319] on div "Add Comment" at bounding box center [413, 326] width 352 height 17
click at [557, 328] on button "Add Comment" at bounding box center [560, 326] width 60 height 17
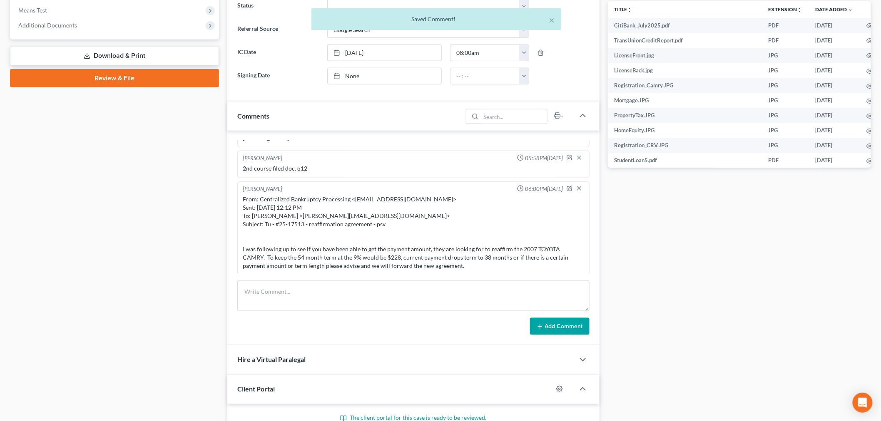
scroll to position [8216, 0]
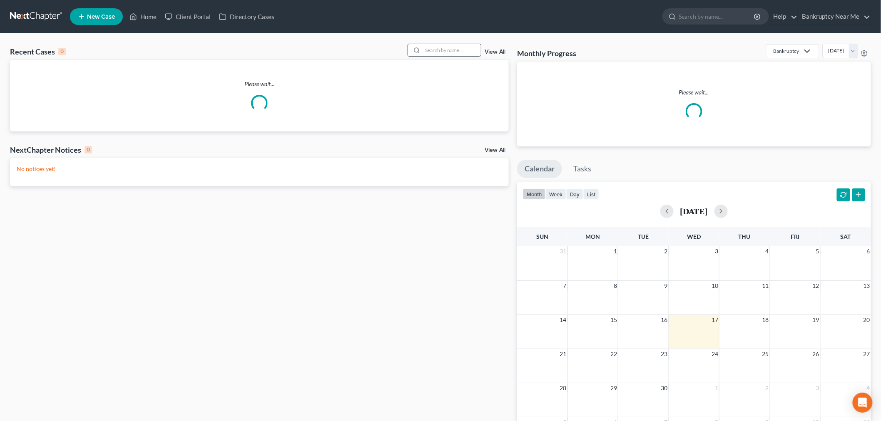
click at [455, 53] on input "search" at bounding box center [452, 50] width 58 height 12
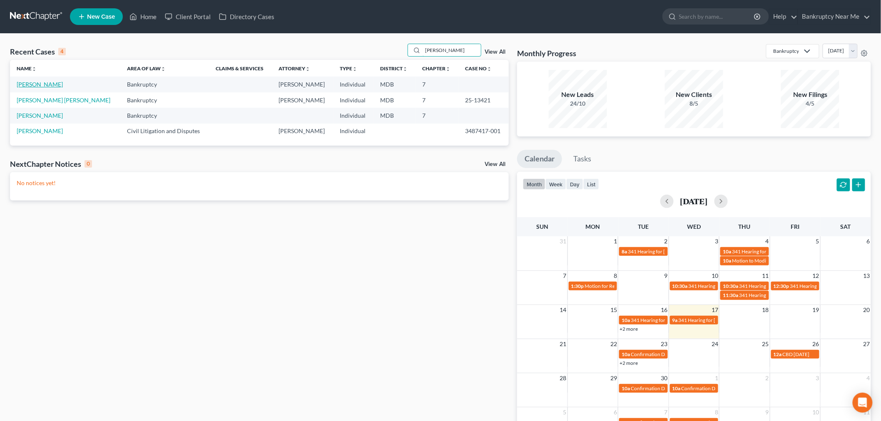
type input "[PERSON_NAME]"
click at [39, 86] on link "[PERSON_NAME]" at bounding box center [40, 84] width 46 height 7
select select "6"
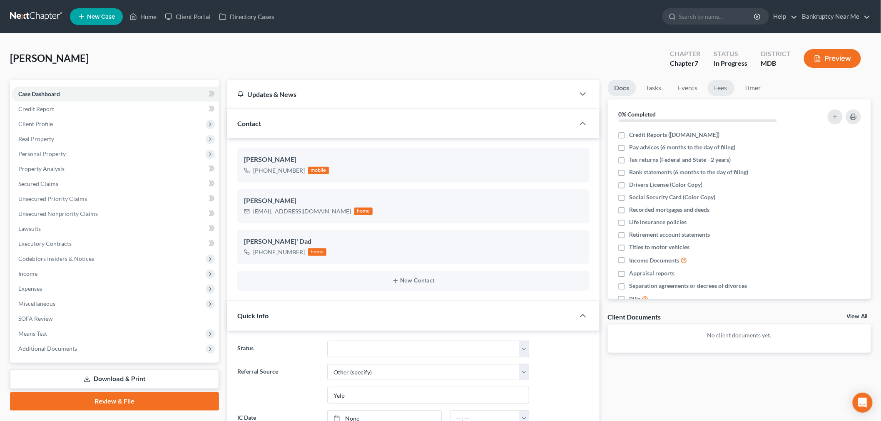
click at [715, 87] on link "Fees" at bounding box center [721, 88] width 27 height 16
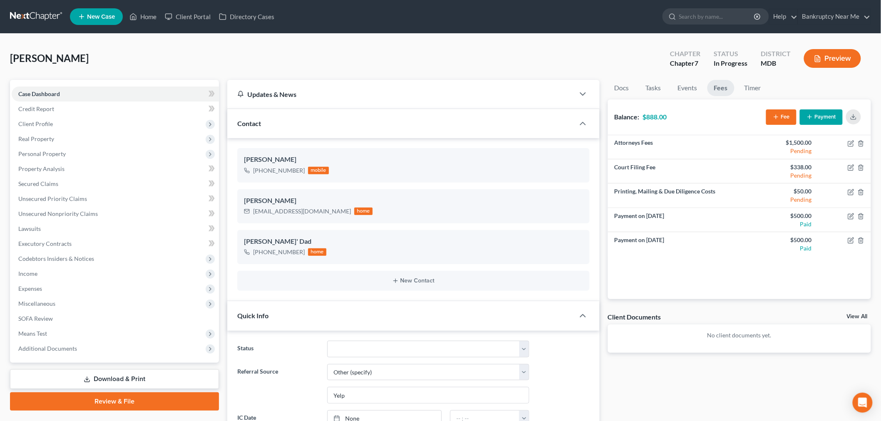
click at [828, 114] on button "Payment" at bounding box center [821, 116] width 43 height 15
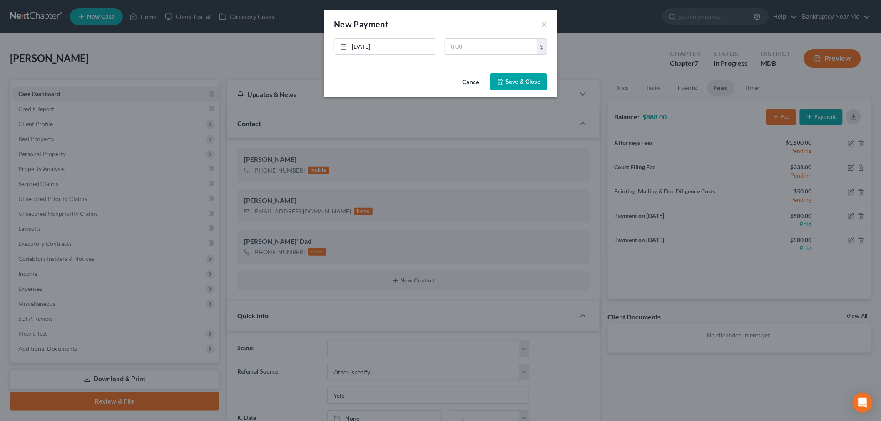
scroll to position [3454, 0]
click at [505, 49] on input "text" at bounding box center [495, 47] width 92 height 16
type input "230"
click at [530, 81] on button "Save & Close" at bounding box center [522, 81] width 57 height 17
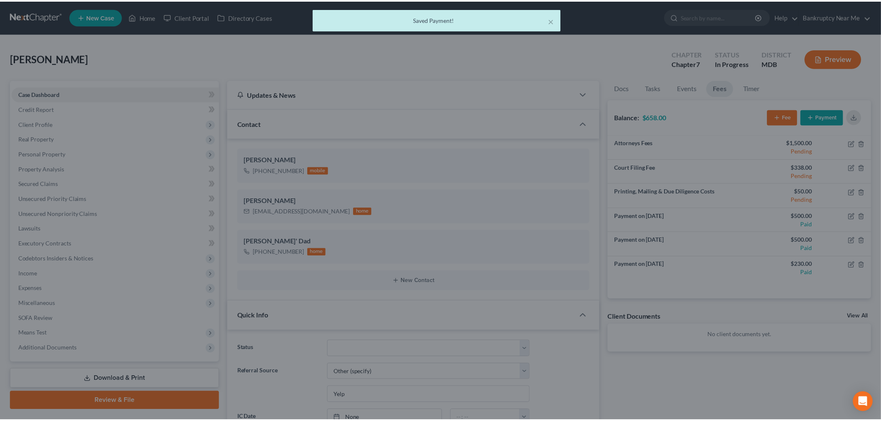
scroll to position [3462, 0]
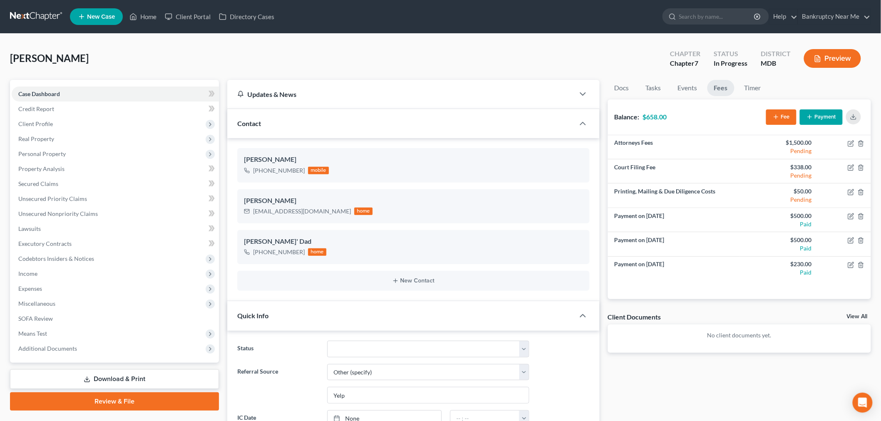
drag, startPoint x: 87, startPoint y: 61, endPoint x: 0, endPoint y: 61, distance: 87.4
copy span "[PERSON_NAME]"
click at [23, 14] on link at bounding box center [36, 16] width 53 height 15
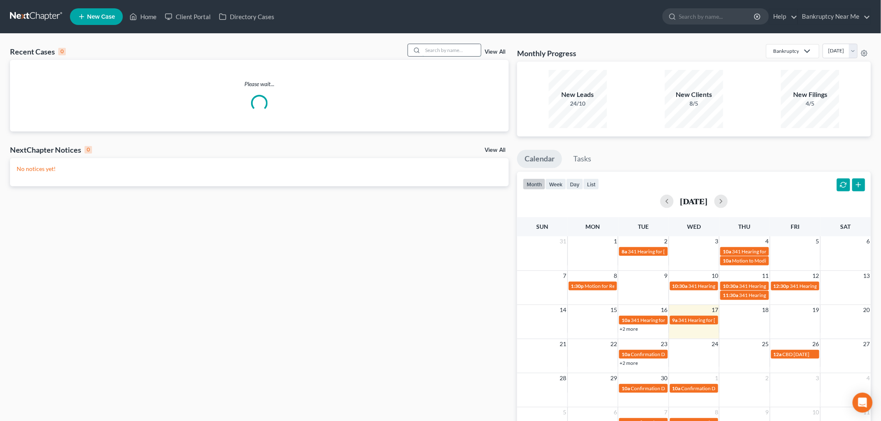
click at [466, 53] on input "search" at bounding box center [452, 50] width 58 height 12
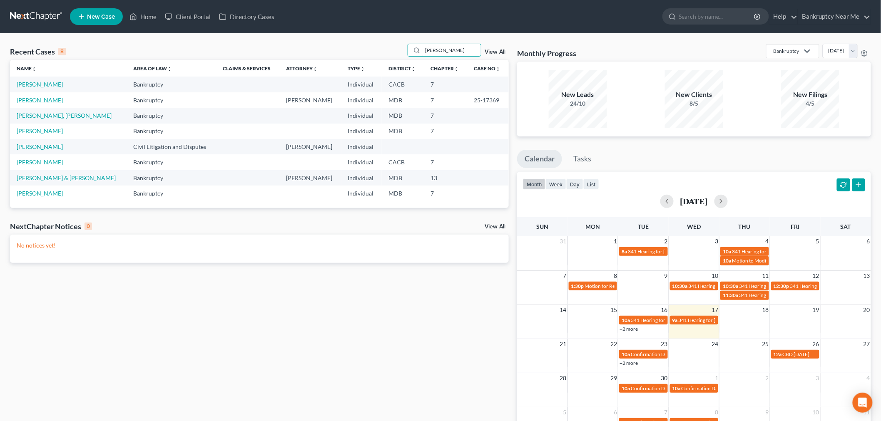
type input "[PERSON_NAME]"
click at [44, 98] on link "[PERSON_NAME]" at bounding box center [40, 100] width 46 height 7
select select "6"
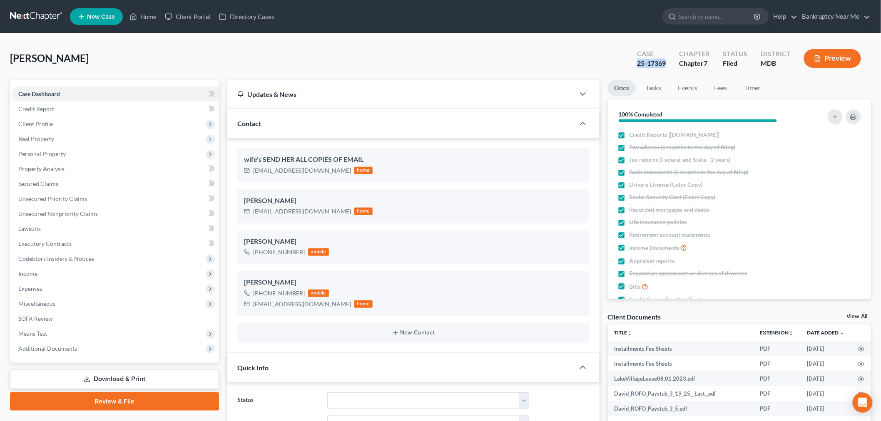
drag, startPoint x: 668, startPoint y: 63, endPoint x: 614, endPoint y: 63, distance: 54.5
click at [614, 63] on div "[PERSON_NAME] Upgraded Case 25-17369 Chapter Chapter 7 Status Filed District MD…" at bounding box center [440, 62] width 861 height 36
copy div "25-17369"
drag, startPoint x: 654, startPoint y: 87, endPoint x: 659, endPoint y: 93, distance: 8.5
click at [654, 87] on link "Tasks" at bounding box center [653, 88] width 29 height 16
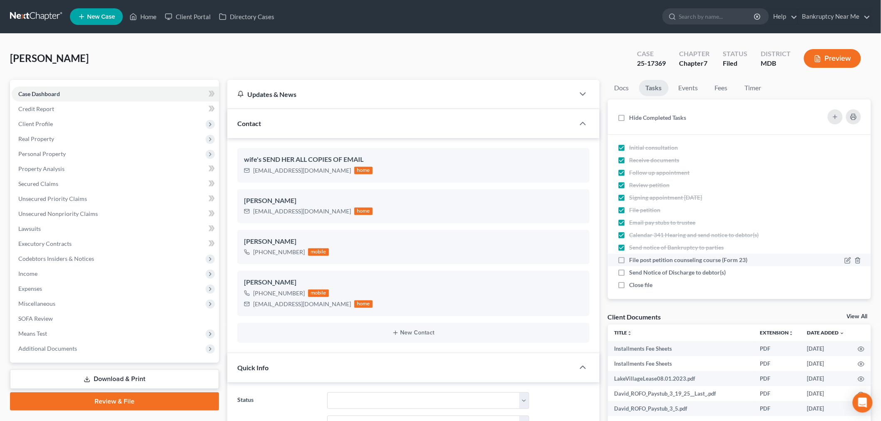
click at [659, 256] on div "File post petition counseling course (Form 23)" at bounding box center [691, 260] width 125 height 8
click at [638, 256] on input "File post petition counseling course (Form 23)" at bounding box center [635, 258] width 5 height 5
checkbox input "true"
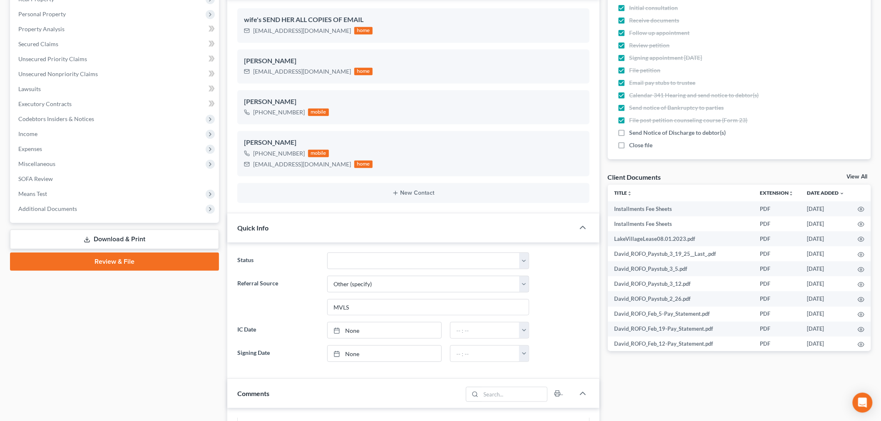
scroll to position [370, 0]
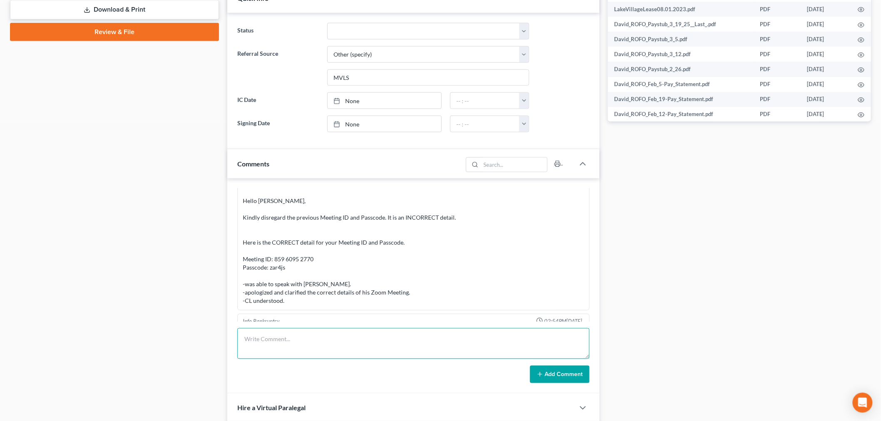
click at [391, 337] on textarea at bounding box center [413, 343] width 352 height 31
type textarea "2nd course filed doc 16"
click at [554, 381] on button "Add Comment" at bounding box center [560, 374] width 60 height 17
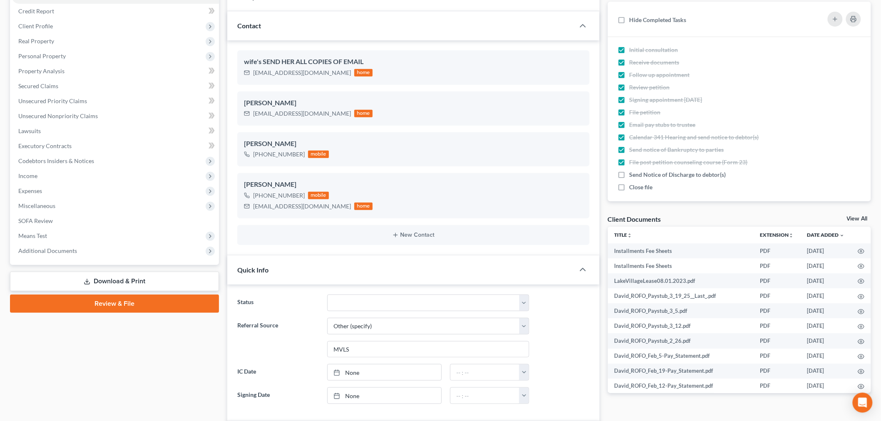
scroll to position [0, 0]
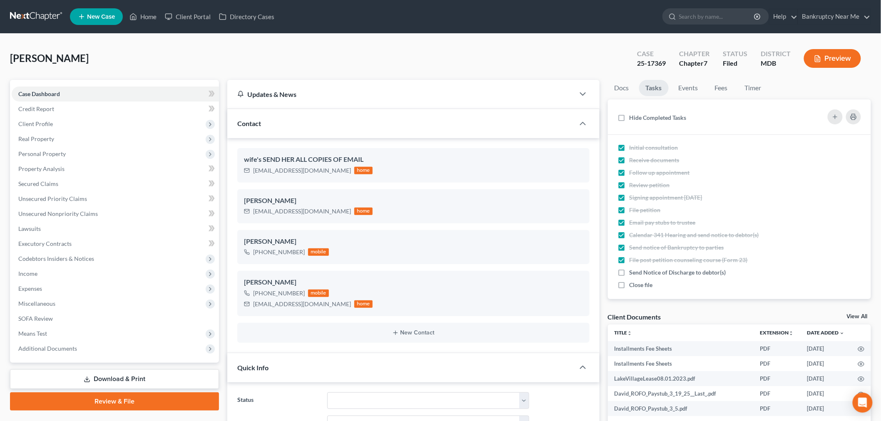
click at [51, 17] on link at bounding box center [36, 16] width 53 height 15
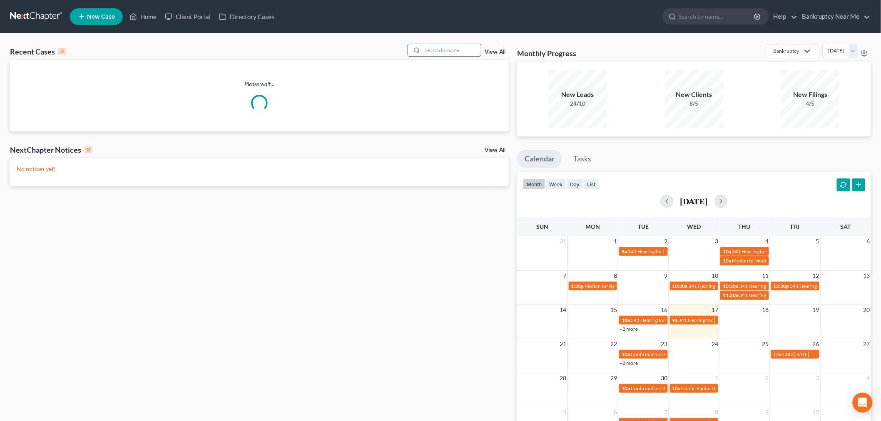
click at [447, 51] on input "search" at bounding box center [452, 50] width 58 height 12
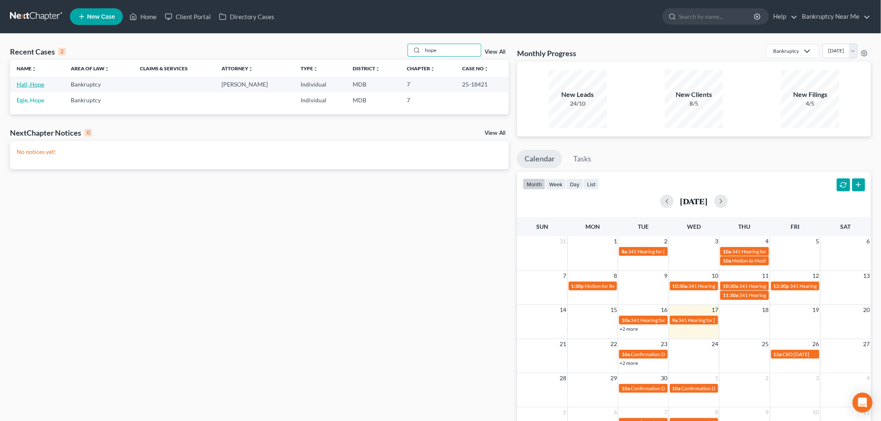
type input "hope"
click at [34, 82] on link "Hall, Hope" at bounding box center [30, 84] width 27 height 7
select select "6"
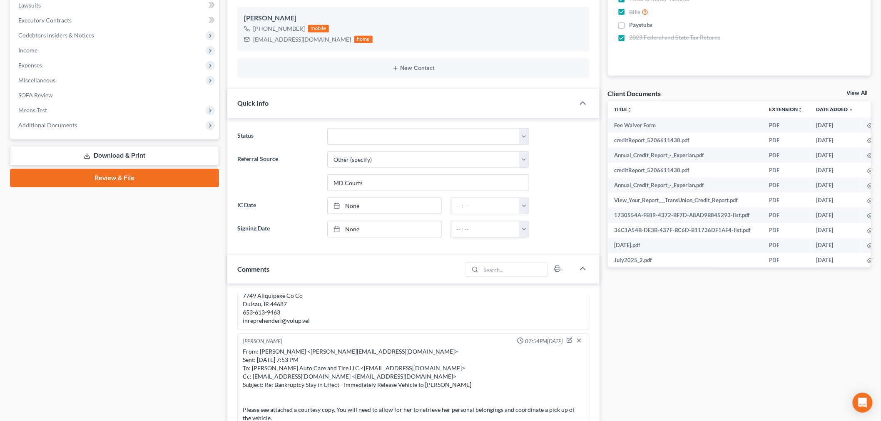
scroll to position [416, 0]
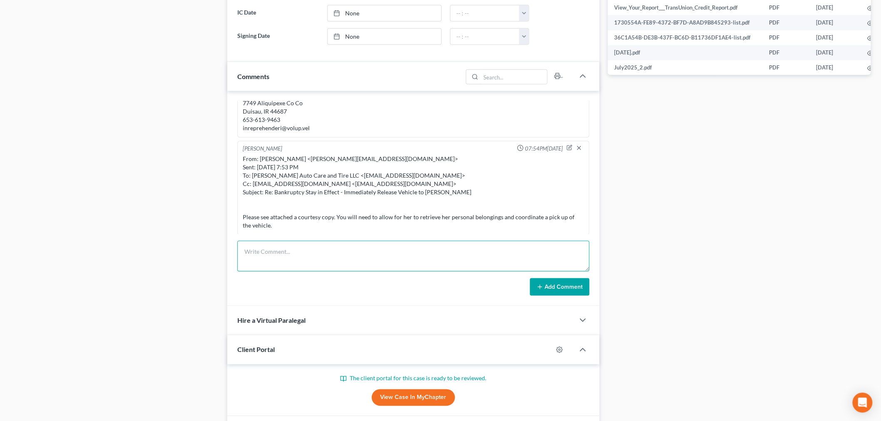
click at [469, 262] on textarea at bounding box center [413, 256] width 352 height 31
paste textarea "________________________________________ From: Denton Auto Care and Tire LLC <d…"
type textarea "________________________________________ From: Denton Auto Care and Tire LLC <d…"
click at [542, 281] on button "Add Comment" at bounding box center [560, 286] width 60 height 17
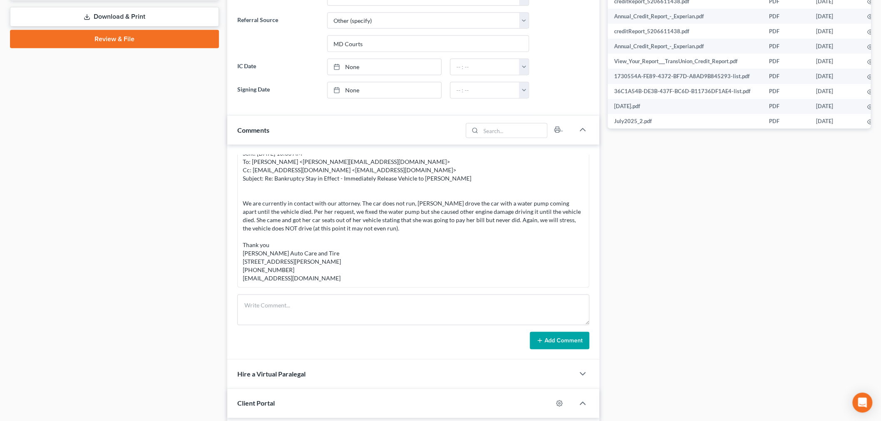
scroll to position [473, 0]
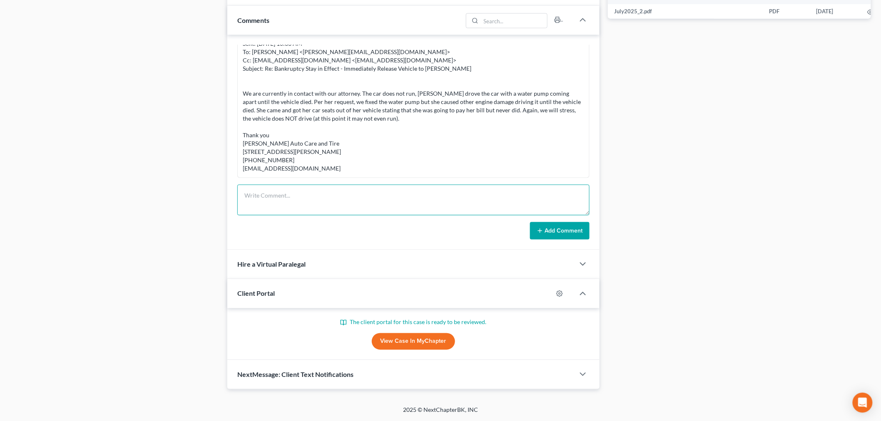
click at [313, 195] on textarea at bounding box center [413, 200] width 352 height 31
paste textarea "________________________________________ From: Denton Auto Care and Tire LLC <d…"
drag, startPoint x: 567, startPoint y: 206, endPoint x: 167, endPoint y: 112, distance: 410.9
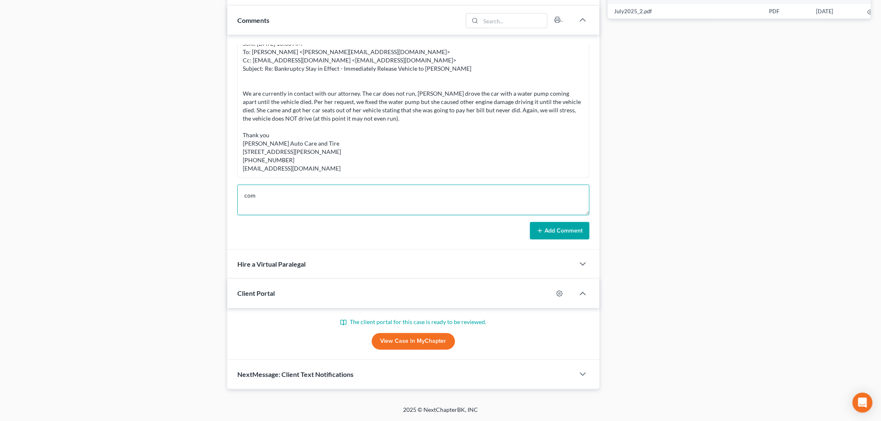
drag, startPoint x: 413, startPoint y: 207, endPoint x: 158, endPoint y: 151, distance: 260.8
paste textarea "From: Hope Hall <hopelouisehall@gmail.com> Sent: Monday, September 15, 2025 12:…"
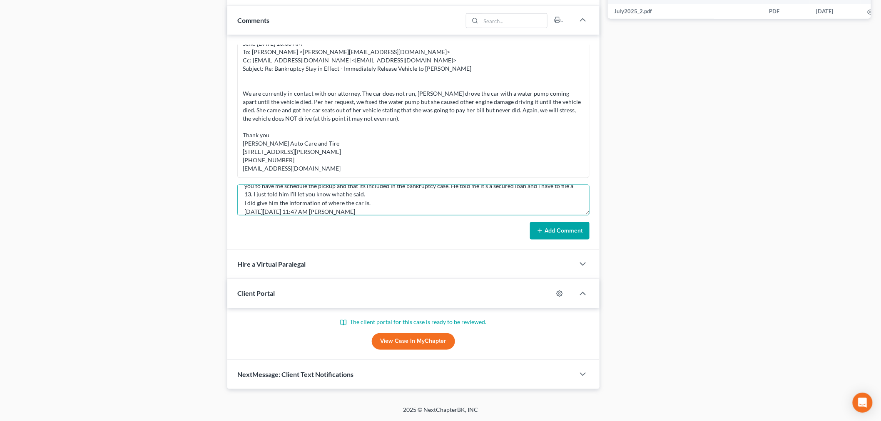
type textarea "From: Hope Hall <hopelouisehall@gmail.com> Sent: Monday, September 15, 2025 12:…"
click at [567, 230] on button "Add Comment" at bounding box center [560, 230] width 60 height 17
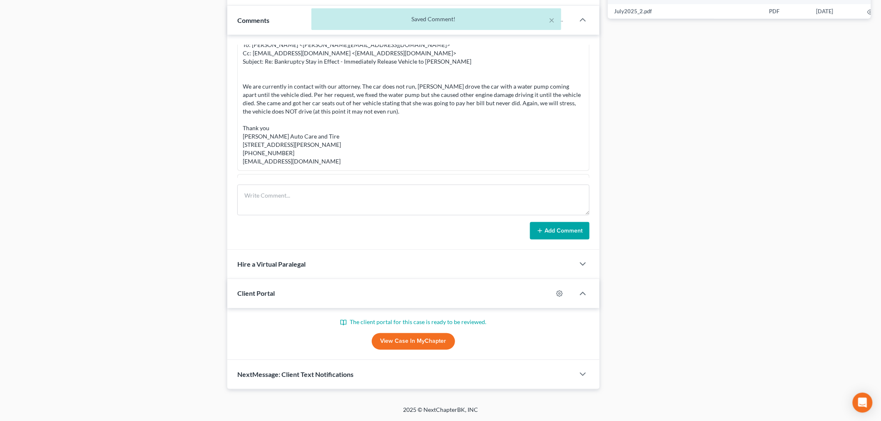
scroll to position [5445, 0]
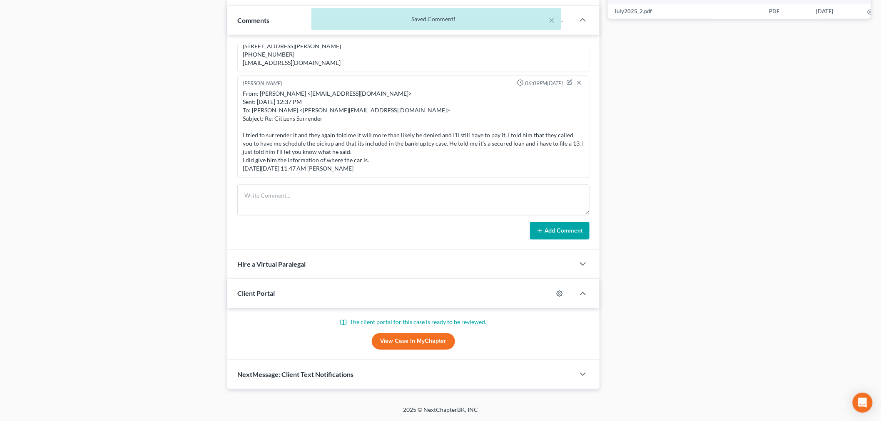
click at [520, 179] on div "Info Bankruptcy 01:21PM, 07/18/2025 NAME Hope Hall STATE THE PC RESIDES & FOR H…" at bounding box center [413, 142] width 372 height 215
click at [524, 204] on textarea at bounding box center [413, 200] width 352 height 31
paste textarea "________________________________________ From: Iris Kwon <iris@bankruptcynearme…"
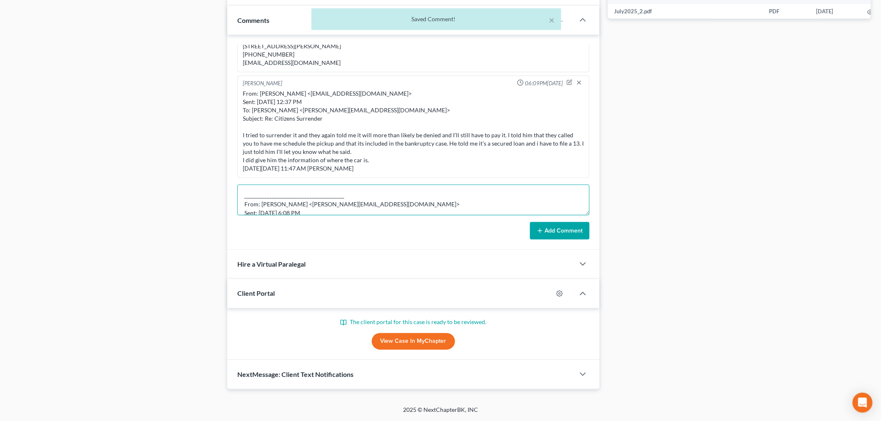
scroll to position [45, 0]
type textarea "________________________________________ From: Iris Kwon <iris@bankruptcynearme…"
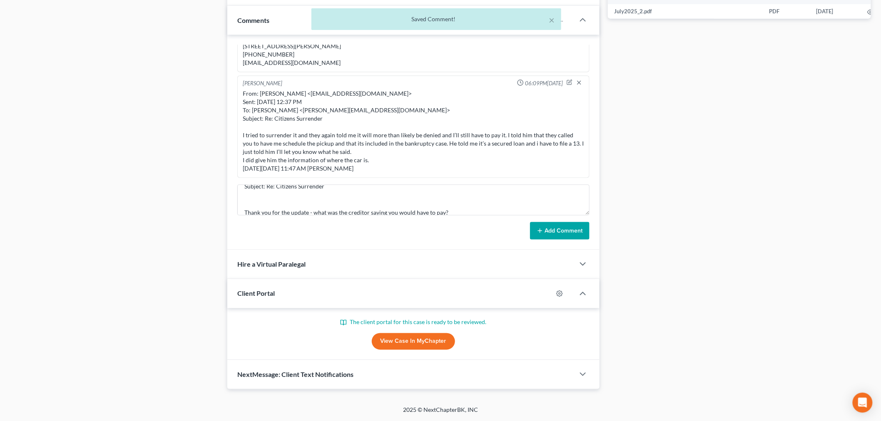
click at [556, 227] on button "Add Comment" at bounding box center [560, 230] width 60 height 17
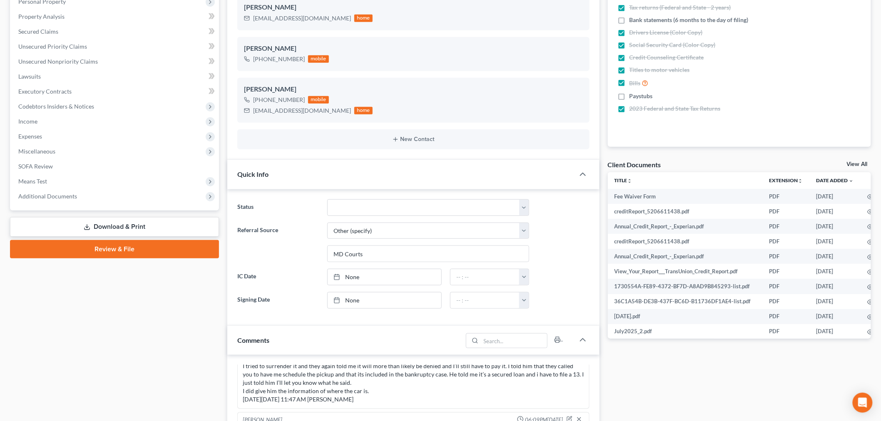
scroll to position [0, 0]
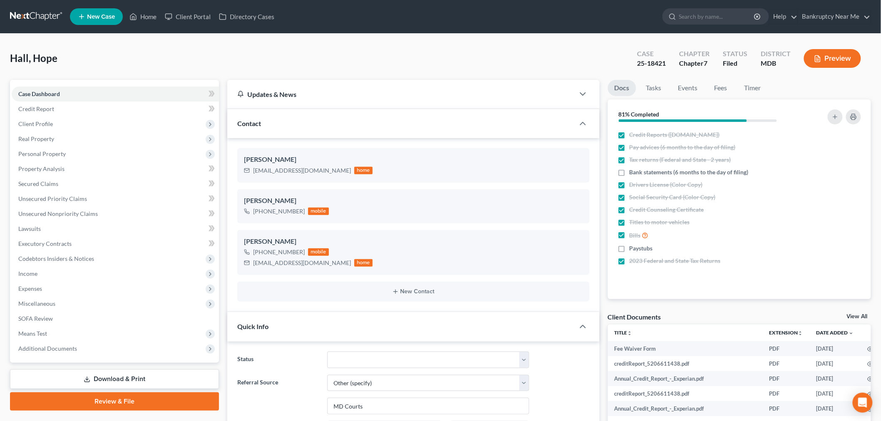
click at [22, 10] on link at bounding box center [36, 16] width 53 height 15
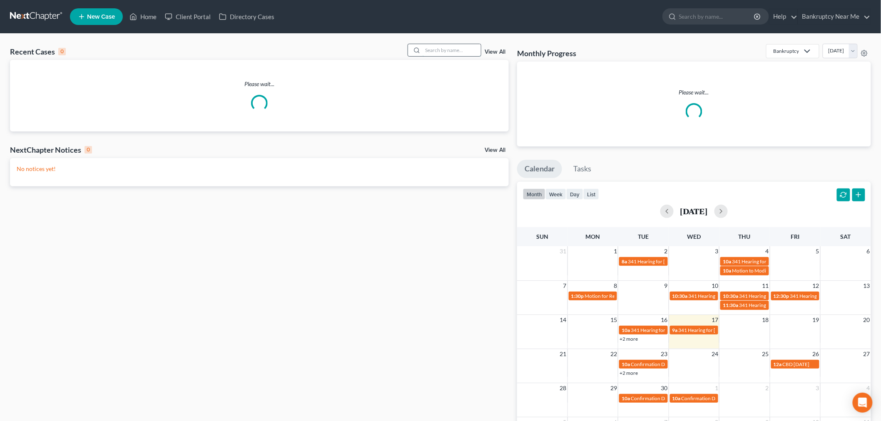
click at [447, 52] on input "search" at bounding box center [452, 50] width 58 height 12
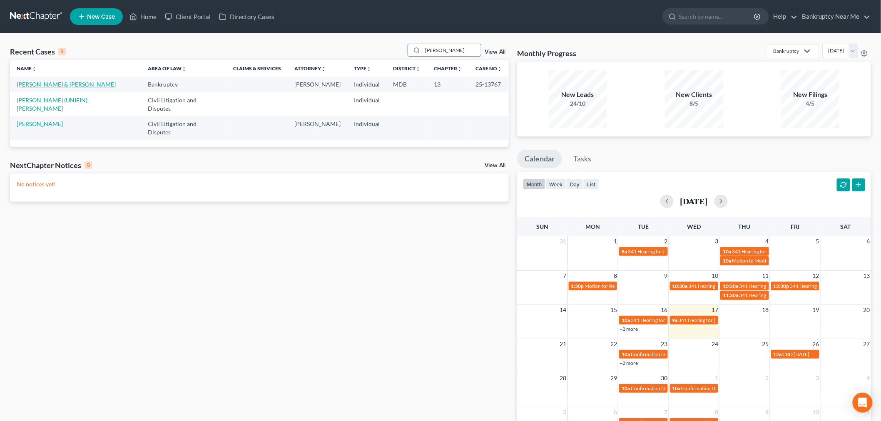
type input "[PERSON_NAME]"
click at [35, 84] on link "[PERSON_NAME] & [PERSON_NAME]" at bounding box center [66, 84] width 99 height 7
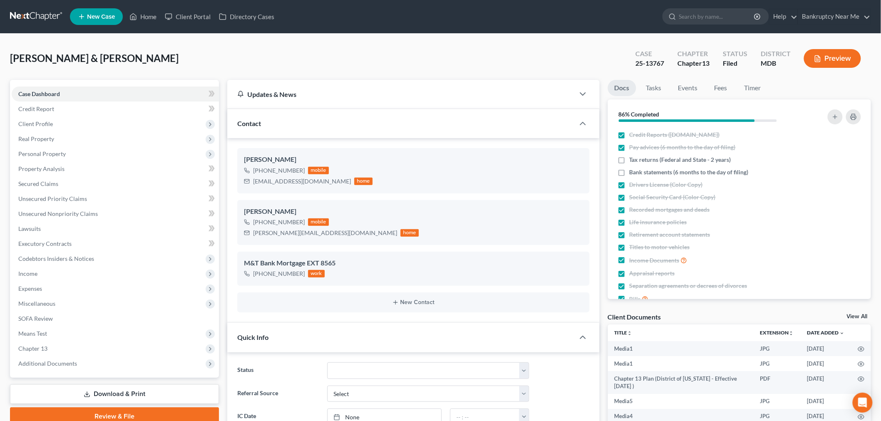
scroll to position [1322, 0]
drag, startPoint x: 664, startPoint y: 60, endPoint x: 622, endPoint y: 61, distance: 42.1
click at [622, 61] on div "[PERSON_NAME] & [PERSON_NAME] Upgraded Case 25-13767 Chapter Chapter 13 Status …" at bounding box center [440, 62] width 861 height 36
copy div "25-13767"
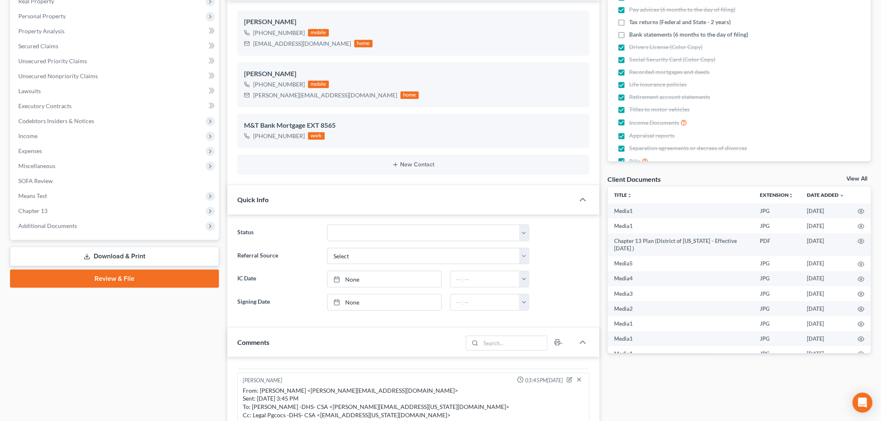
scroll to position [323, 0]
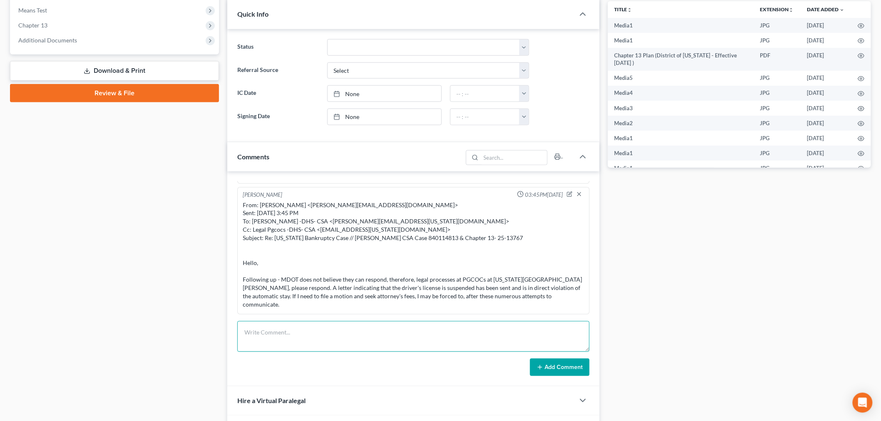
click at [462, 336] on textarea at bounding box center [413, 336] width 352 height 31
paste textarea "________________________________________ Lore: Ipsum Dolorsi -AME- Consect Adip…"
type textarea "________________________________________ Lore: Ipsum Dolorsi -AME- Consect Adip…"
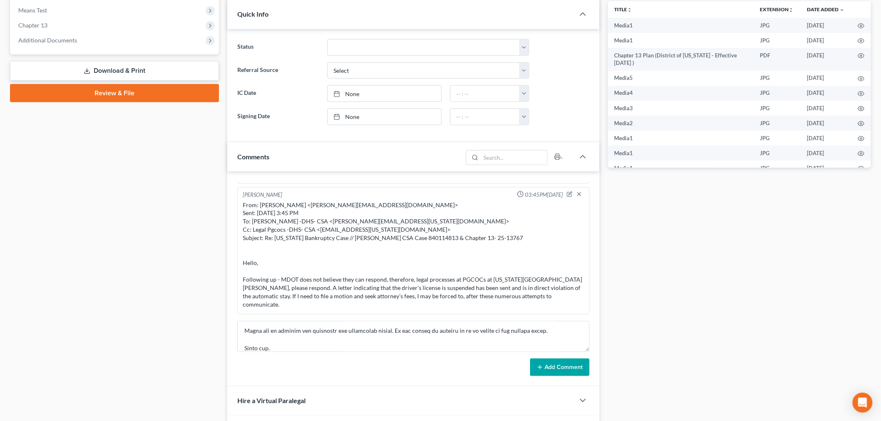
click at [555, 373] on button "Add Comment" at bounding box center [560, 367] width 60 height 17
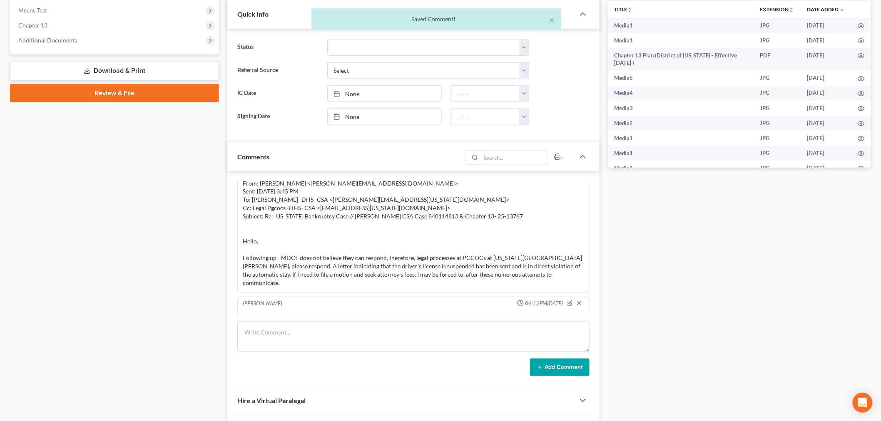
scroll to position [12733, 0]
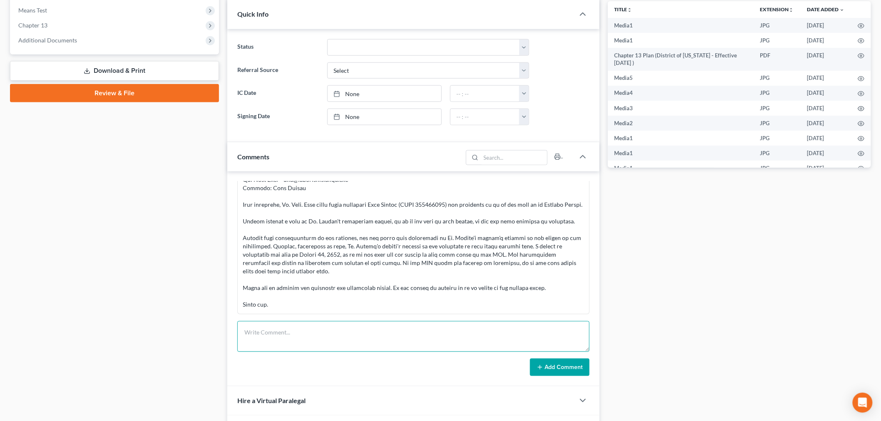
click at [404, 345] on textarea at bounding box center [413, 336] width 352 height 31
paste textarea "From: [PERSON_NAME] <[PERSON_NAME][EMAIL_ADDRESS][DOMAIN_NAME]> Sent: [DATE] 6:…"
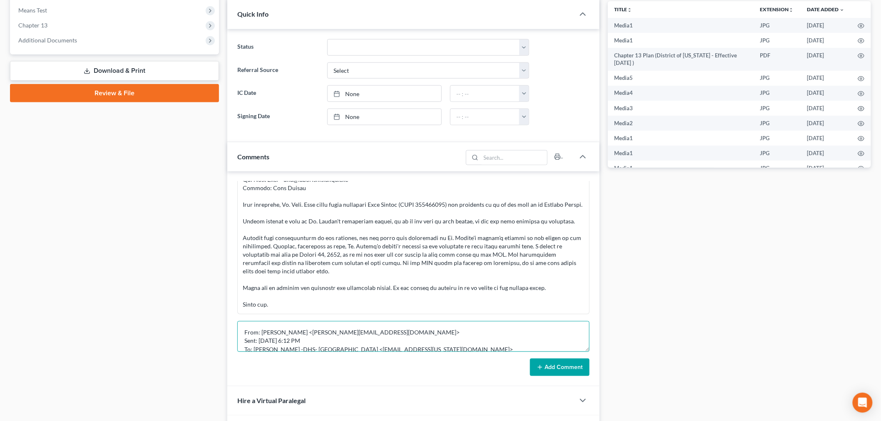
scroll to position [63, 0]
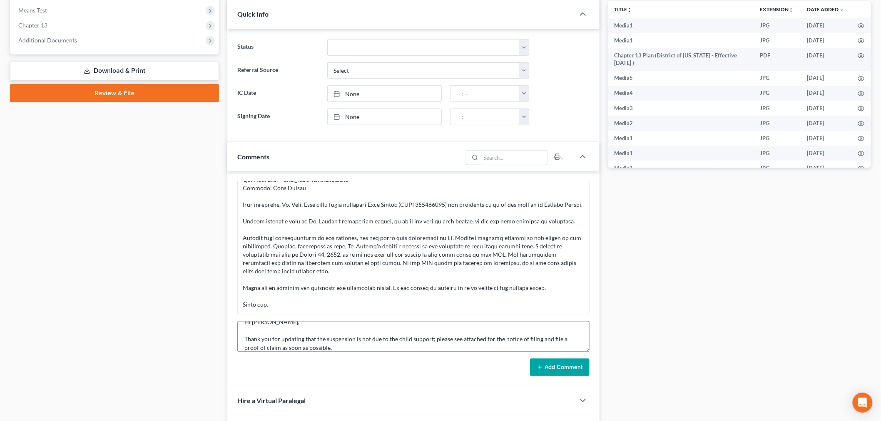
type textarea "From: [PERSON_NAME] <[PERSON_NAME][EMAIL_ADDRESS][DOMAIN_NAME]> Sent: [DATE] 6:…"
click at [585, 366] on button "Add Comment" at bounding box center [560, 367] width 60 height 17
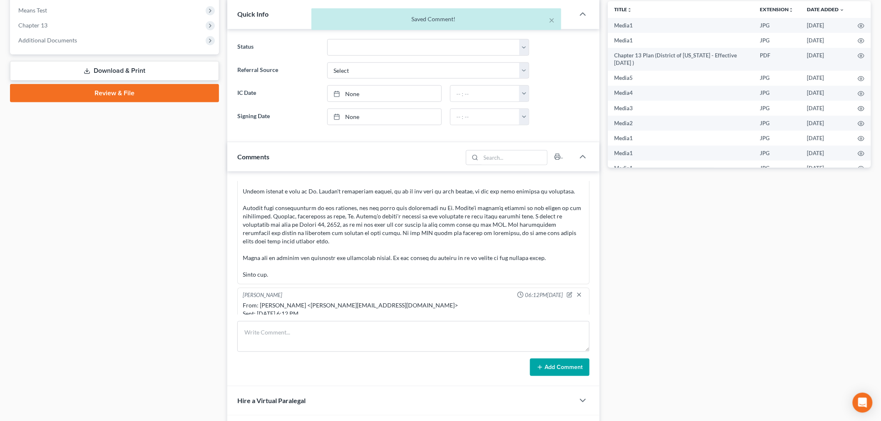
scroll to position [12839, 0]
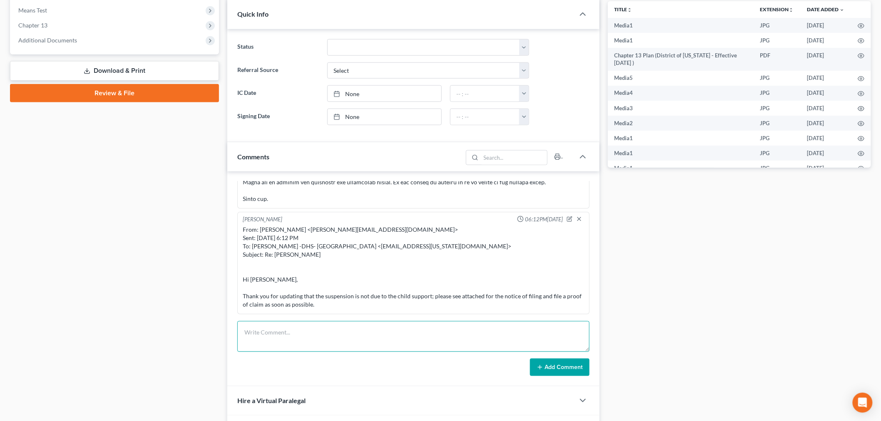
click at [497, 337] on textarea at bounding box center [413, 336] width 352 height 31
paste textarea "________________________________________ From: Iris Kwon <iris@bankruptcynearme…"
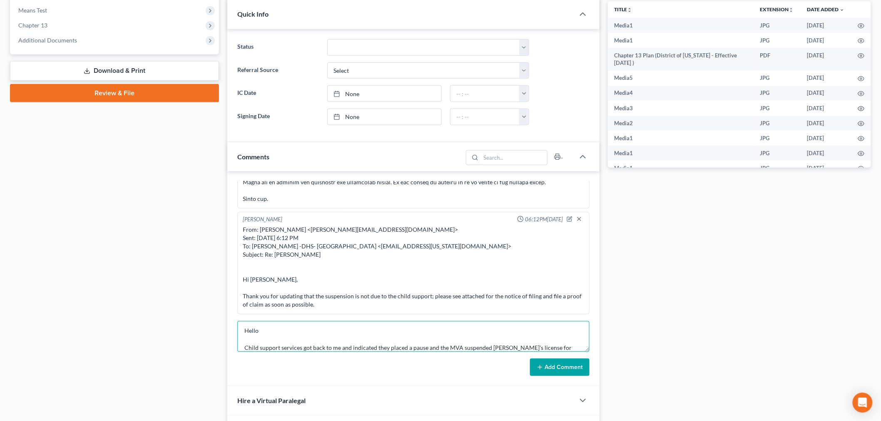
type textarea "________________________________________ From: Iris Kwon <iris@bankruptcynearme…"
drag, startPoint x: 550, startPoint y: 364, endPoint x: 552, endPoint y: 353, distance: 11.8
click at [549, 364] on button "Add Comment" at bounding box center [560, 367] width 60 height 17
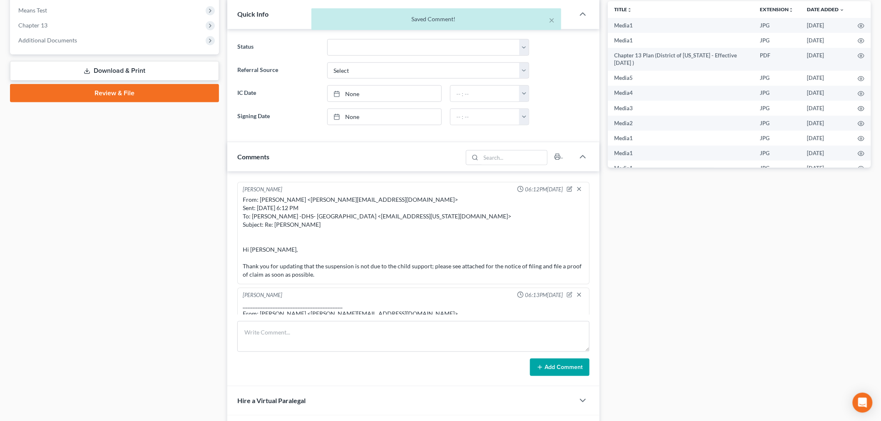
scroll to position [12953, 0]
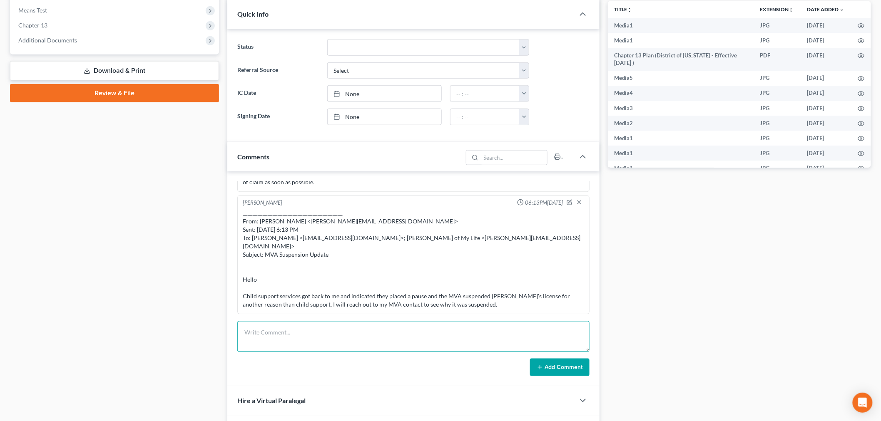
drag, startPoint x: 446, startPoint y: 335, endPoint x: 528, endPoint y: 350, distance: 83.0
click at [445, 335] on textarea at bounding box center [413, 336] width 352 height 31
paste textarea "From: Iris Kwon <iris@bankruptcynearme.org> Sent: Wednesday, September 17, 2025…"
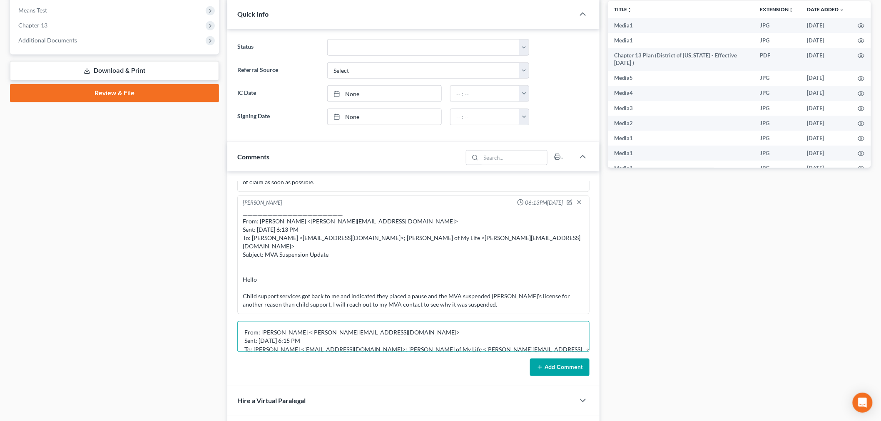
scroll to position [45, 0]
type textarea "From: Iris Kwon <iris@bankruptcynearme.org> Sent: Wednesday, September 17, 2025…"
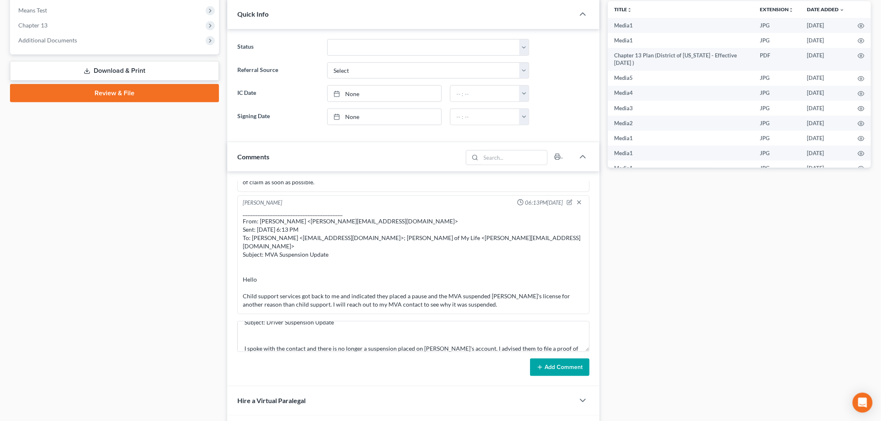
click at [571, 367] on button "Add Comment" at bounding box center [560, 367] width 60 height 17
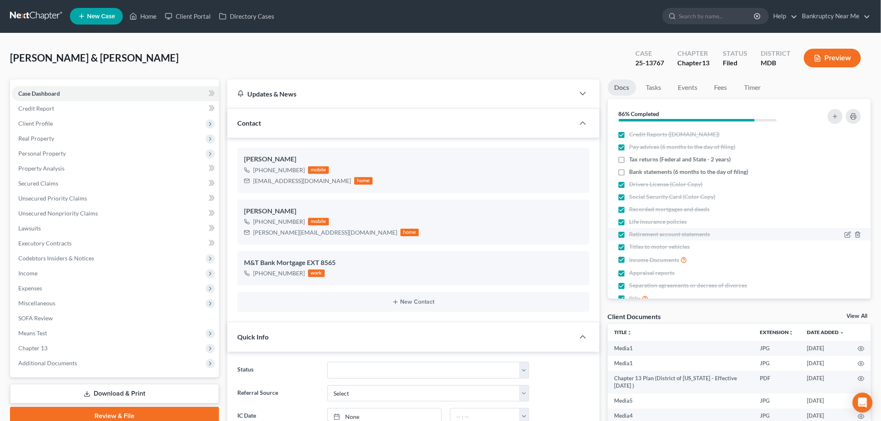
scroll to position [0, 0]
click at [25, 17] on link at bounding box center [36, 16] width 53 height 15
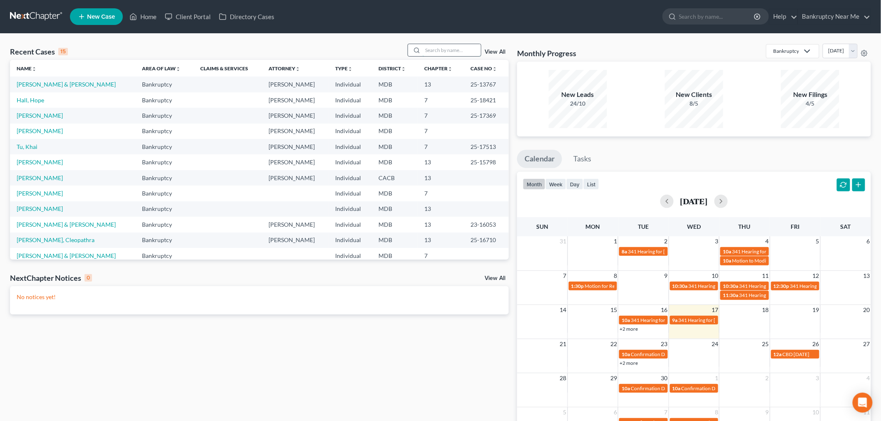
click at [451, 47] on input "search" at bounding box center [452, 50] width 58 height 12
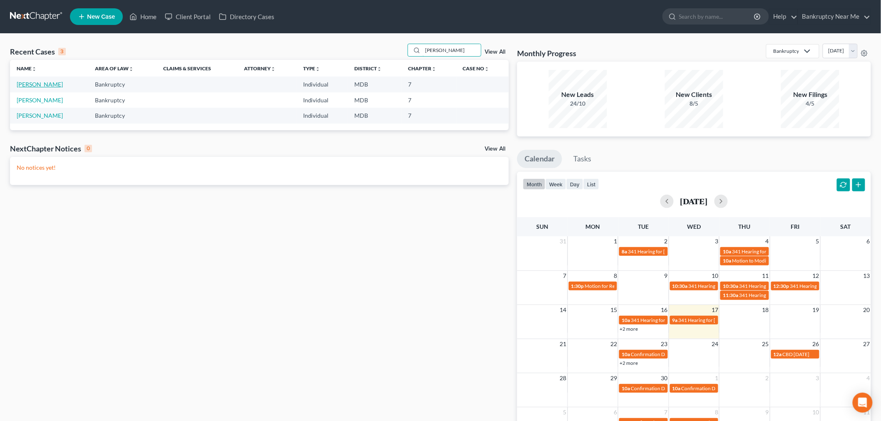
type input "[PERSON_NAME]"
click at [49, 87] on link "[PERSON_NAME]" at bounding box center [40, 84] width 46 height 7
select select "6"
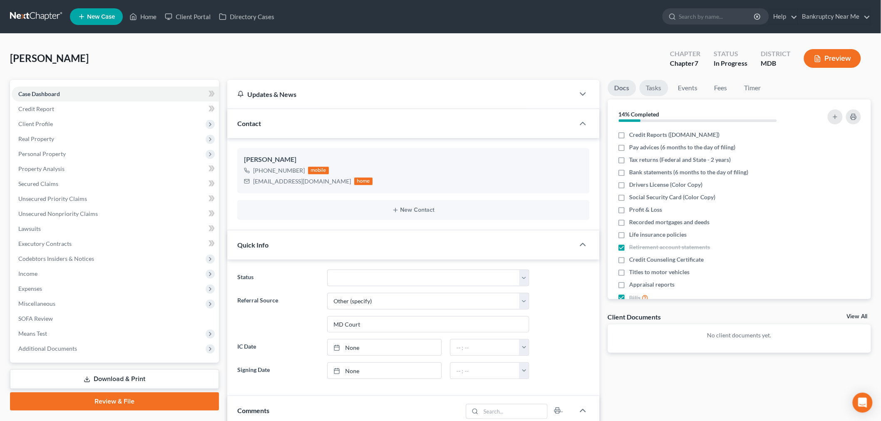
click at [660, 89] on link "Tasks" at bounding box center [653, 88] width 29 height 16
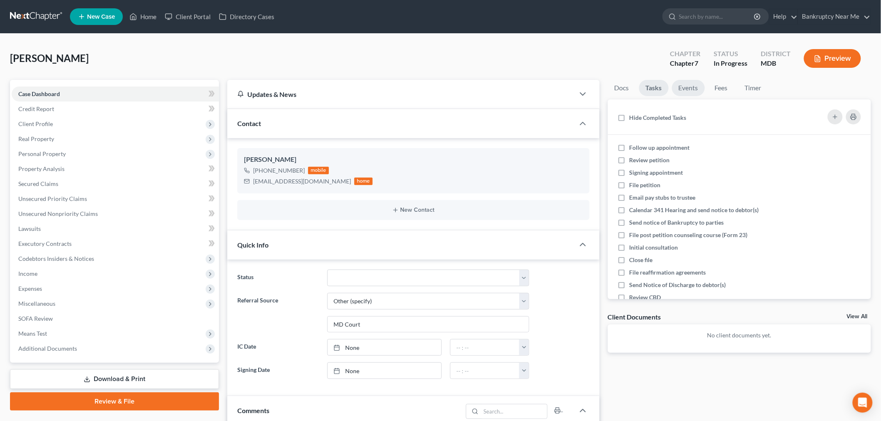
click at [689, 90] on link "Events" at bounding box center [688, 88] width 33 height 16
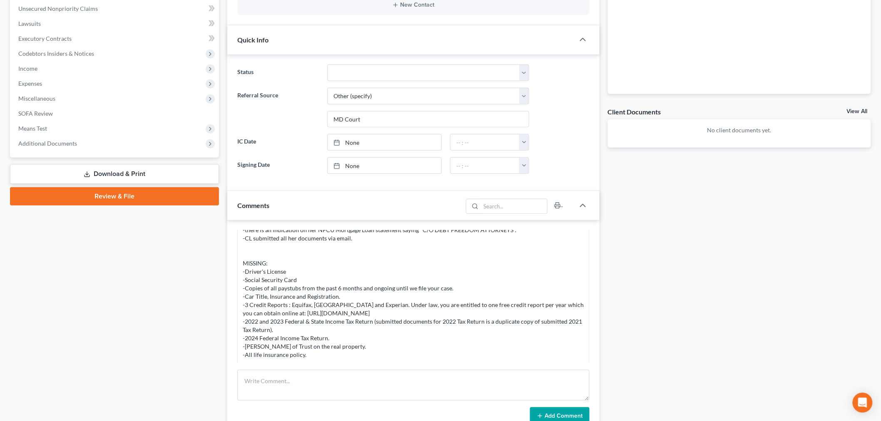
scroll to position [370, 0]
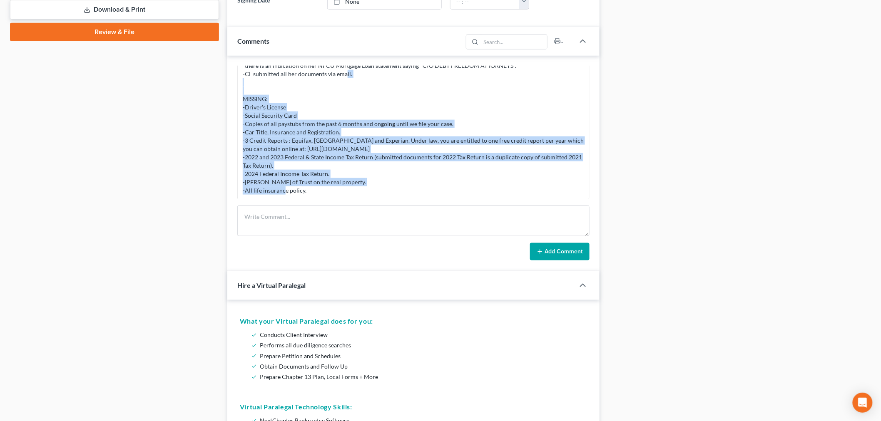
drag, startPoint x: 330, startPoint y: 193, endPoint x: 229, endPoint y: 110, distance: 130.5
click at [229, 110] on div "[PERSON_NAME] 03:26PM[DATE] [PERSON_NAME] 03:31PM[DATE] HONOR PRICING UNTIL [DA…" at bounding box center [413, 163] width 372 height 215
copy div "-Driver's License -Social Security Card -Copies of all paystubs from the past 6…"
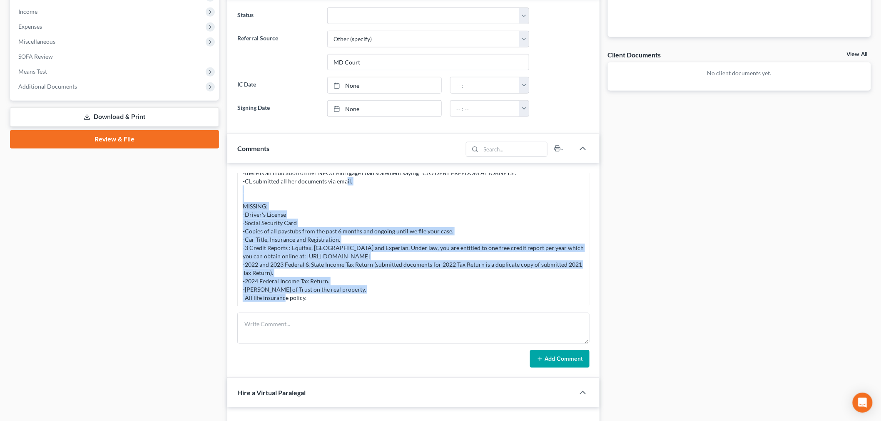
scroll to position [416, 0]
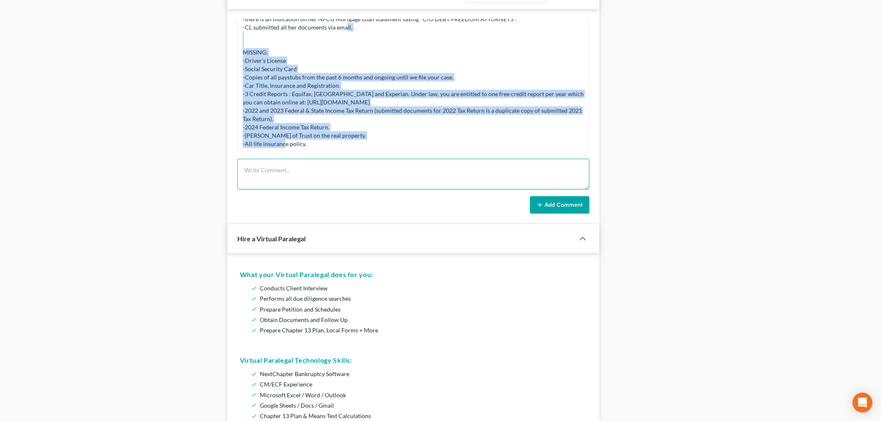
click at [350, 185] on textarea at bounding box center [413, 174] width 352 height 31
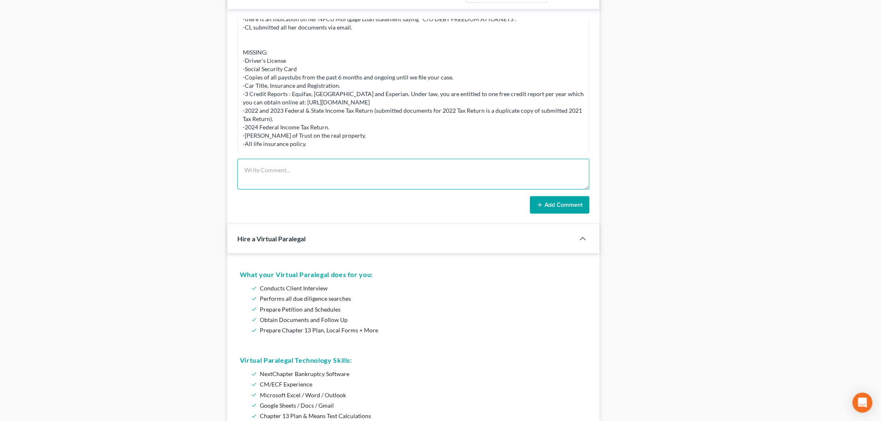
paste textarea "Hi [PERSON_NAME], Thank you for submitting documentation. They have been proces…"
type textarea "Hi [PERSON_NAME], Thank you for submitting documentation. They have been proces…"
click at [550, 205] on button "Add Comment" at bounding box center [560, 204] width 60 height 17
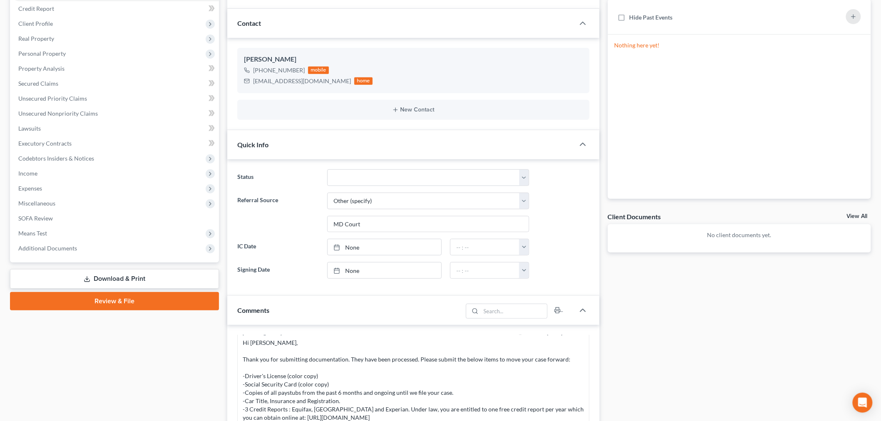
scroll to position [0, 0]
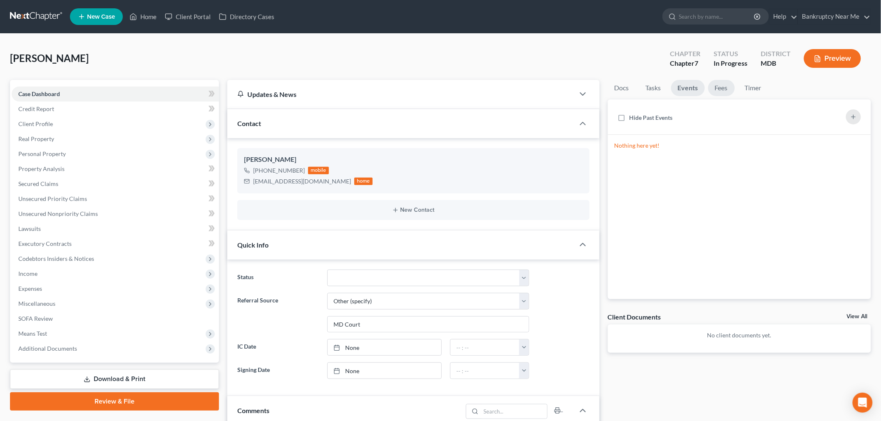
click at [723, 92] on link "Fees" at bounding box center [721, 88] width 27 height 16
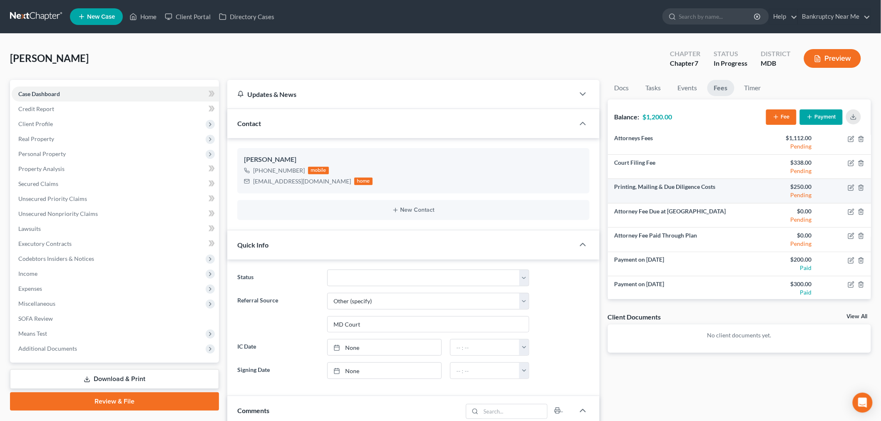
scroll to position [5, 0]
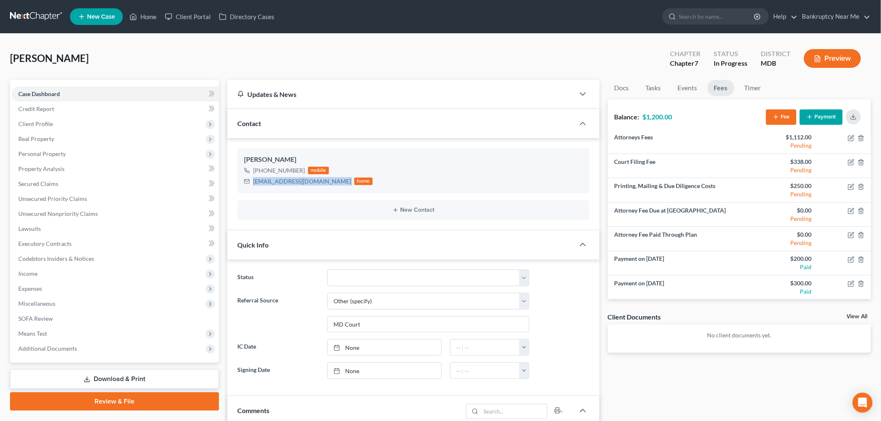
drag, startPoint x: 311, startPoint y: 181, endPoint x: 236, endPoint y: 182, distance: 74.9
click at [236, 182] on div "[PERSON_NAME] [PHONE_NUMBER] mobile [EMAIL_ADDRESS][DOMAIN_NAME] home New Conta…" at bounding box center [413, 184] width 372 height 92
copy div "[EMAIL_ADDRESS][DOMAIN_NAME]"
click at [29, 14] on link at bounding box center [36, 16] width 53 height 15
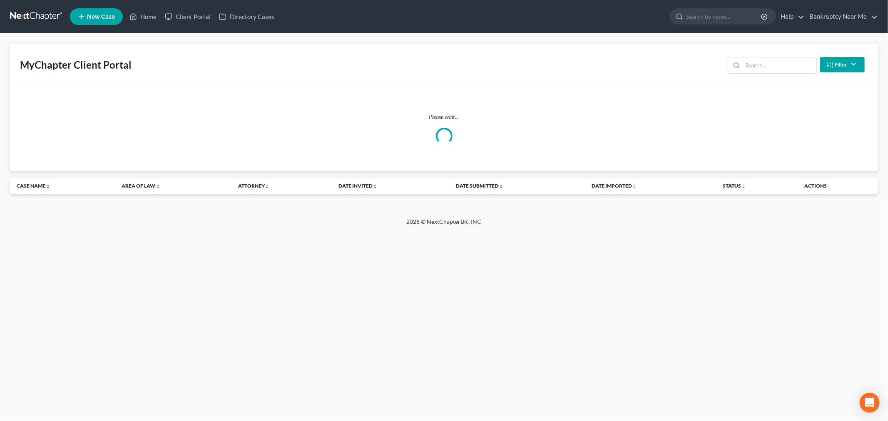
click at [348, 61] on div "MyChapter Client Portal Filter Status Filter... Invited In Progress Ready To Re…" at bounding box center [444, 65] width 868 height 42
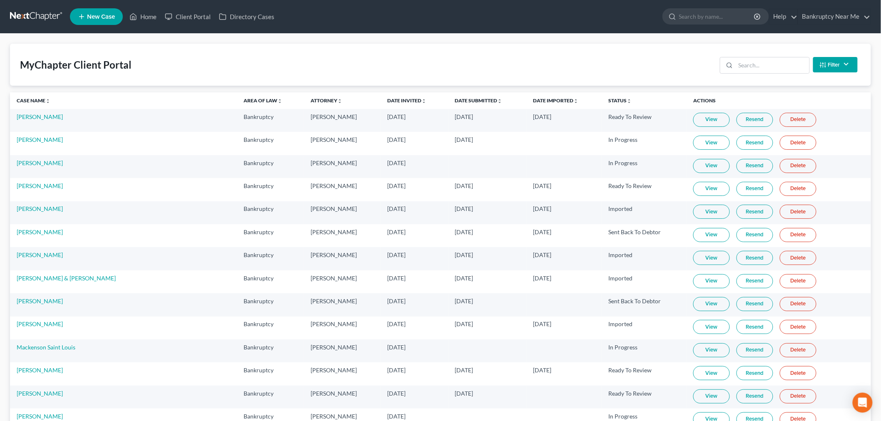
scroll to position [6045, 0]
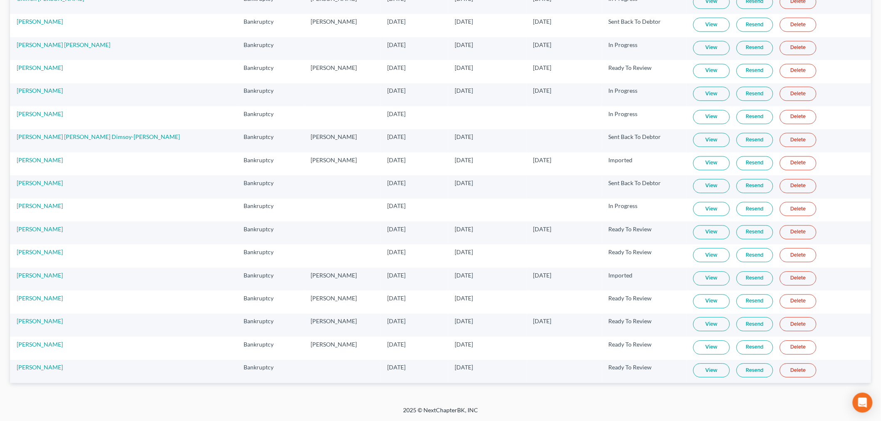
click at [693, 260] on link "View" at bounding box center [711, 255] width 37 height 14
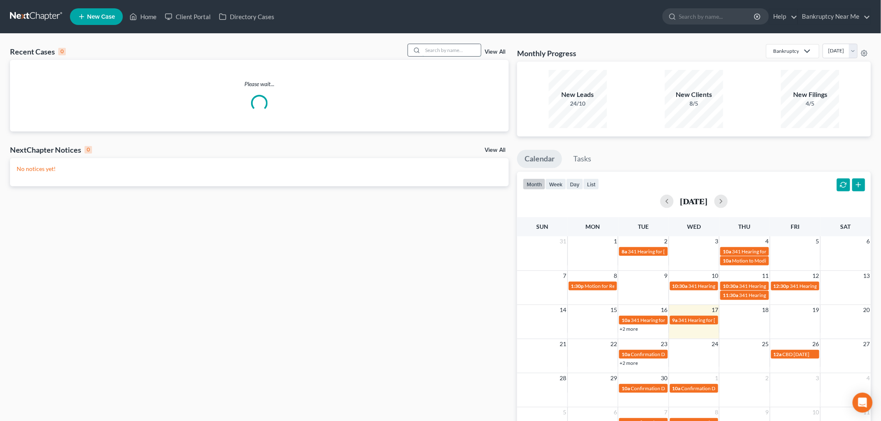
click at [448, 53] on input "search" at bounding box center [452, 50] width 58 height 12
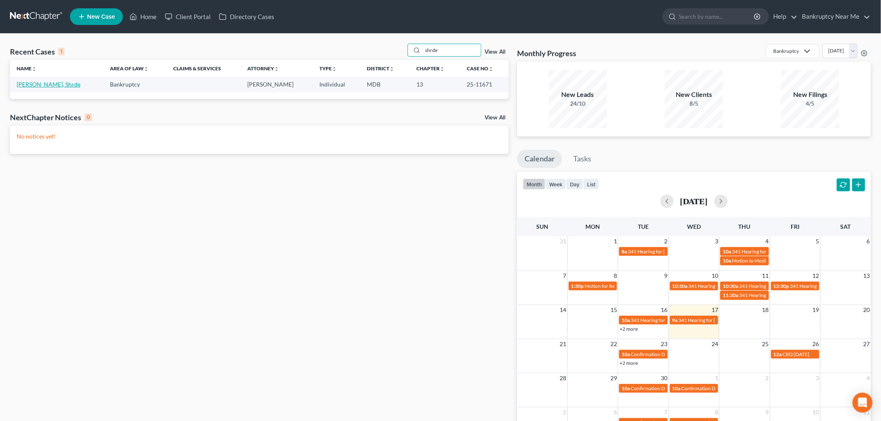
type input "shrde"
click at [42, 85] on link "[PERSON_NAME], Shrde" at bounding box center [49, 84] width 64 height 7
select select "6"
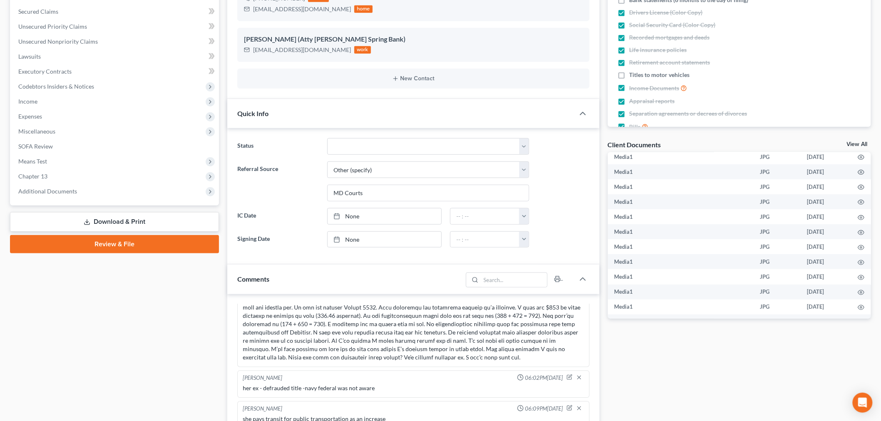
scroll to position [370, 0]
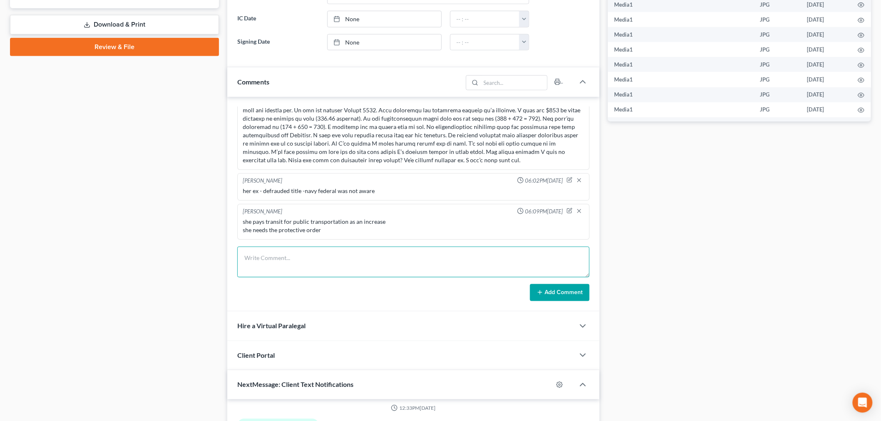
drag, startPoint x: 502, startPoint y: 253, endPoint x: 556, endPoint y: 288, distance: 64.5
click at [502, 253] on textarea at bounding box center [413, 262] width 352 height 31
paste textarea "________________________________________ From: Shrde Nelson <s.nelson09@yahoo.c…"
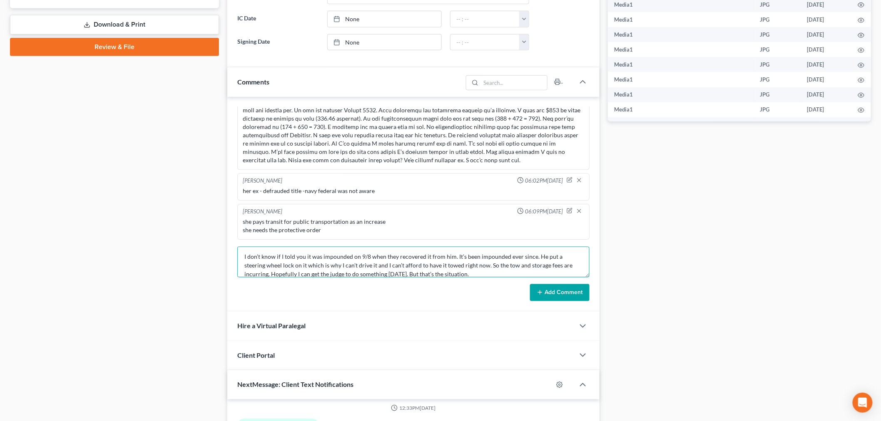
type textarea "________________________________________ From: Shrde Nelson <s.nelson09@yahoo.c…"
click at [557, 298] on button "Add Comment" at bounding box center [560, 292] width 60 height 17
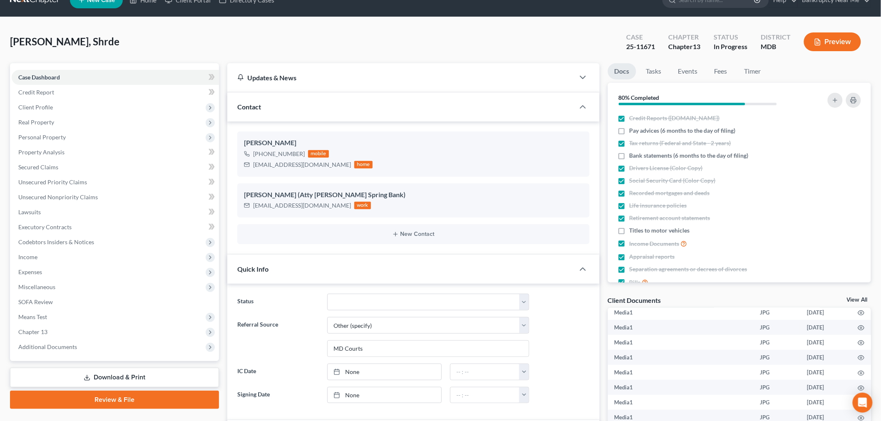
scroll to position [0, 0]
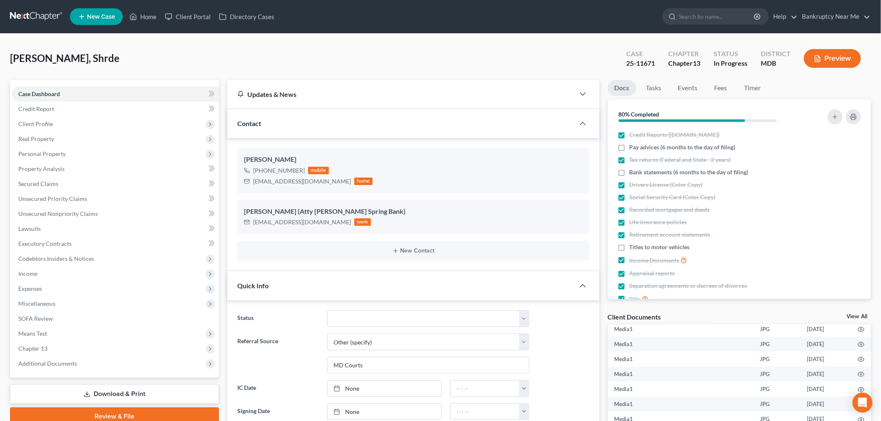
drag, startPoint x: 38, startPoint y: 17, endPoint x: 61, endPoint y: 11, distance: 23.8
click at [38, 17] on link at bounding box center [36, 16] width 53 height 15
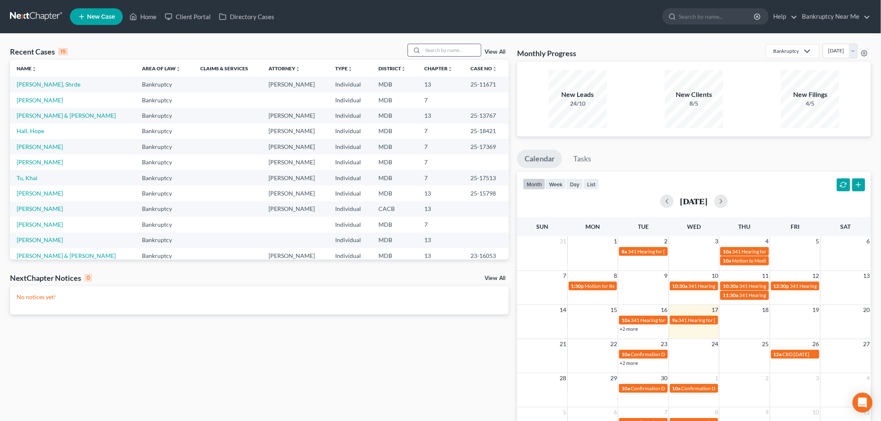
click at [445, 47] on input "search" at bounding box center [452, 50] width 58 height 12
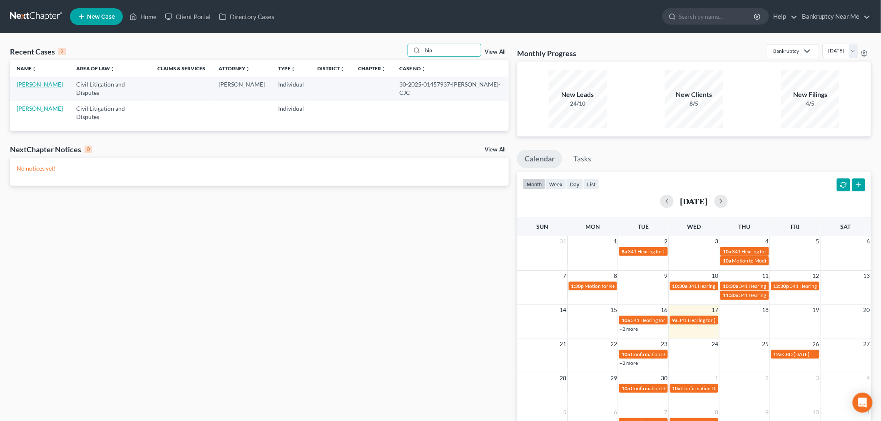
type input "hip"
click at [54, 86] on link "[PERSON_NAME]" at bounding box center [40, 84] width 46 height 7
select select "0"
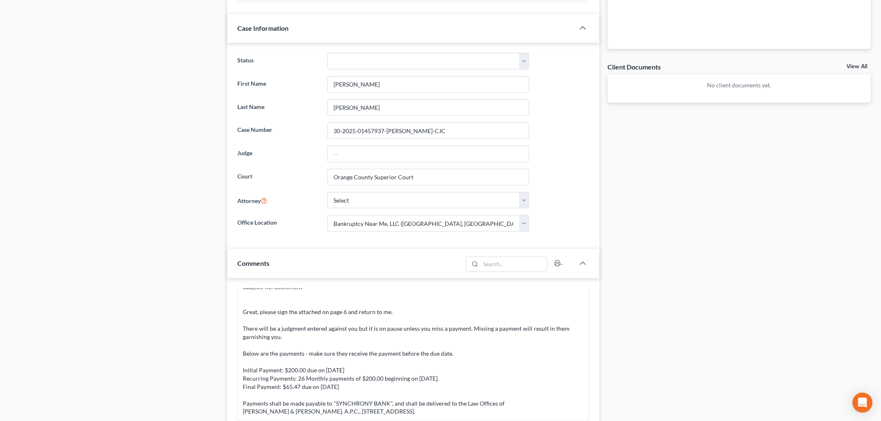
scroll to position [323, 0]
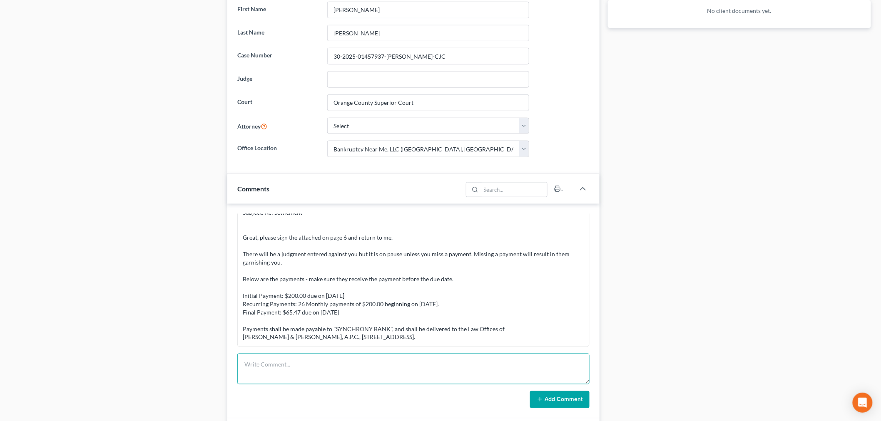
drag, startPoint x: 315, startPoint y: 361, endPoint x: 400, endPoint y: 380, distance: 87.3
click at [322, 363] on textarea at bounding box center [413, 369] width 352 height 31
paste textarea "From: [PERSON_NAME] <[EMAIL_ADDRESS][DOMAIN_NAME]> Sent: [DATE] 2:36 PM To: [PE…"
type textarea "From: [PERSON_NAME] <[EMAIL_ADDRESS][DOMAIN_NAME]> Sent: [DATE] 2:36 PM To: [PE…"
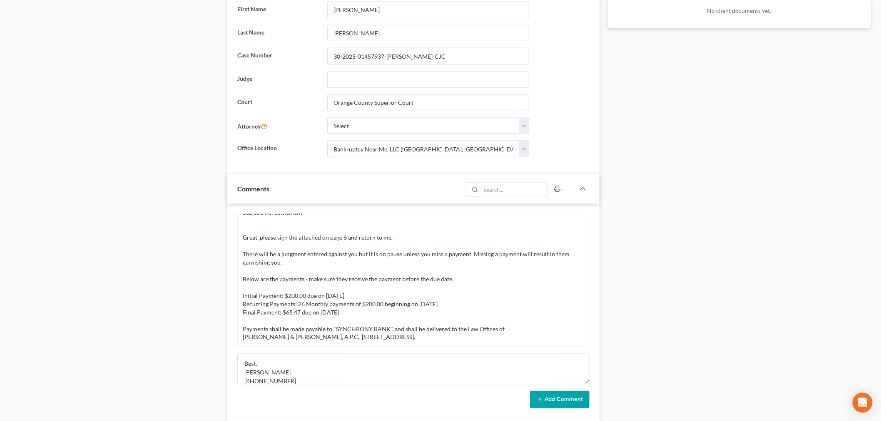
click at [540, 398] on icon at bounding box center [540, 399] width 7 height 7
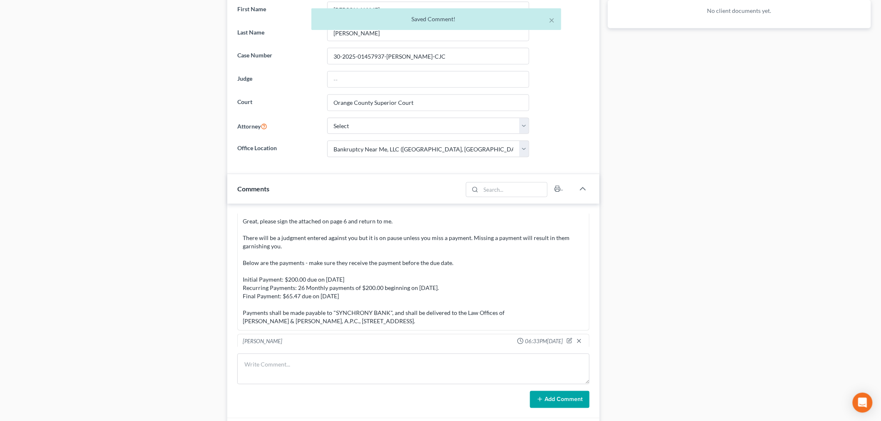
scroll to position [2380, 0]
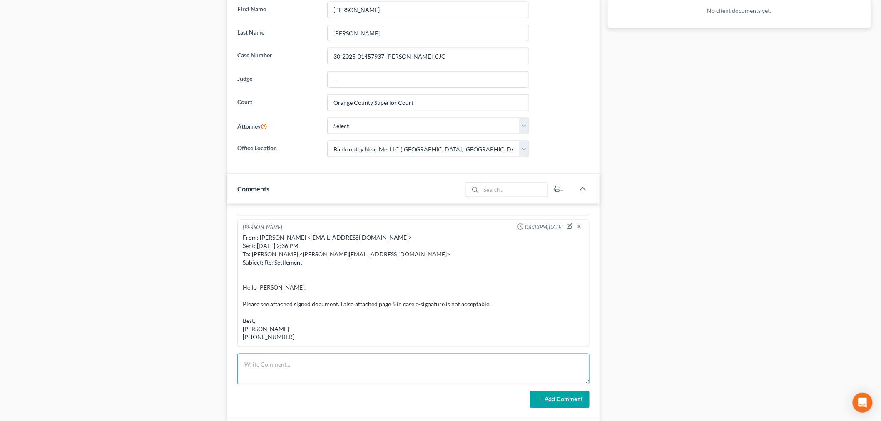
drag, startPoint x: 384, startPoint y: 378, endPoint x: 401, endPoint y: 382, distance: 18.0
click at [384, 378] on textarea at bounding box center [413, 369] width 352 height 31
paste textarea "________________________________________ From: [PERSON_NAME] <[PERSON_NAME][EMA…"
type textarea "________________________________________ From: [PERSON_NAME] <[PERSON_NAME][EMA…"
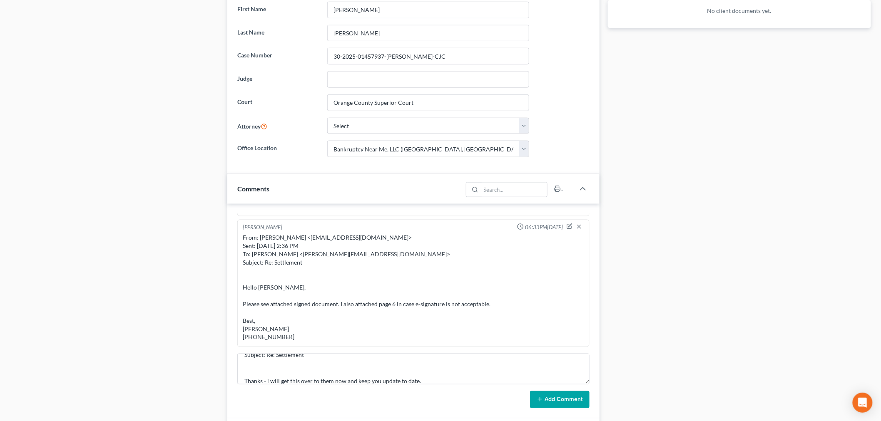
click at [535, 402] on button "Add Comment" at bounding box center [560, 399] width 60 height 17
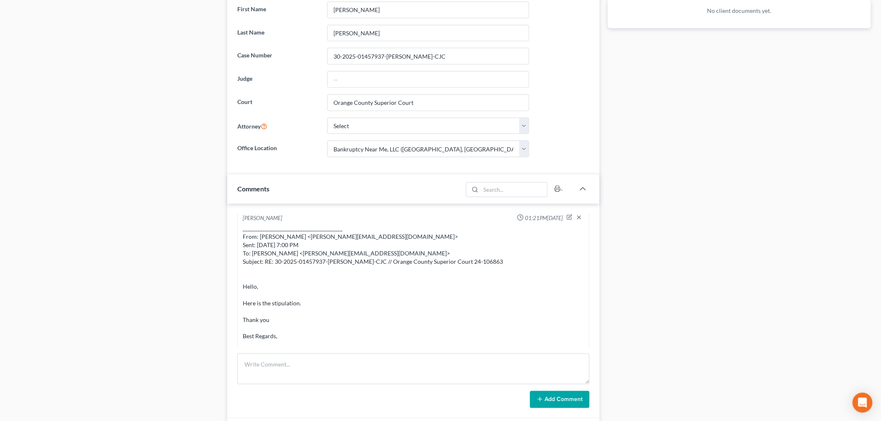
scroll to position [1868, 0]
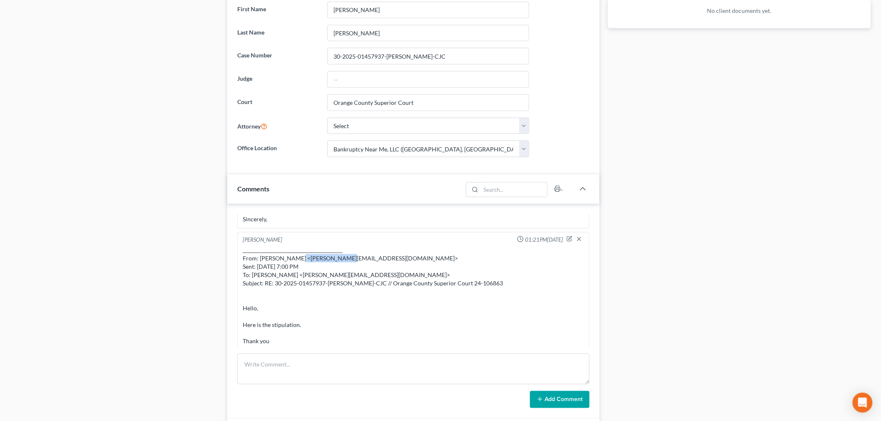
drag, startPoint x: 342, startPoint y: 268, endPoint x: 296, endPoint y: 268, distance: 46.6
click at [296, 268] on div "________________________________________ From: [PERSON_NAME] <[PERSON_NAME][EMA…" at bounding box center [413, 341] width 341 height 191
click at [369, 265] on div "________________________________________ From: [PERSON_NAME] <[PERSON_NAME][EMA…" at bounding box center [413, 341] width 341 height 191
drag, startPoint x: 344, startPoint y: 265, endPoint x: 297, endPoint y: 267, distance: 47.5
click at [297, 267] on div "________________________________________ From: [PERSON_NAME] <[PERSON_NAME][EMA…" at bounding box center [413, 341] width 341 height 191
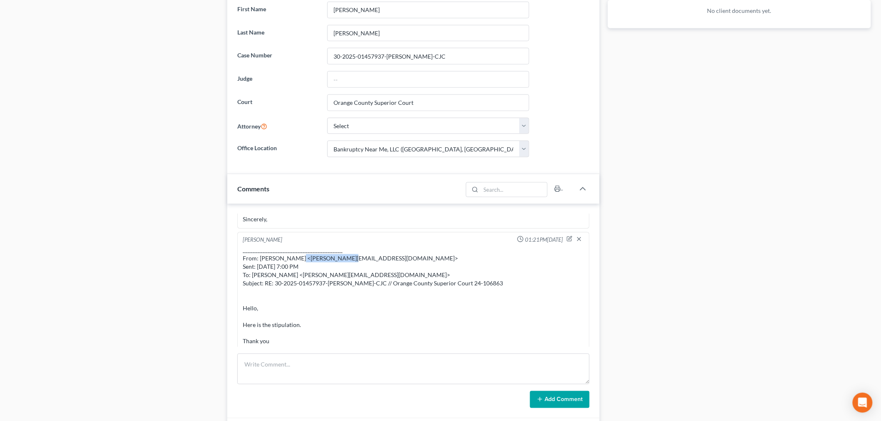
copy div "[PERSON_NAME][EMAIL_ADDRESS][DOMAIN_NAME]"
drag, startPoint x: 480, startPoint y: 364, endPoint x: 526, endPoint y: 380, distance: 48.2
click at [479, 365] on textarea at bounding box center [413, 369] width 352 height 31
paste textarea "From: [PERSON_NAME] <[PERSON_NAME][EMAIL_ADDRESS][DOMAIN_NAME]> Sent: [DATE] 6:…"
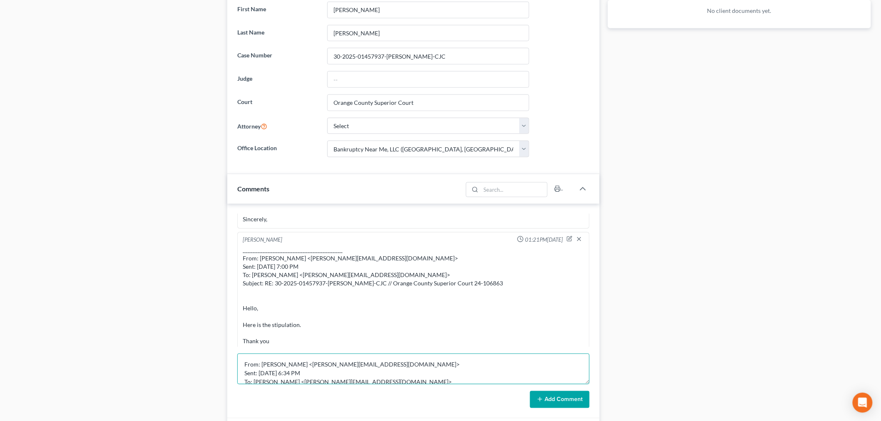
scroll to position [54, 0]
type textarea "From: [PERSON_NAME] <[PERSON_NAME][EMAIL_ADDRESS][DOMAIN_NAME]> Sent: [DATE] 6:…"
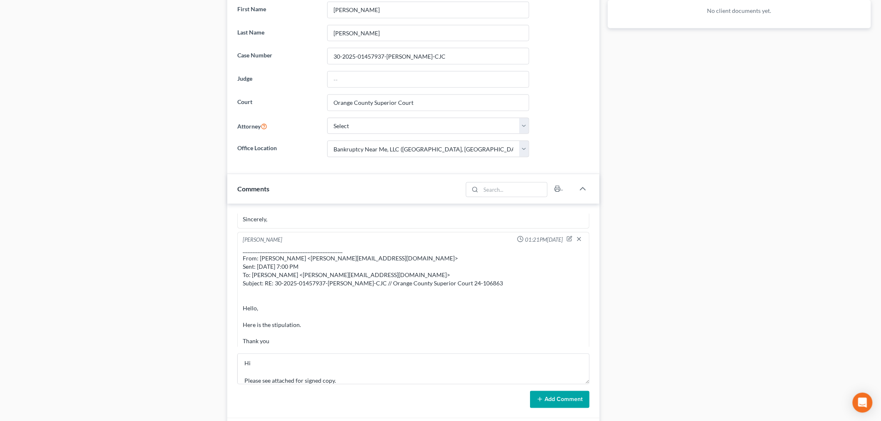
click at [549, 400] on button "Add Comment" at bounding box center [560, 399] width 60 height 17
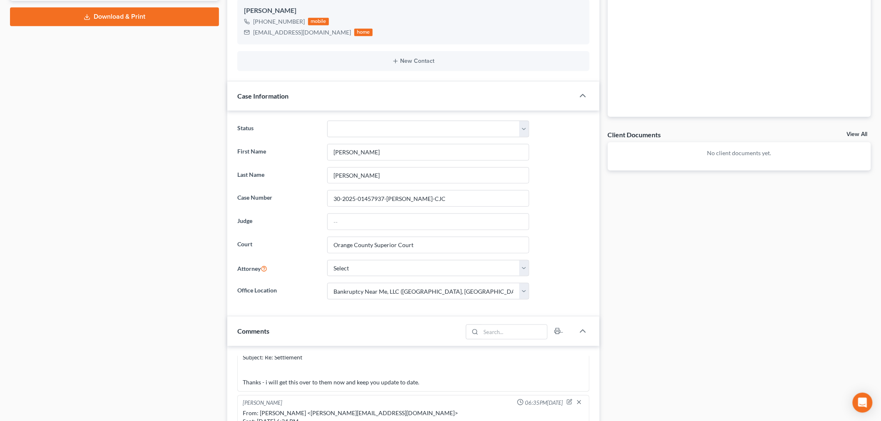
scroll to position [0, 0]
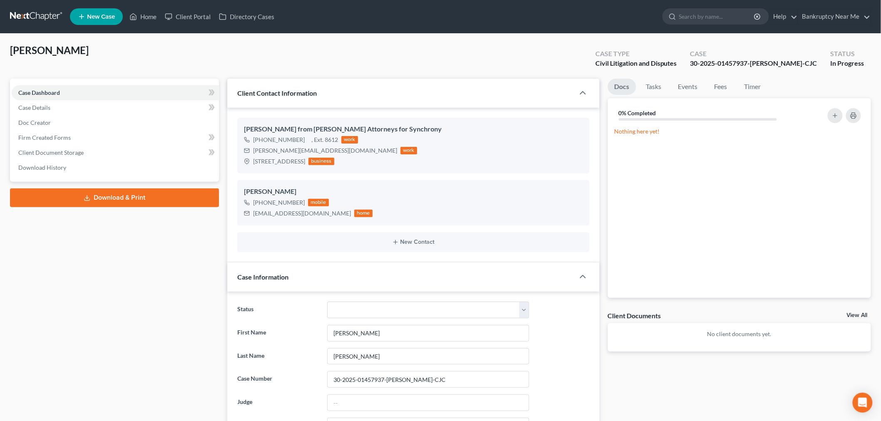
click at [55, 18] on link at bounding box center [36, 16] width 53 height 15
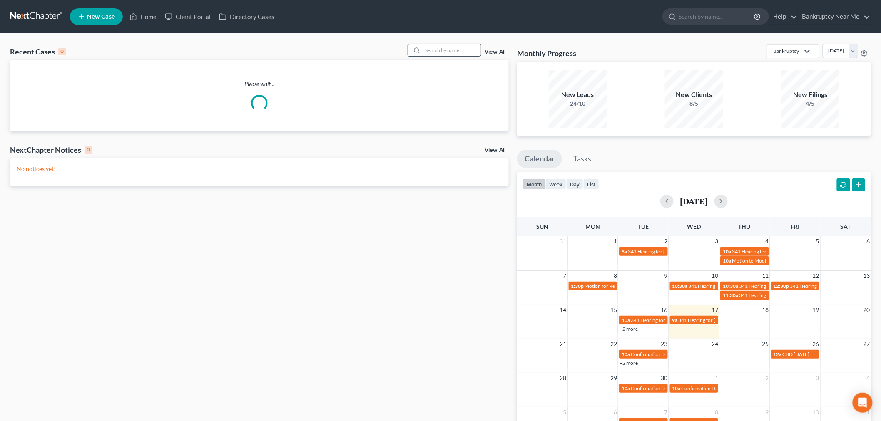
click at [472, 49] on input "search" at bounding box center [452, 50] width 58 height 12
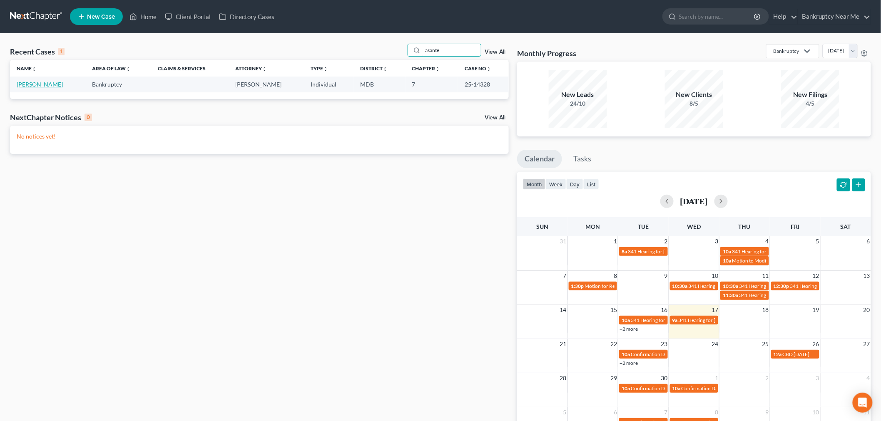
type input "asante"
click at [32, 81] on link "[PERSON_NAME]" at bounding box center [40, 84] width 46 height 7
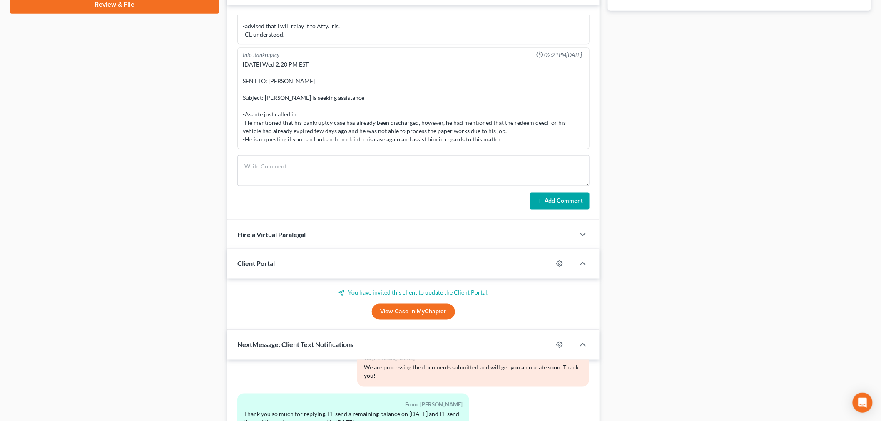
scroll to position [462, 0]
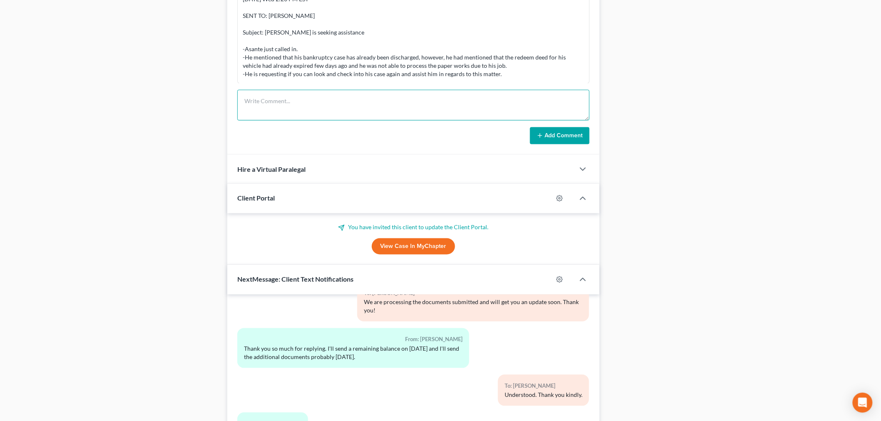
click at [495, 101] on textarea at bounding box center [413, 105] width 352 height 31
paste textarea "________________________________________ From: [PERSON_NAME] <[PERSON_NAME][EMA…"
type textarea "________________________________________ From: [PERSON_NAME] <[PERSON_NAME][EMA…"
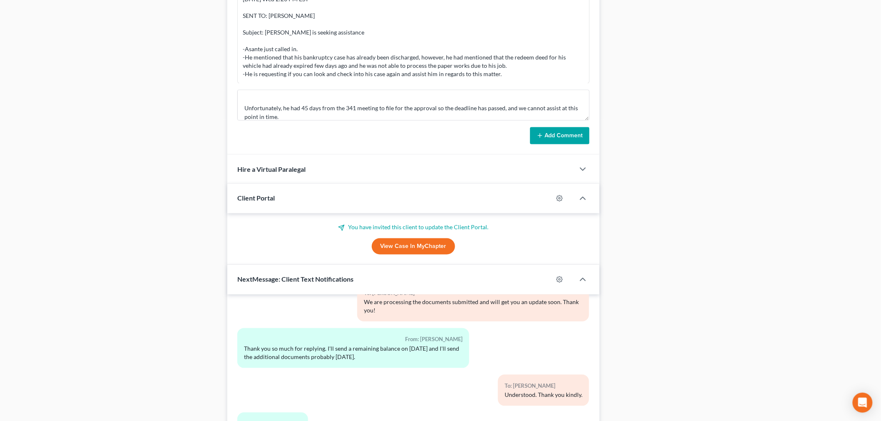
click at [564, 138] on button "Add Comment" at bounding box center [560, 135] width 60 height 17
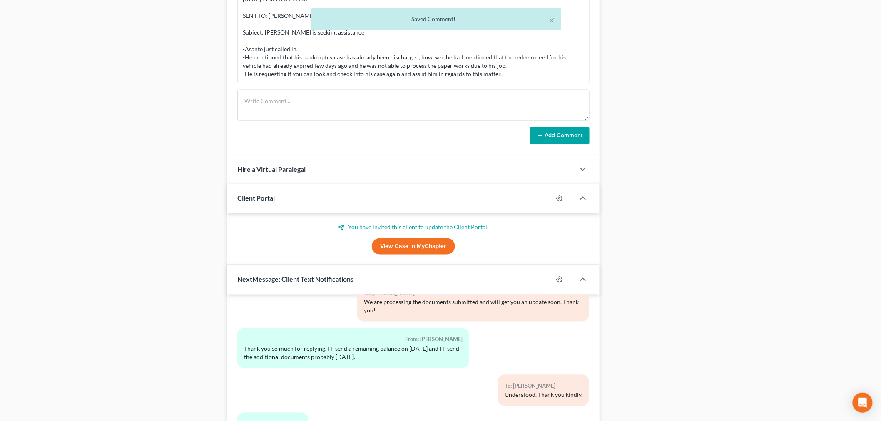
scroll to position [6472, 0]
